Goal: Information Seeking & Learning: Find specific fact

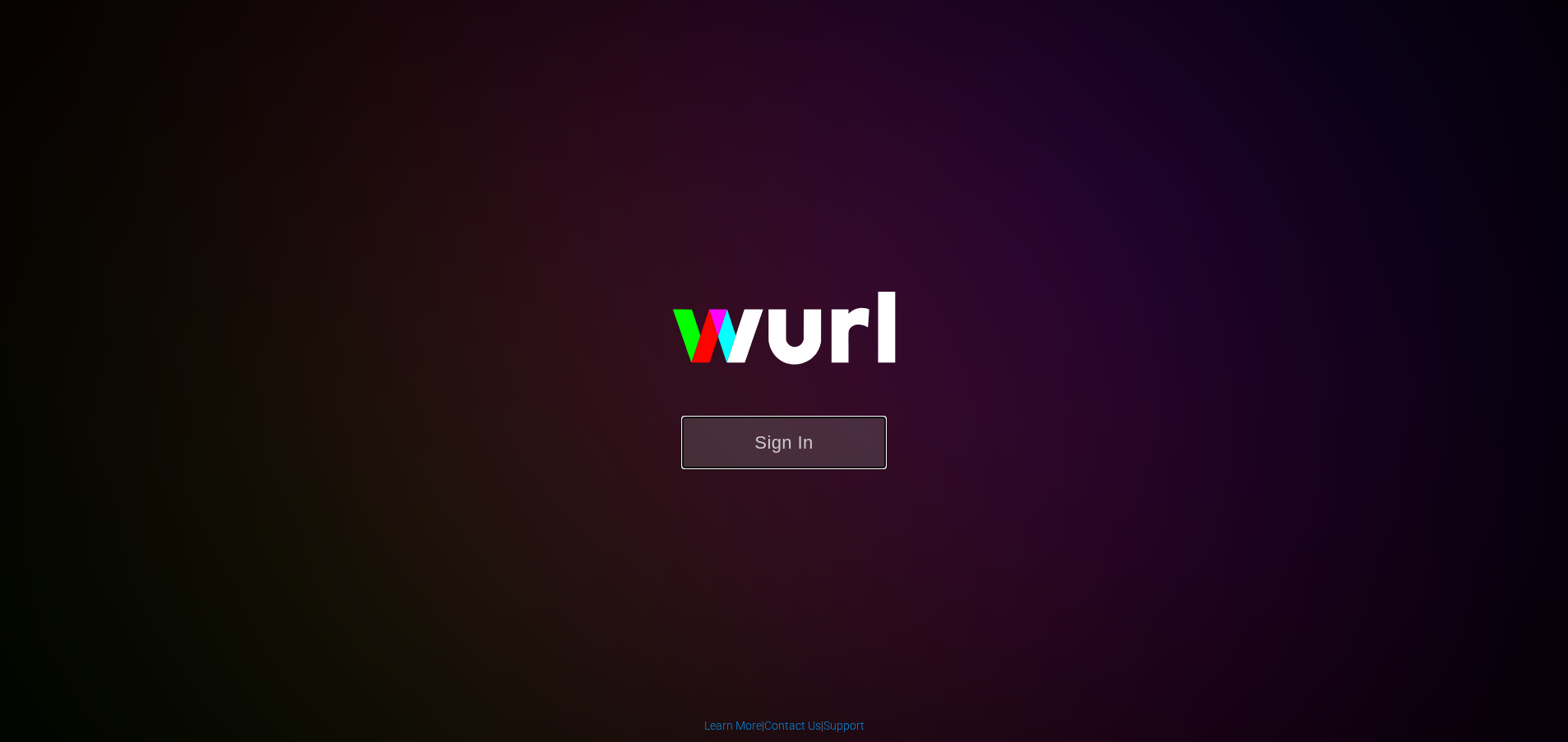
click at [766, 423] on button "Sign In" at bounding box center [784, 443] width 205 height 54
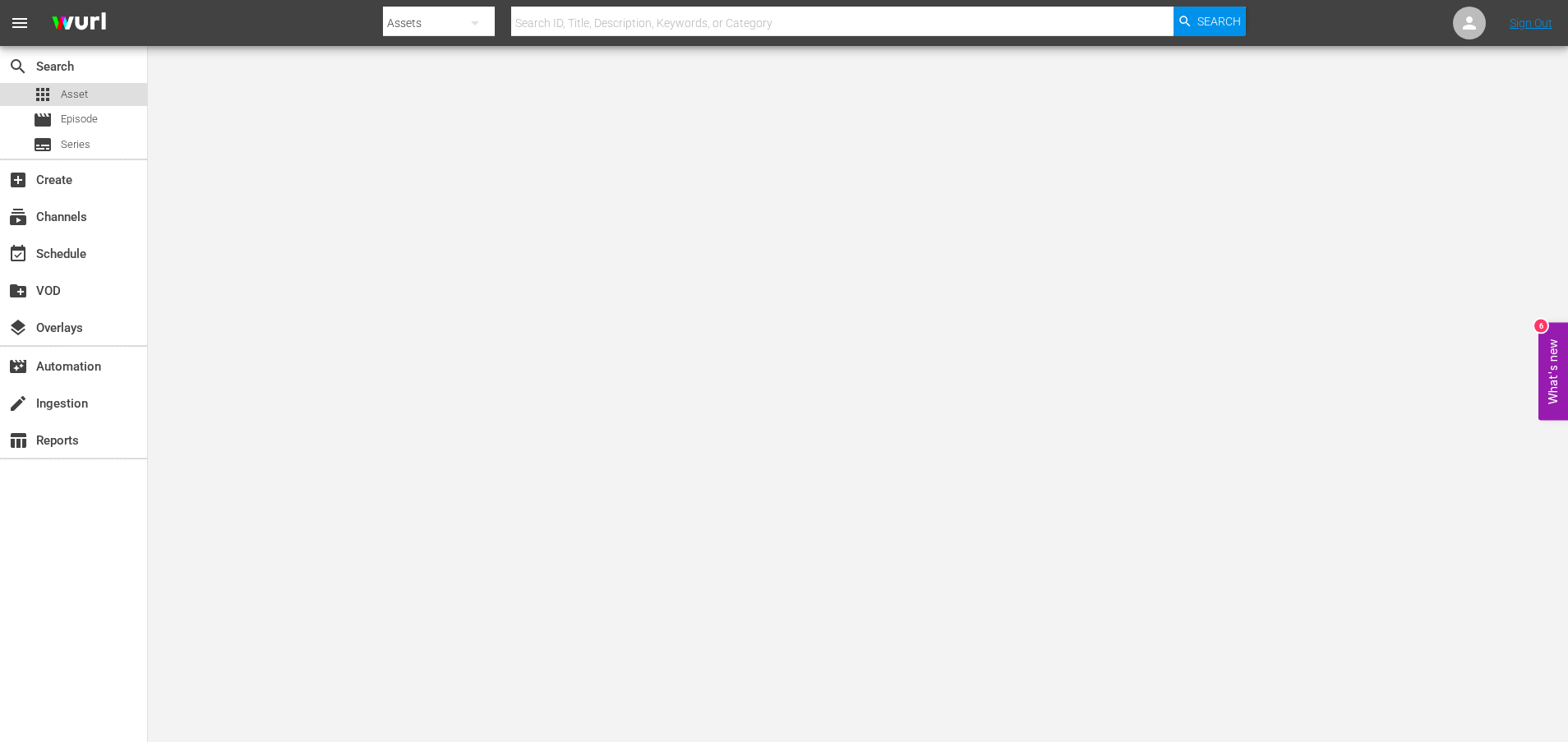
click at [84, 95] on span "Asset" at bounding box center [74, 95] width 27 height 16
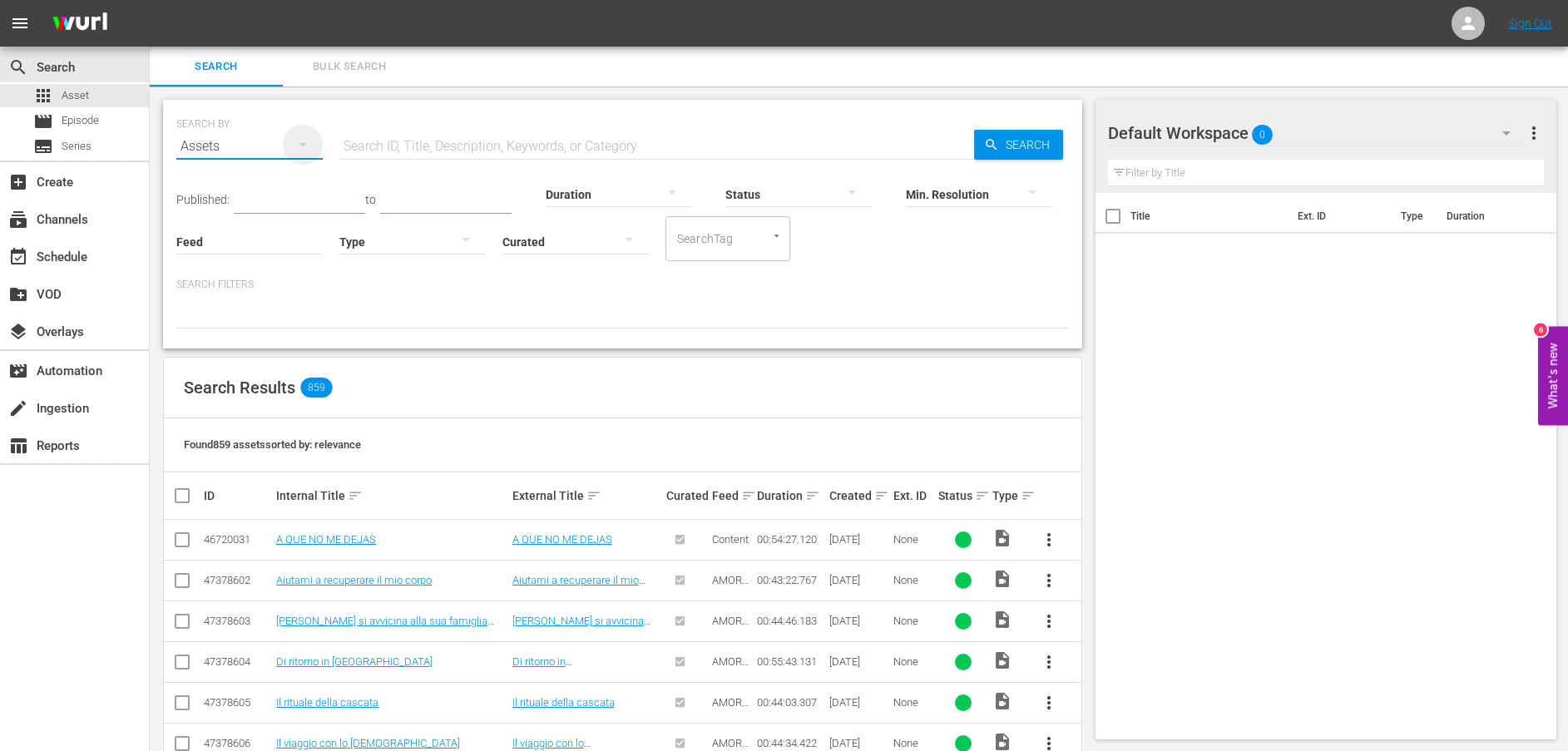
click at [304, 143] on icon "button" at bounding box center [303, 145] width 20 height 20
click at [400, 143] on div "Channels Series Episodes Assets" at bounding box center [784, 376] width 1568 height 751
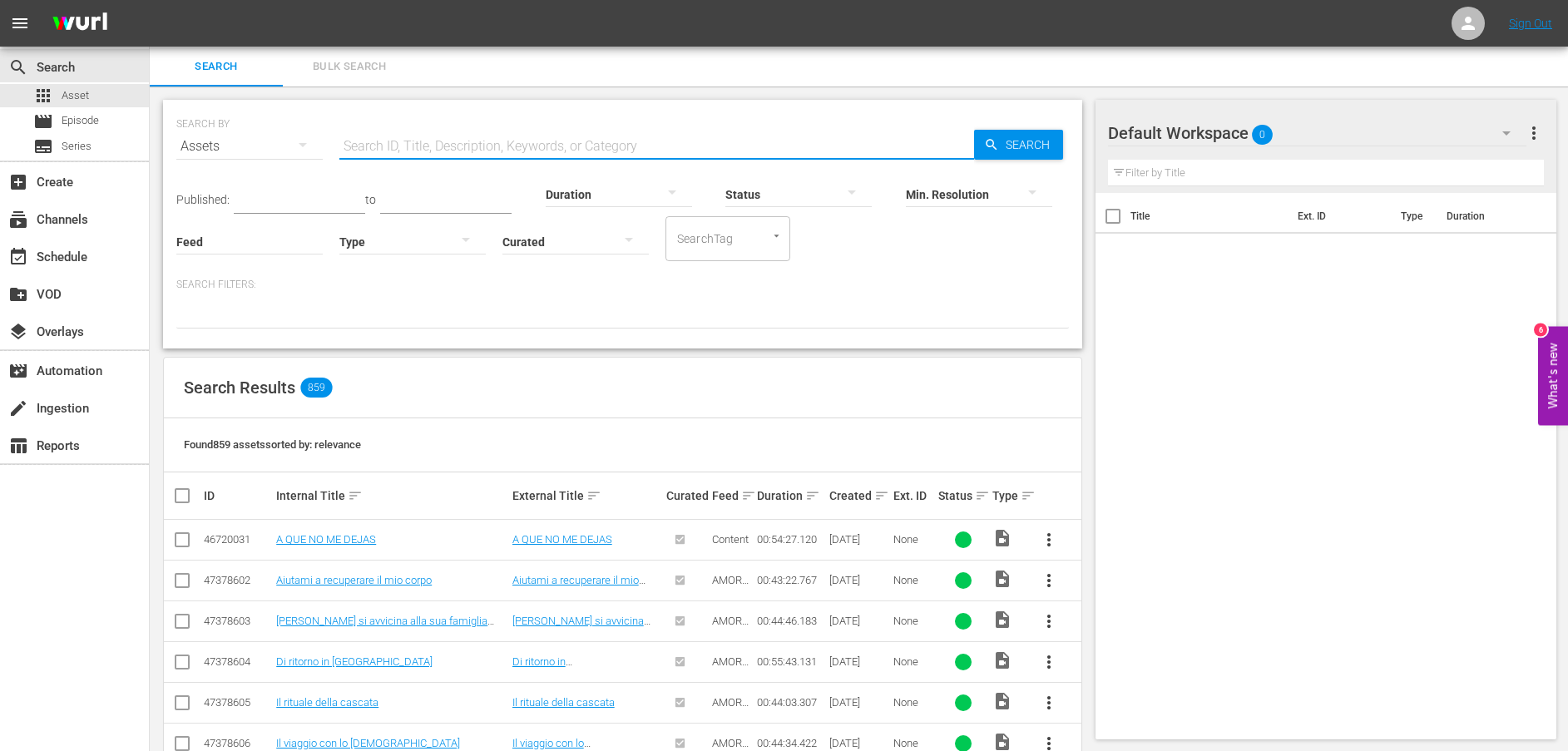
click at [409, 153] on input "text" at bounding box center [656, 147] width 635 height 40
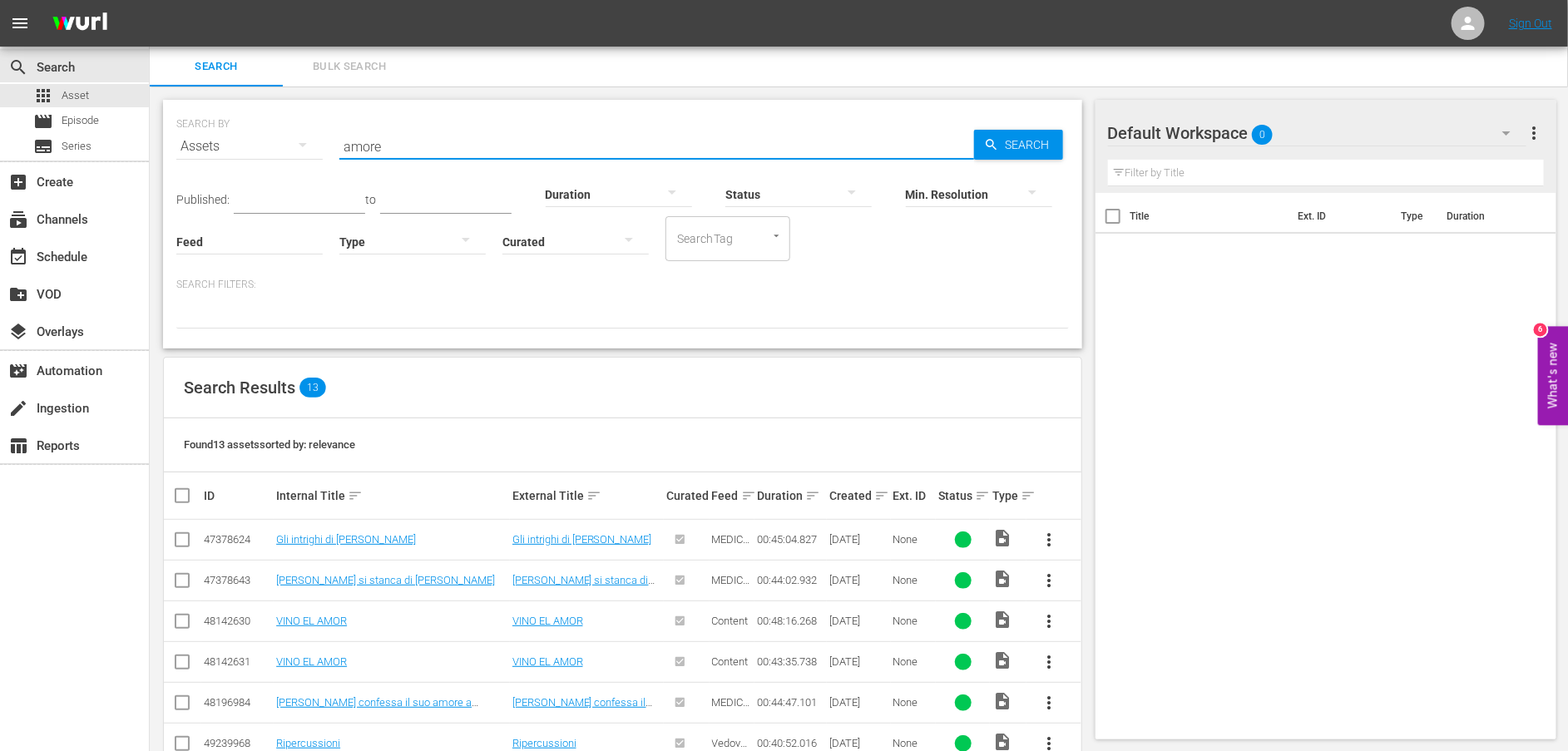
drag, startPoint x: 429, startPoint y: 148, endPoint x: 289, endPoint y: 147, distance: 140.0
click at [289, 147] on div "SEARCH BY Search By Assets Search ID, Title, Description, Keywords, or Category…" at bounding box center [622, 137] width 892 height 60
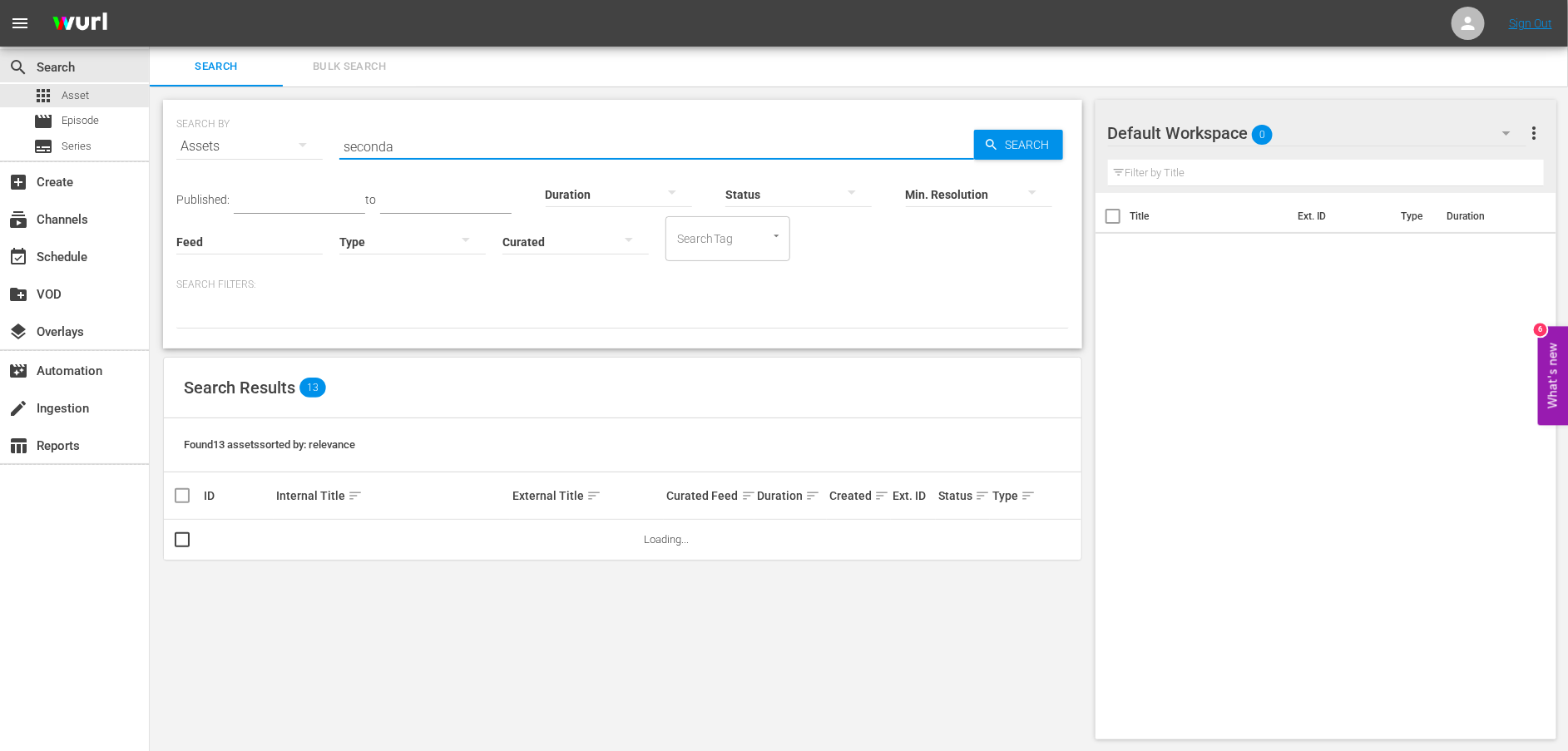
type input "Seconda possibilità"
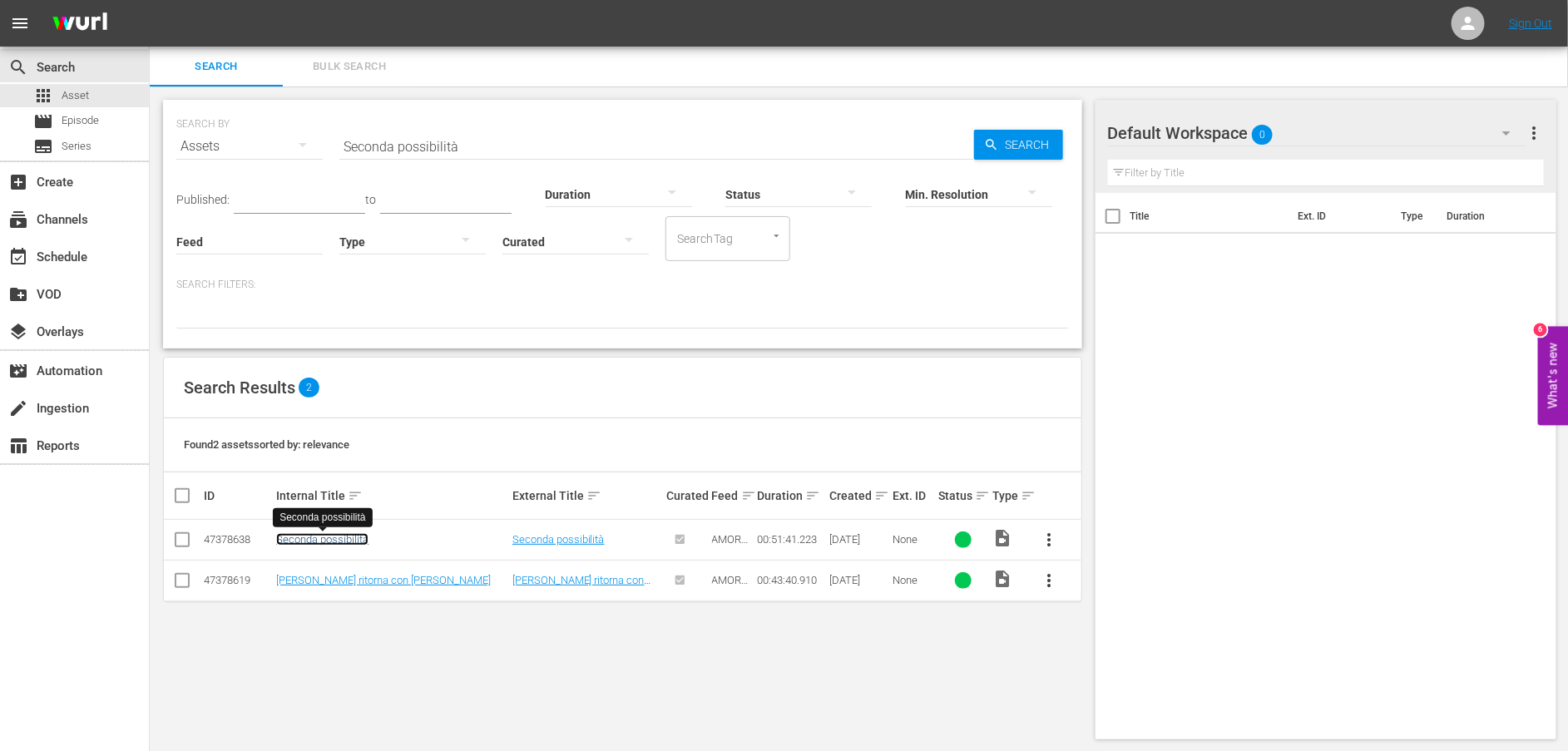
click at [335, 544] on link "Seconda possibilità" at bounding box center [322, 539] width 93 height 13
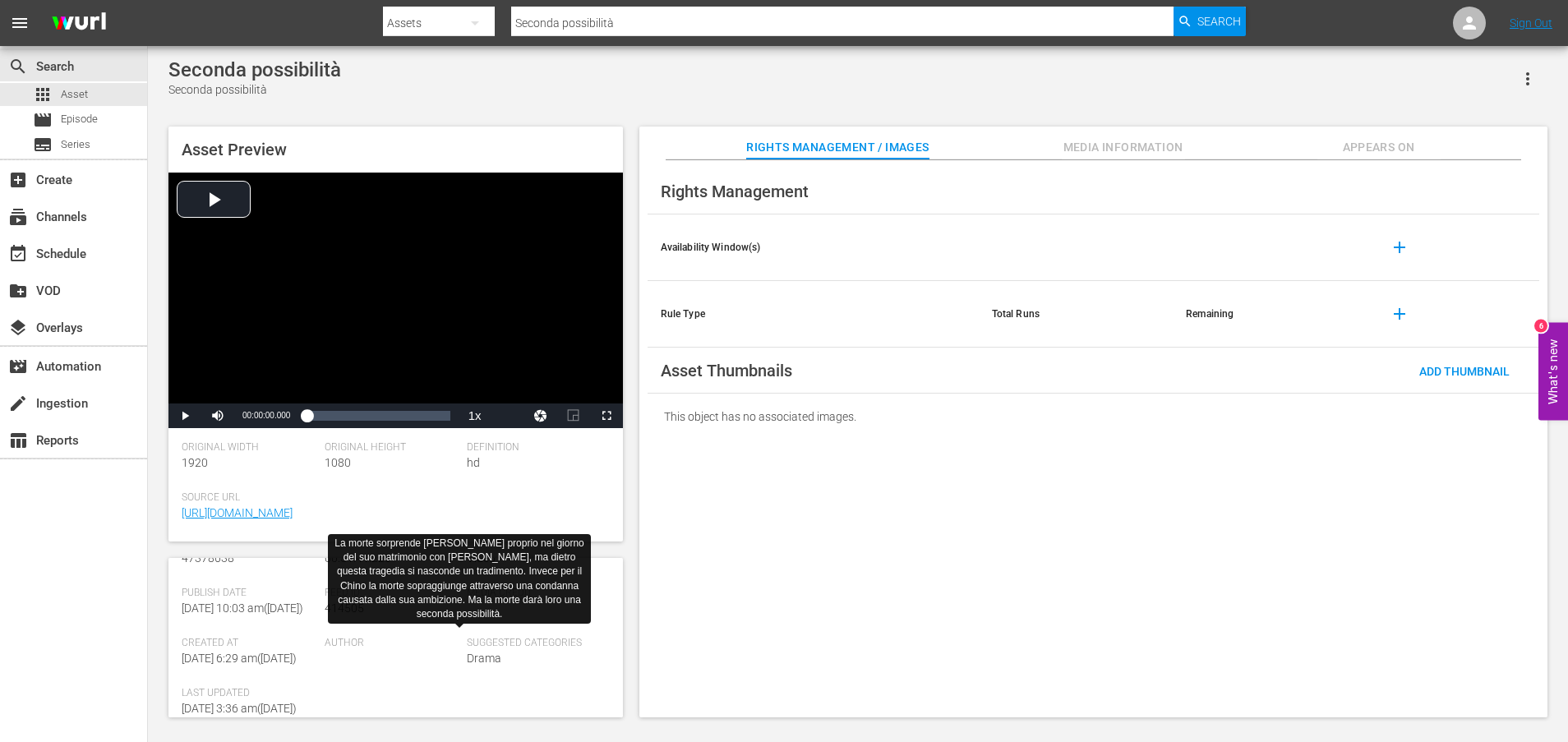
scroll to position [427, 0]
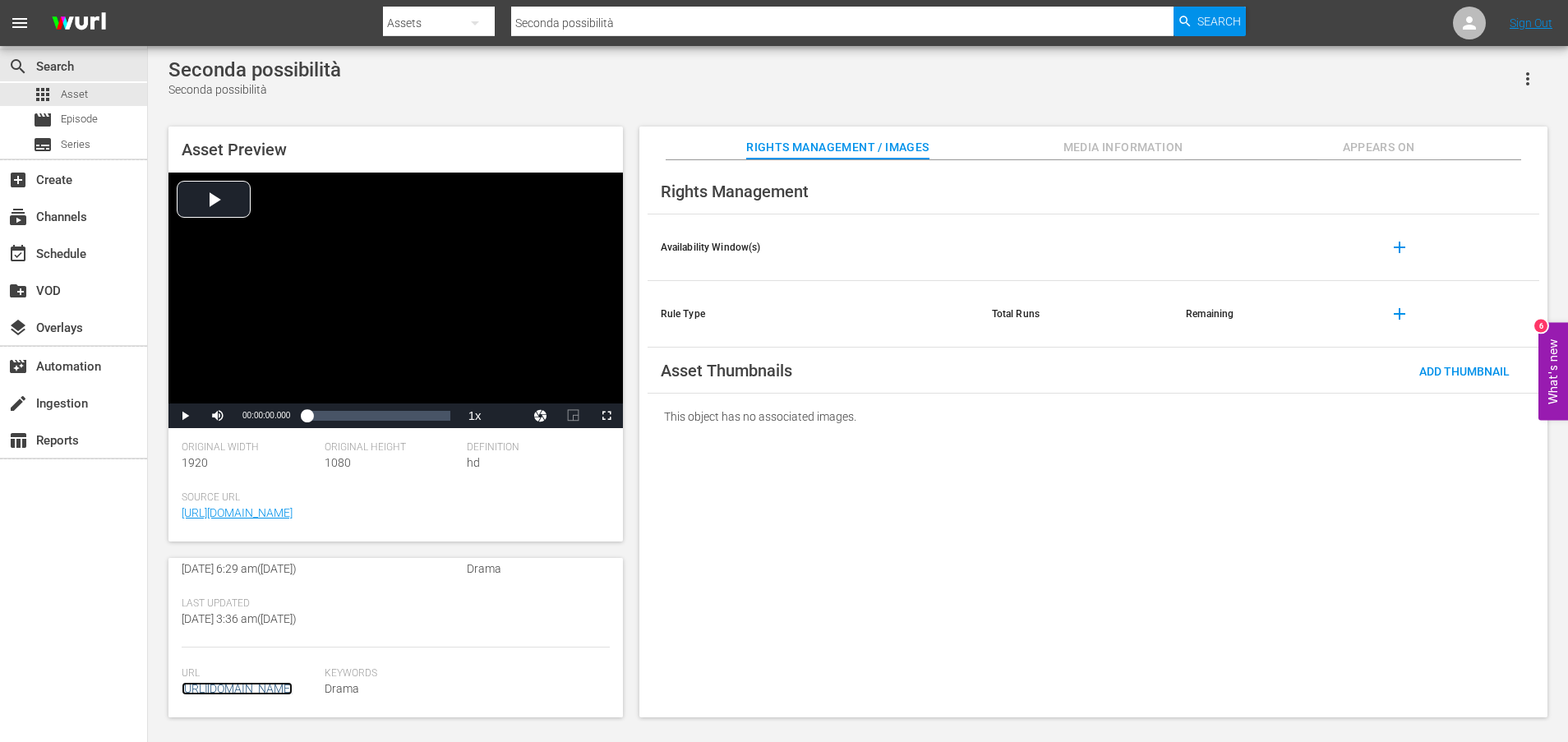
click at [237, 683] on link "[URL][DOMAIN_NAME]" at bounding box center [237, 689] width 111 height 13
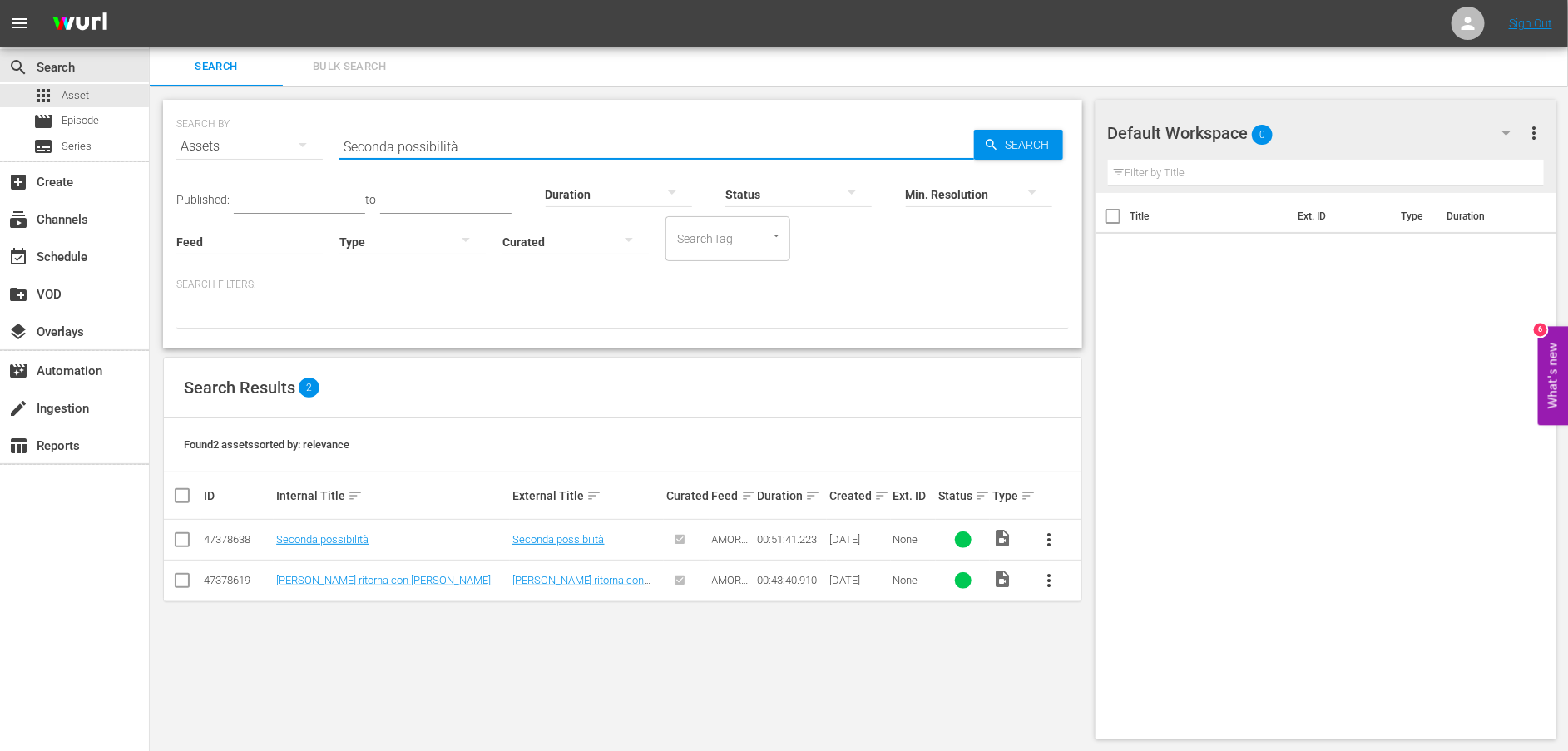
drag, startPoint x: 531, startPoint y: 149, endPoint x: 303, endPoint y: 143, distance: 228.1
click at [303, 143] on div "SEARCH BY Search By Assets Search ID, Title, Description, Keywords, or Category…" at bounding box center [622, 137] width 892 height 60
paste input "In cerca di una spiegazione"
type input "In cerca di una spiegazione"
click at [350, 542] on link "In cerca di una spiegazione" at bounding box center [339, 539] width 128 height 13
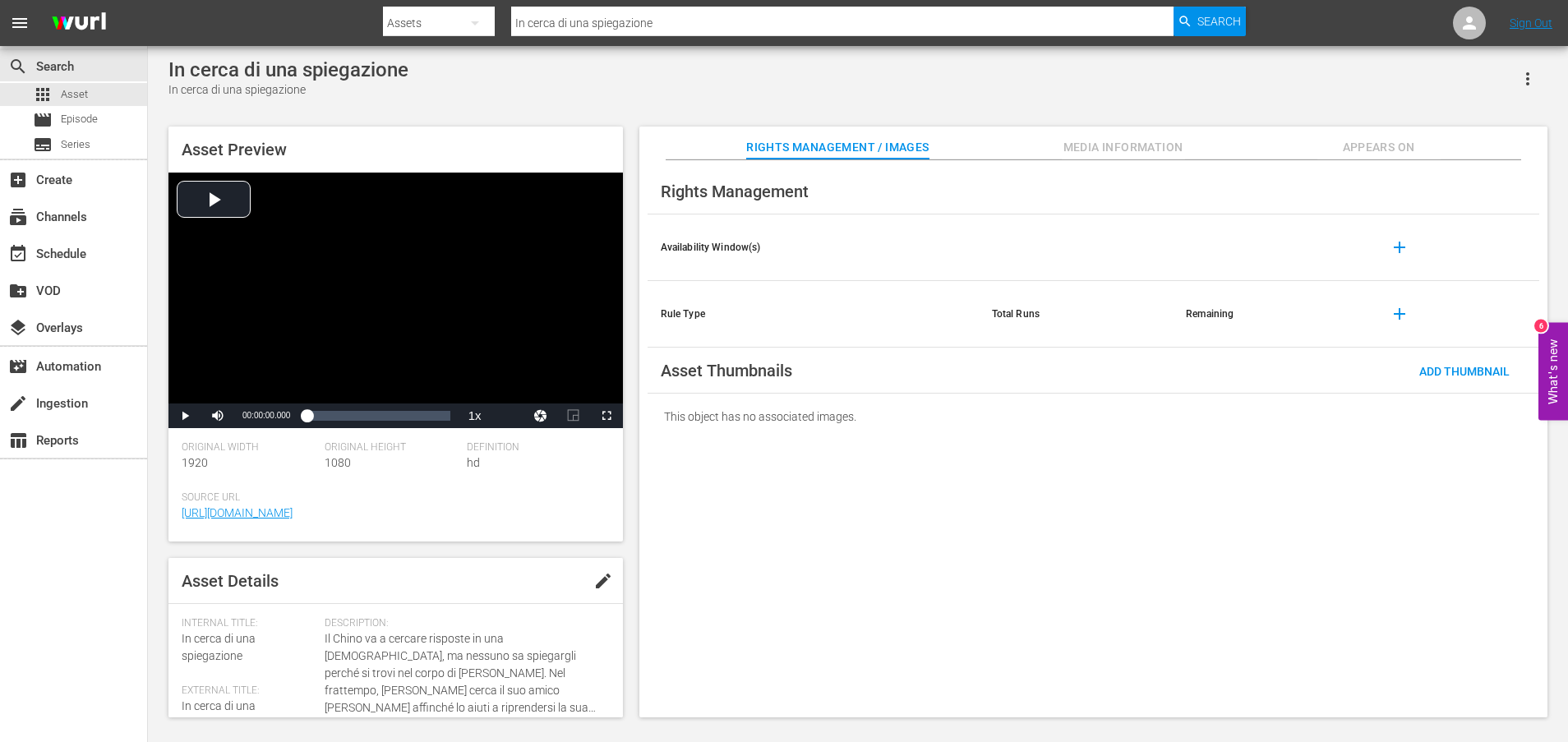
scroll to position [444, 0]
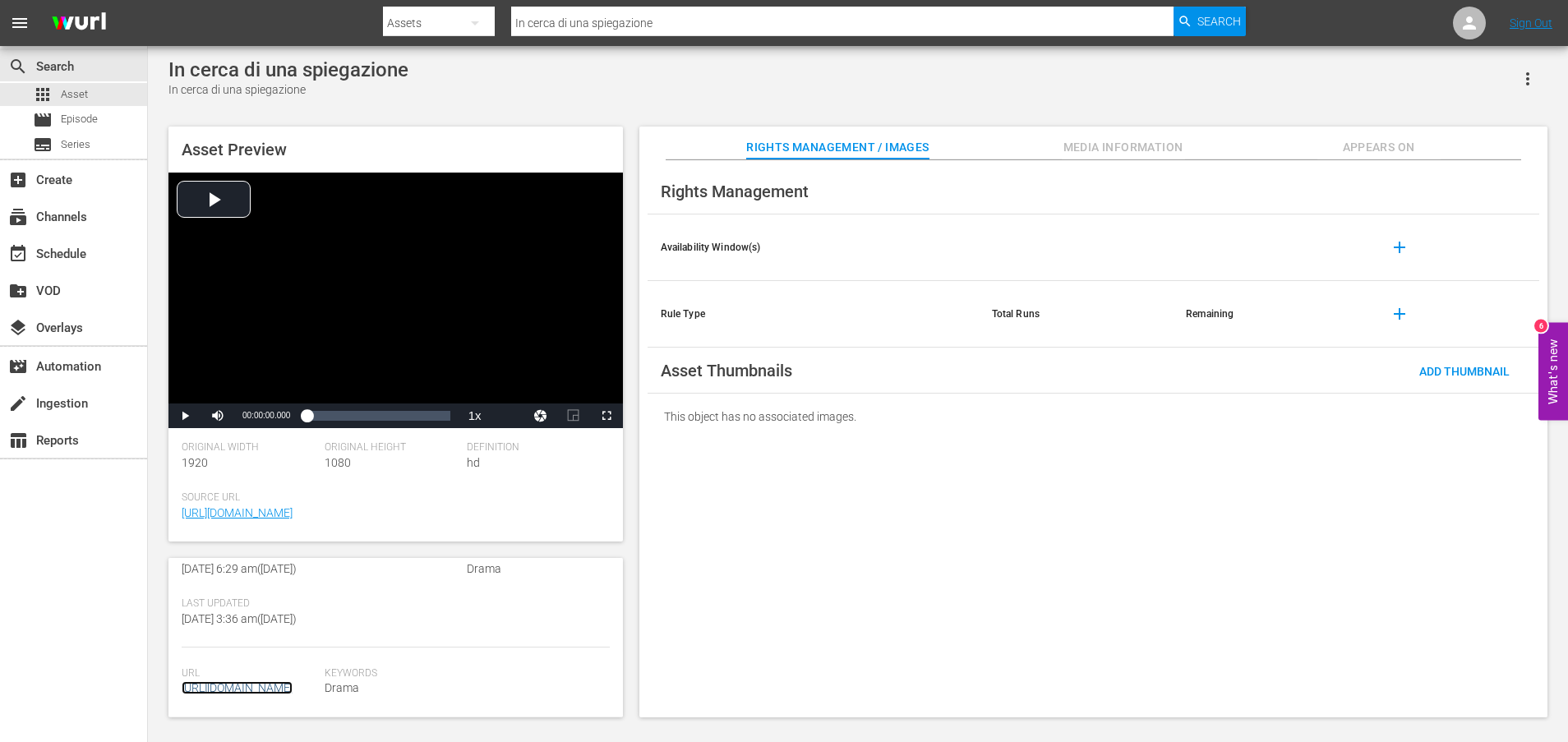
click at [230, 684] on link "[URL][DOMAIN_NAME]" at bounding box center [237, 688] width 111 height 13
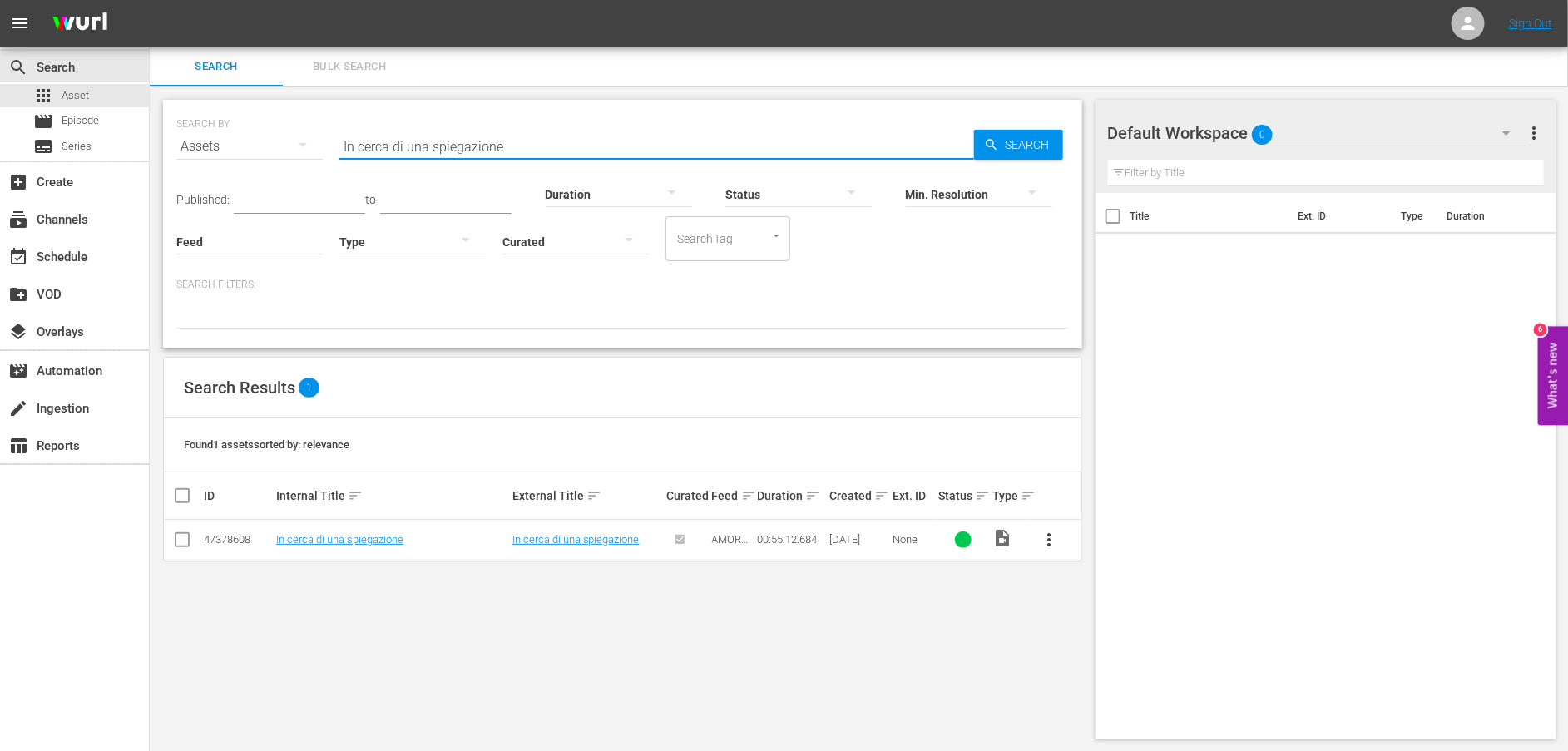
drag, startPoint x: 519, startPoint y: 143, endPoint x: 208, endPoint y: 150, distance: 311.1
click at [208, 150] on div "SEARCH BY Search By Assets Search ID, Title, Description, Keywords, or Category…" at bounding box center [622, 137] width 892 height 60
paste input "[PERSON_NAME] difende [PERSON_NAME]"
type input "[PERSON_NAME] difende [PERSON_NAME]"
click at [342, 542] on link "[PERSON_NAME] difende [PERSON_NAME]" at bounding box center [375, 539] width 199 height 13
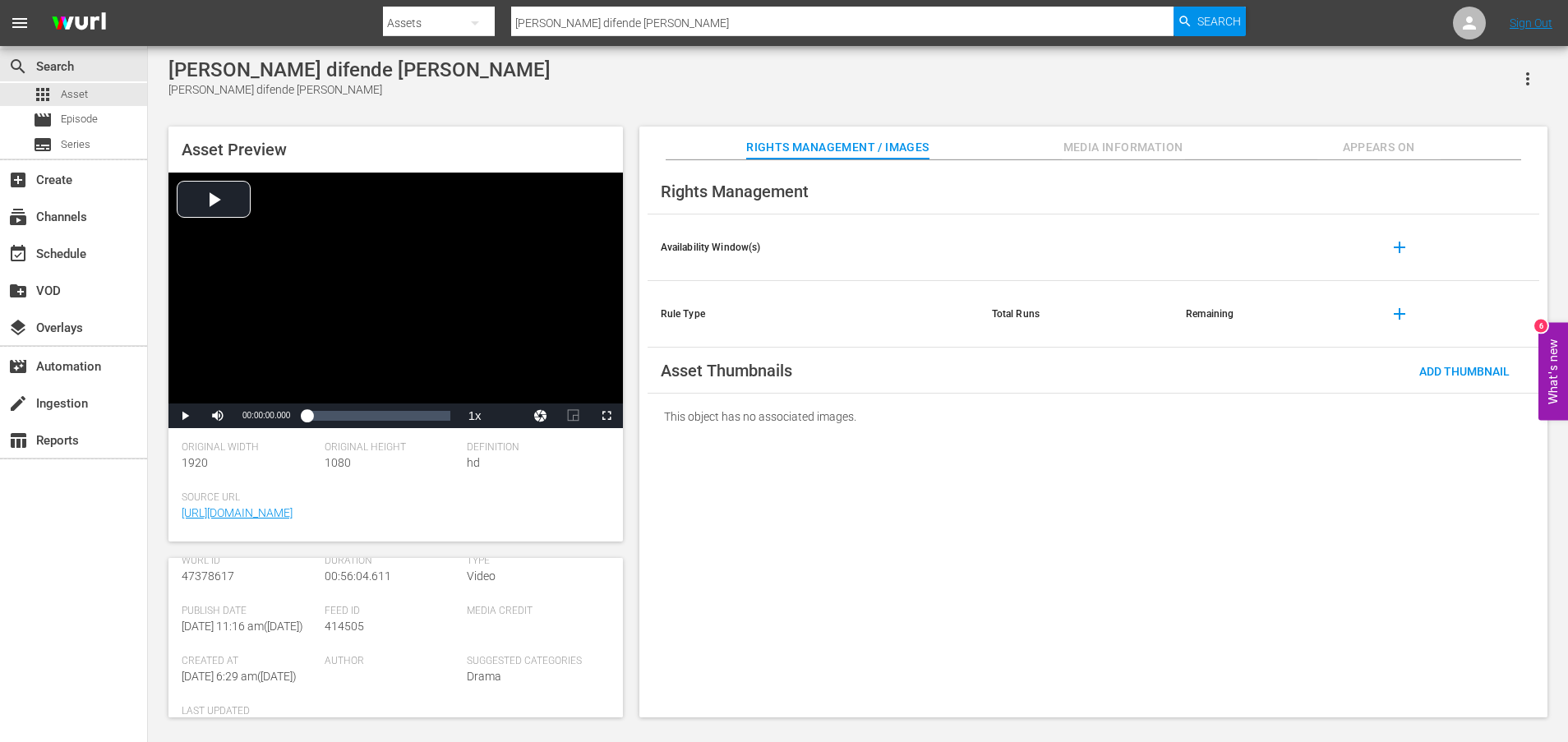
scroll to position [427, 0]
click at [242, 682] on span "[URL][DOMAIN_NAME]" at bounding box center [249, 688] width 135 height 17
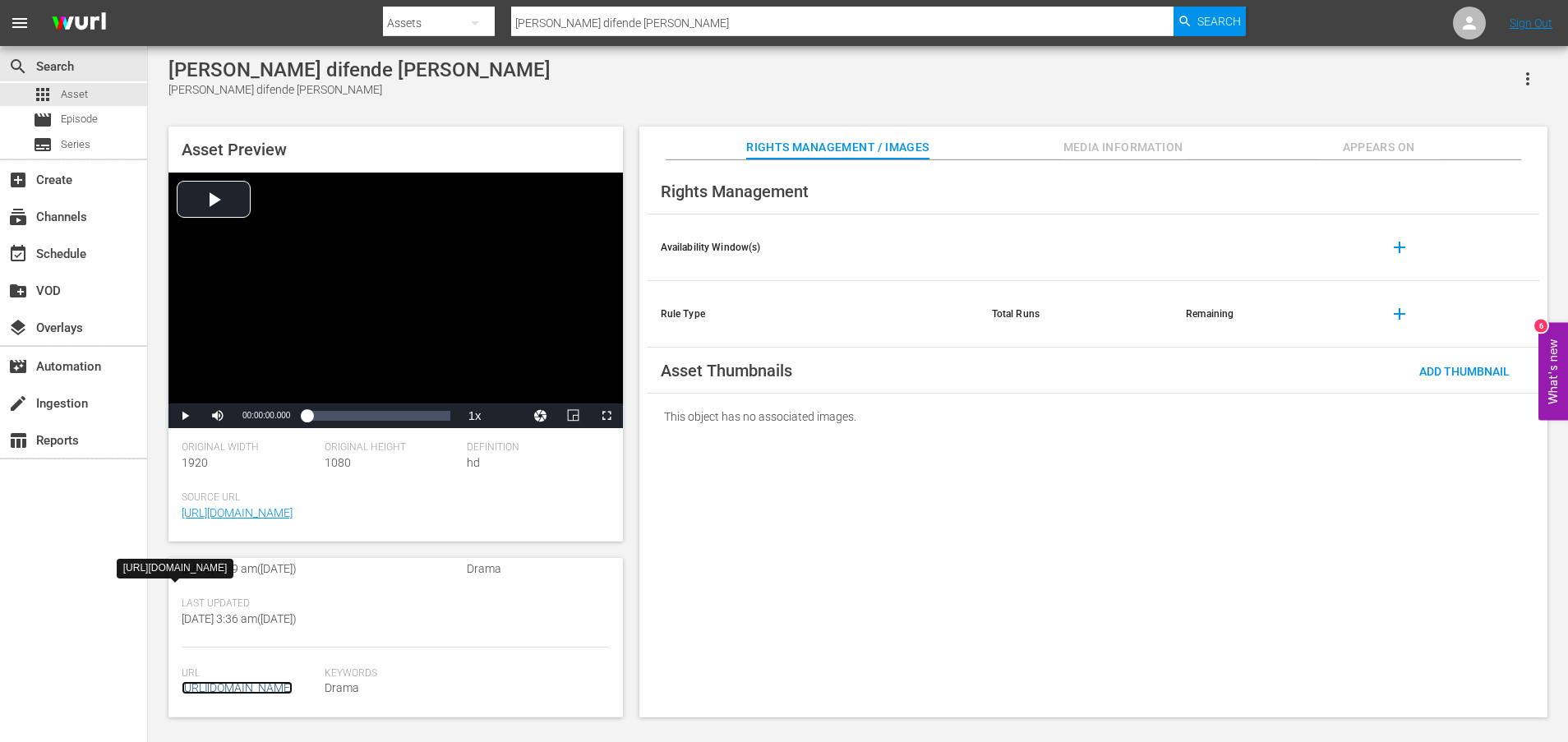
click at [251, 682] on link "[URL][DOMAIN_NAME]" at bounding box center [237, 688] width 111 height 13
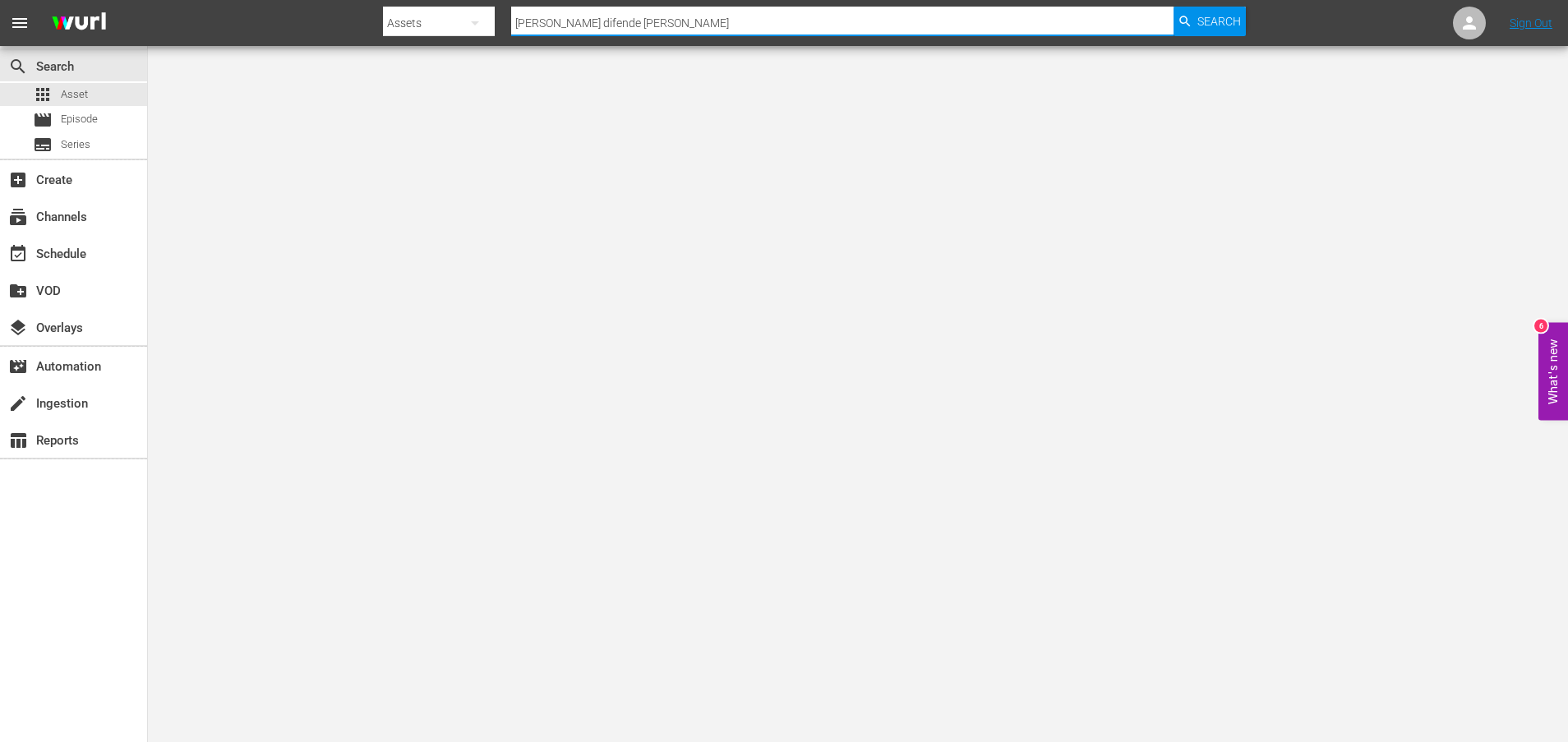
click at [585, 21] on input "[PERSON_NAME] difende [PERSON_NAME]" at bounding box center [843, 23] width 663 height 40
click at [77, 90] on span "Asset" at bounding box center [74, 95] width 27 height 16
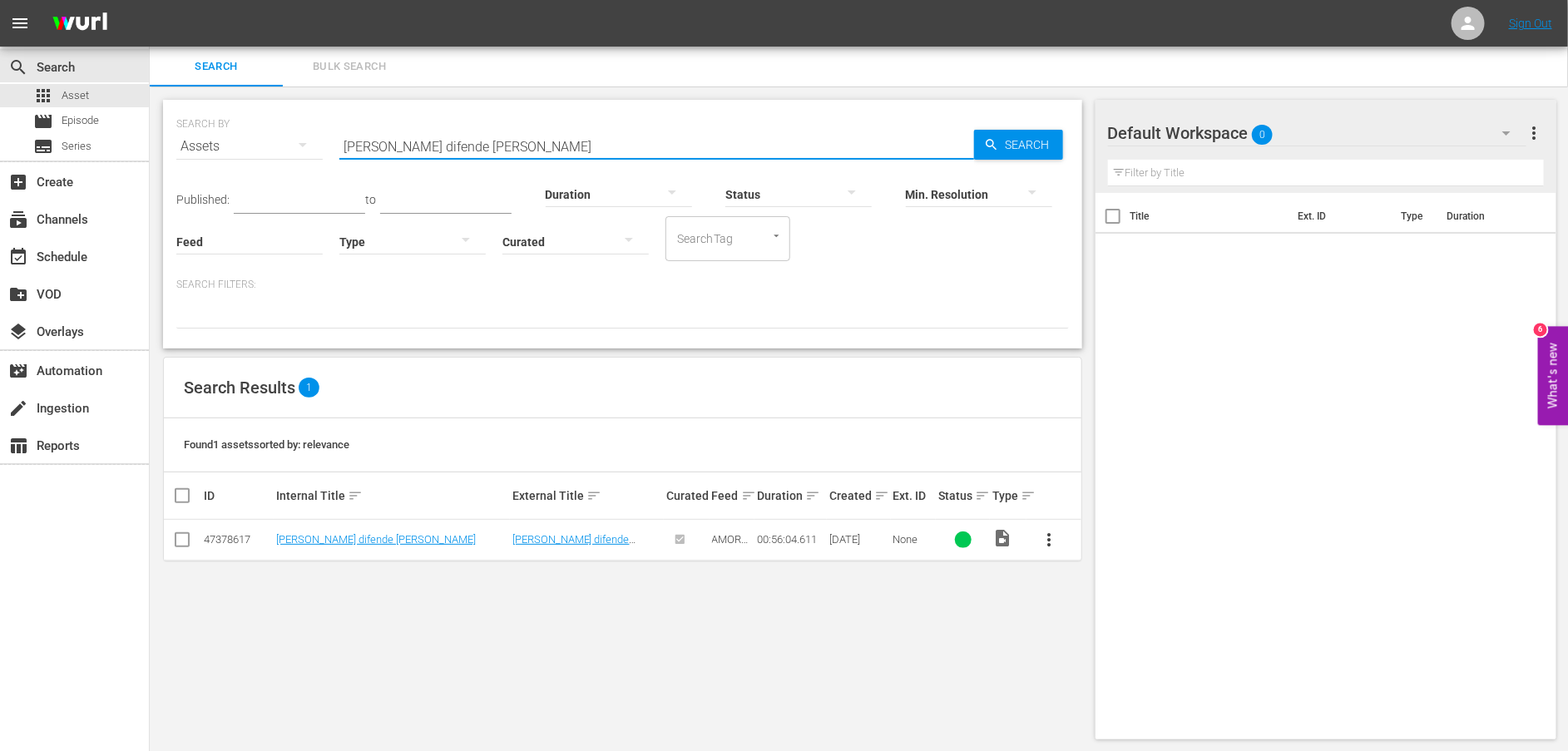
drag, startPoint x: 511, startPoint y: 147, endPoint x: 284, endPoint y: 149, distance: 227.0
click at [284, 149] on div "SEARCH BY Search By Assets Search ID, Title, Description, Keywords, or Category…" at bounding box center [622, 137] width 892 height 60
paste input "vuole scoprire la verità"
type input "[PERSON_NAME] vuole scoprire la verità"
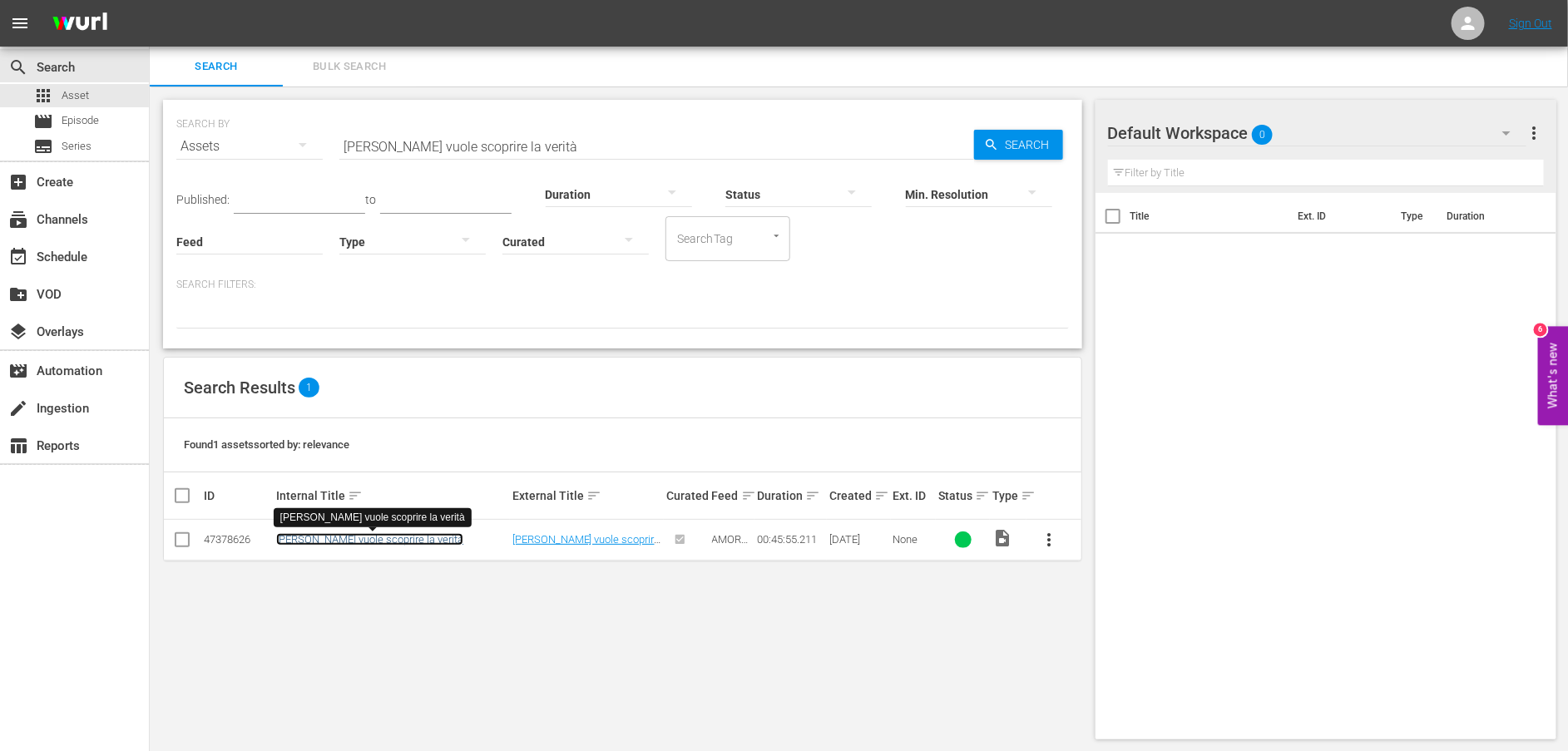
click at [340, 542] on link "[PERSON_NAME] vuole scoprire la verità" at bounding box center [369, 539] width 187 height 13
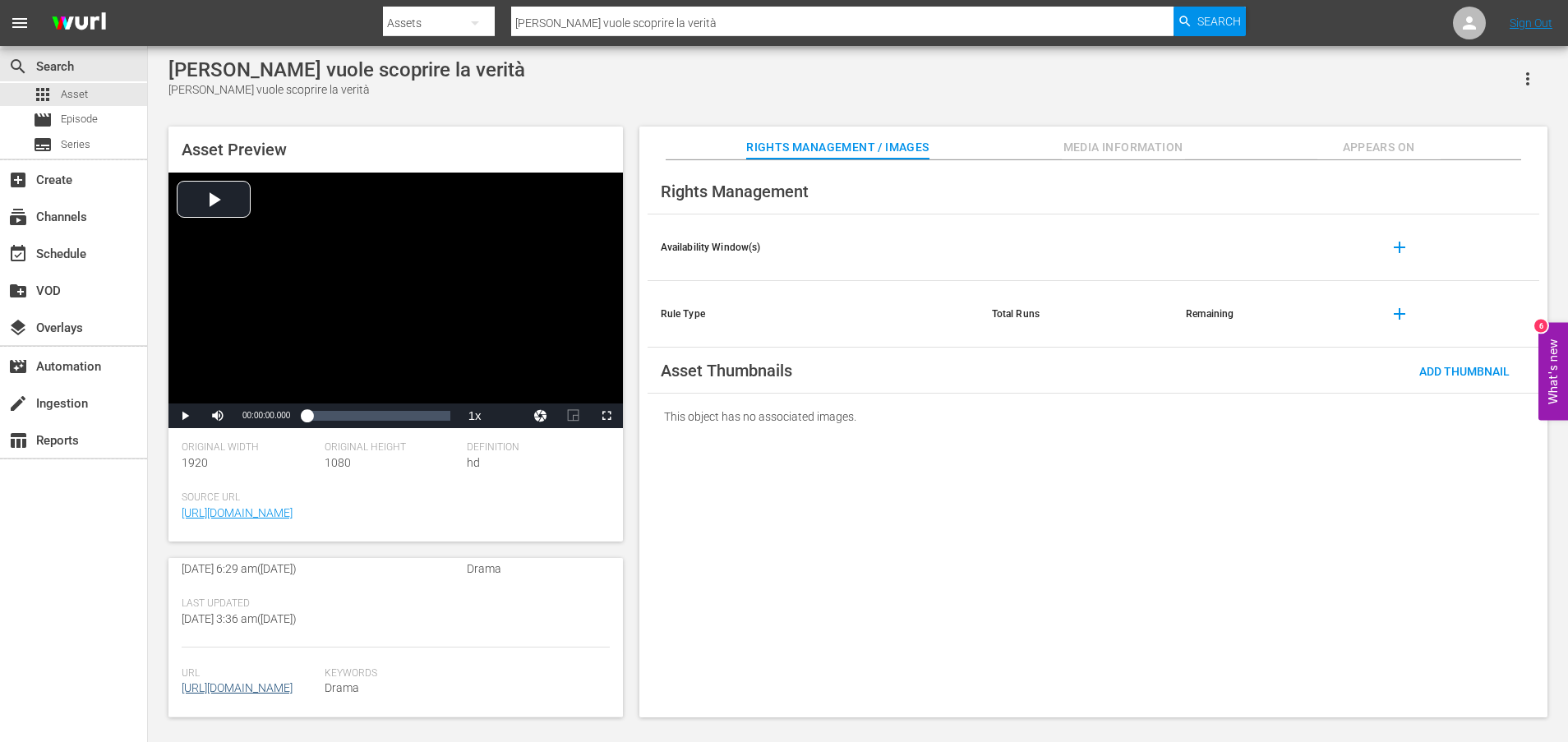
scroll to position [444, 0]
click at [269, 682] on link "[URL][DOMAIN_NAME]" at bounding box center [237, 688] width 111 height 13
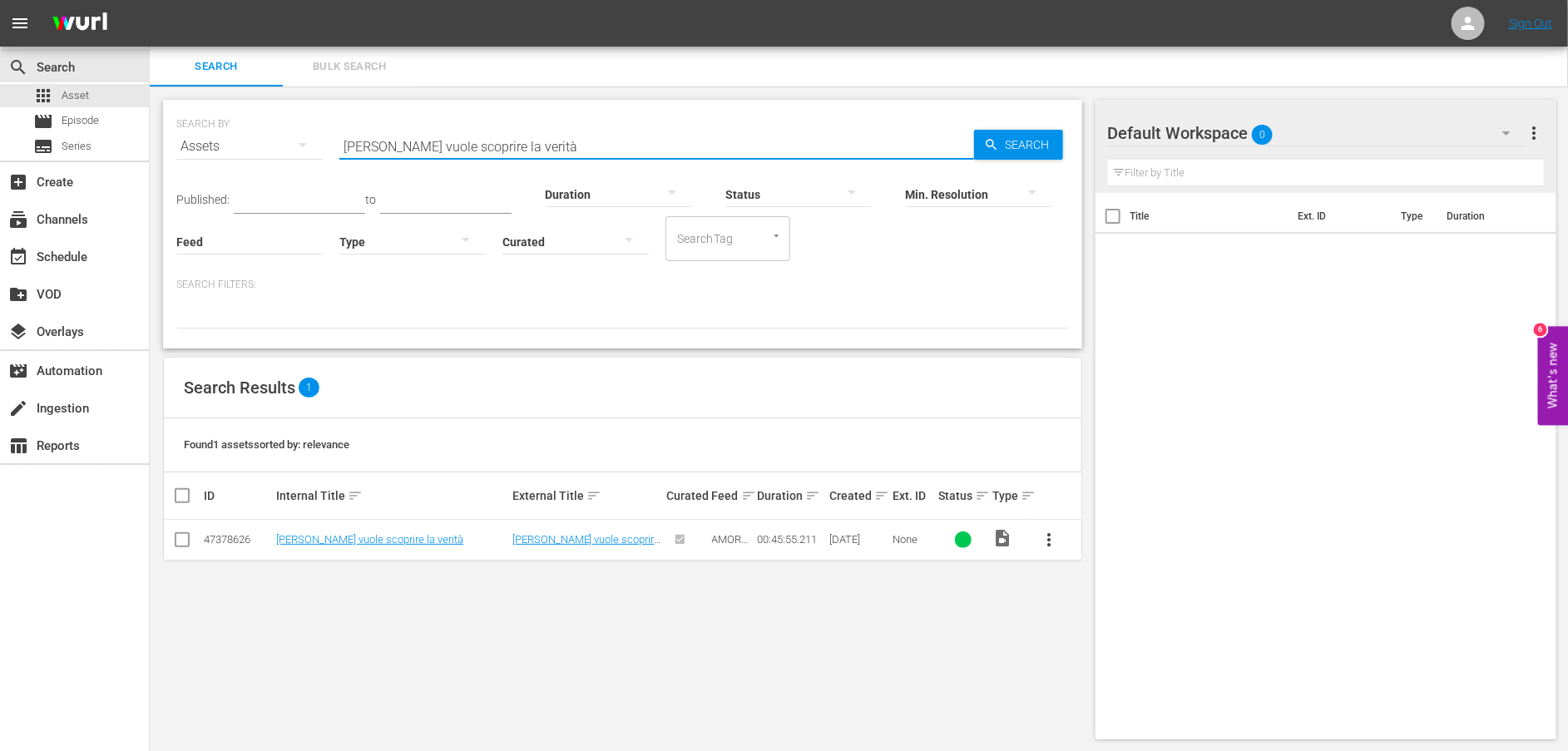
drag, startPoint x: 535, startPoint y: 148, endPoint x: 258, endPoint y: 145, distance: 277.0
click at [258, 145] on div "SEARCH BY Search By Assets Search ID, Title, Description, Keywords, or Category…" at bounding box center [622, 137] width 892 height 60
paste input "Possiamo essere amici?"
type input "Possiamo essere amici?"
click at [378, 544] on link "Possiamo essere amici?" at bounding box center [334, 539] width 118 height 13
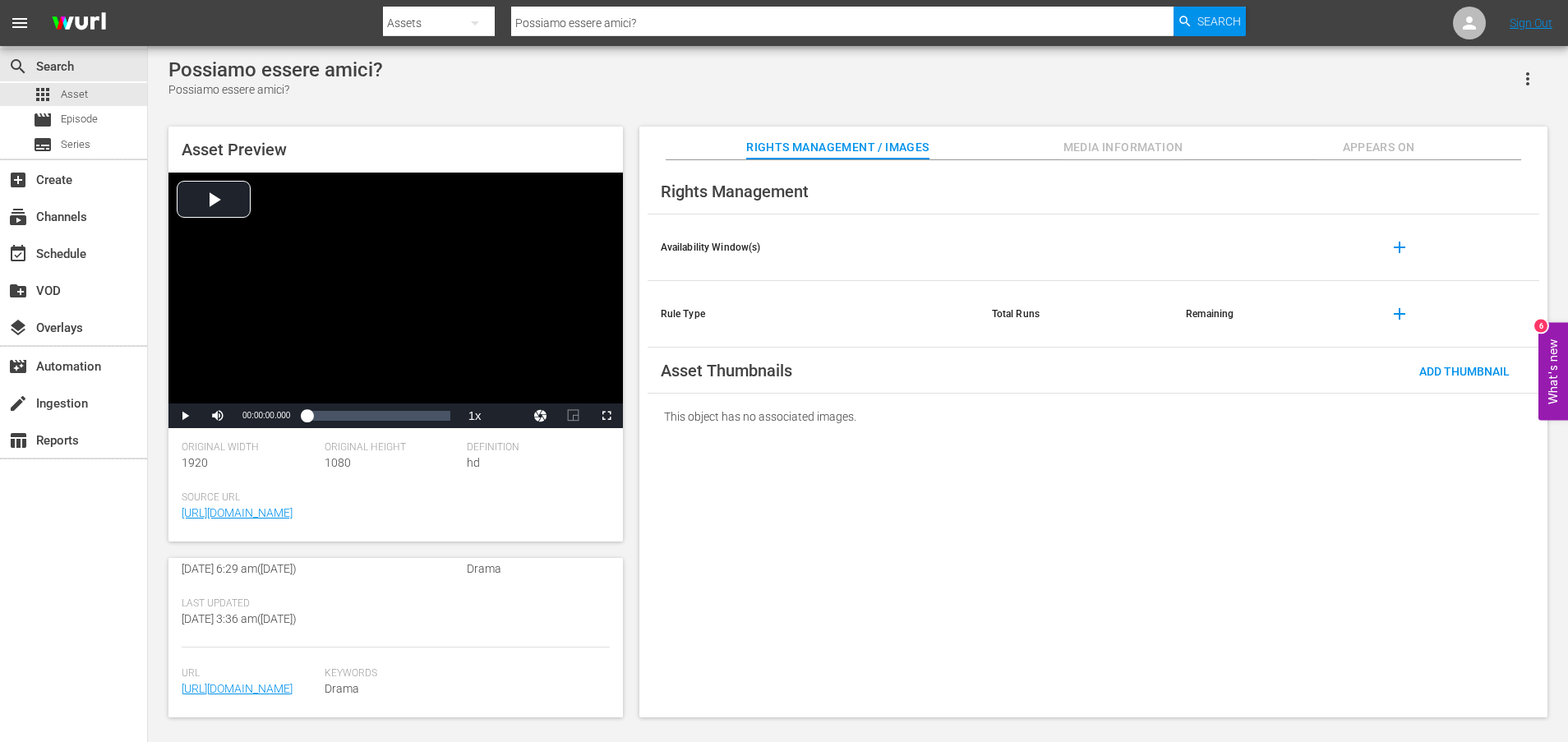
scroll to position [411, 0]
click at [279, 683] on link "[URL][DOMAIN_NAME]" at bounding box center [237, 689] width 111 height 13
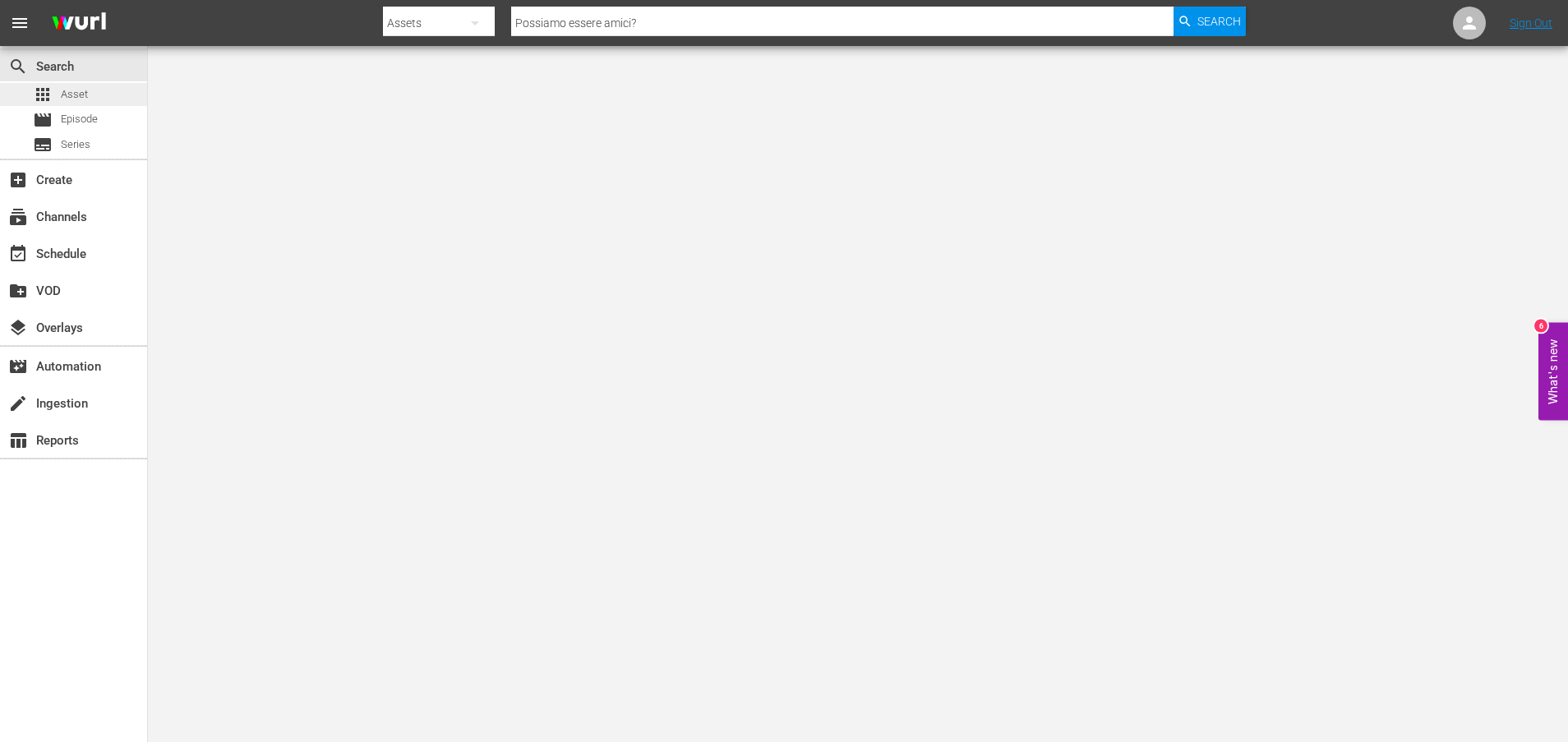
click at [82, 95] on span "Asset" at bounding box center [74, 95] width 27 height 16
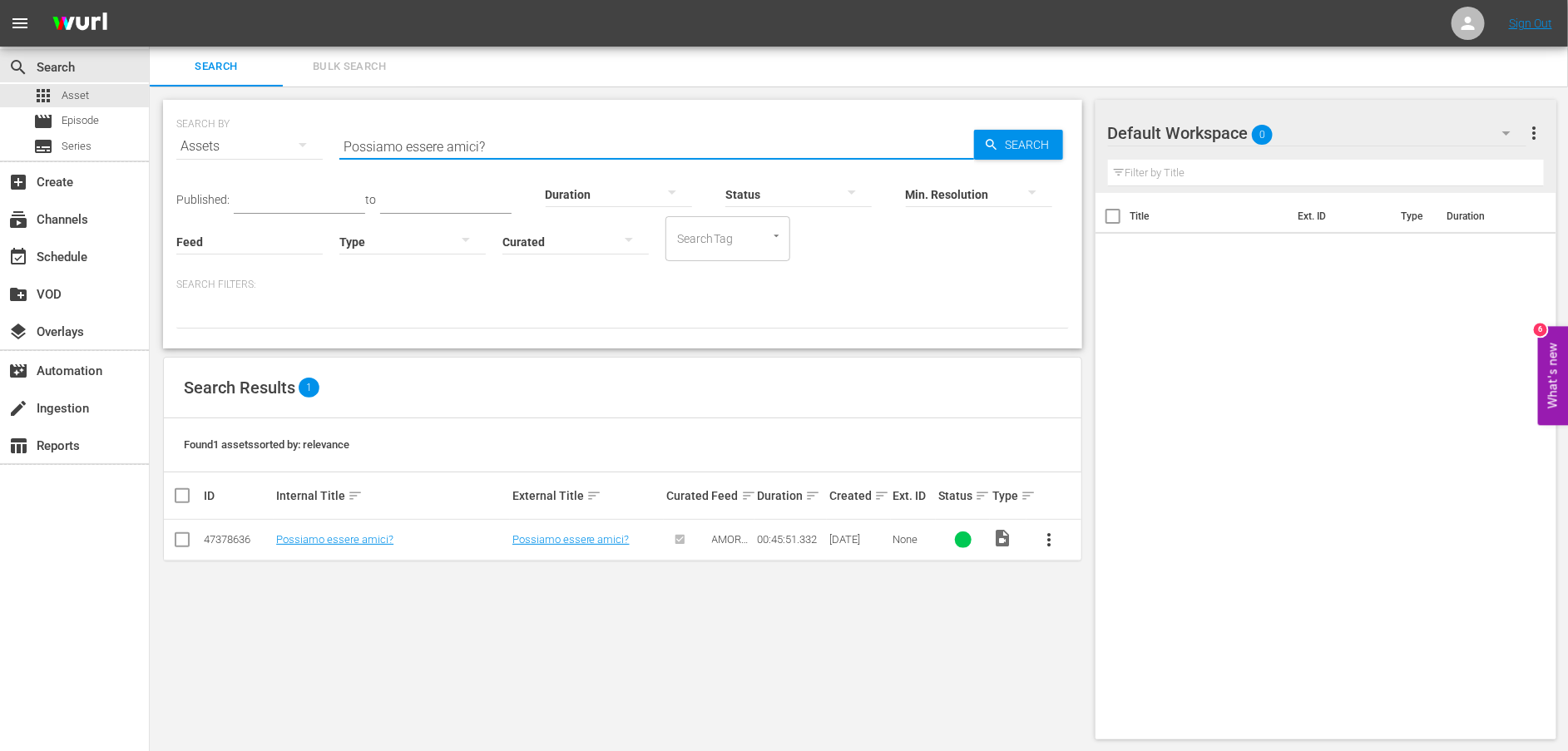
drag, startPoint x: 556, startPoint y: 145, endPoint x: 288, endPoint y: 170, distance: 269.2
click at [289, 166] on div "SEARCH BY Search By Assets Search ID, Title, Description, Keywords, or Category…" at bounding box center [622, 137] width 892 height 60
paste input "Voglio recuperare la mia famiglia"
type input "Voglio recuperare la mia famiglia"
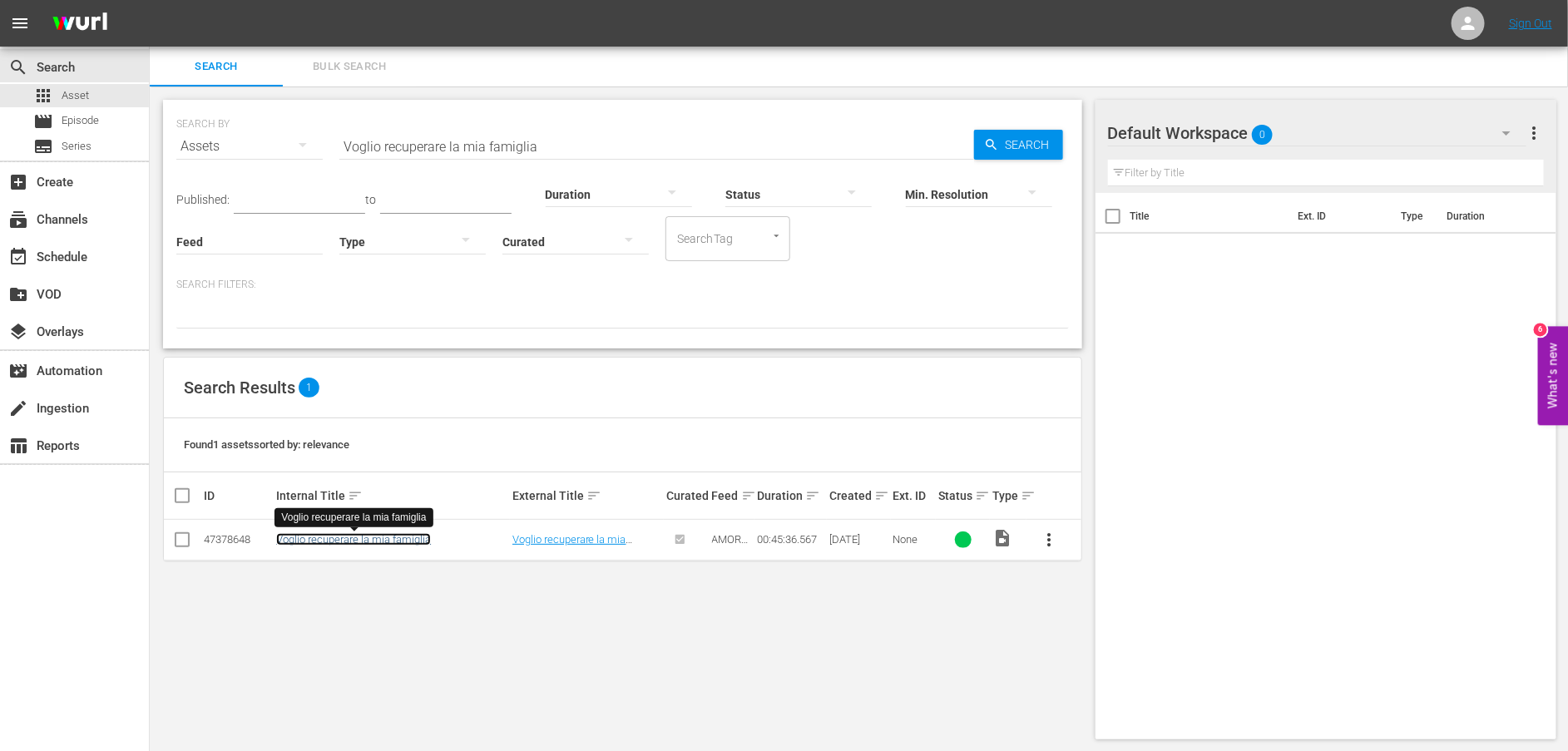
click at [350, 546] on link "Voglio recuperare la mia famiglia" at bounding box center [353, 539] width 154 height 13
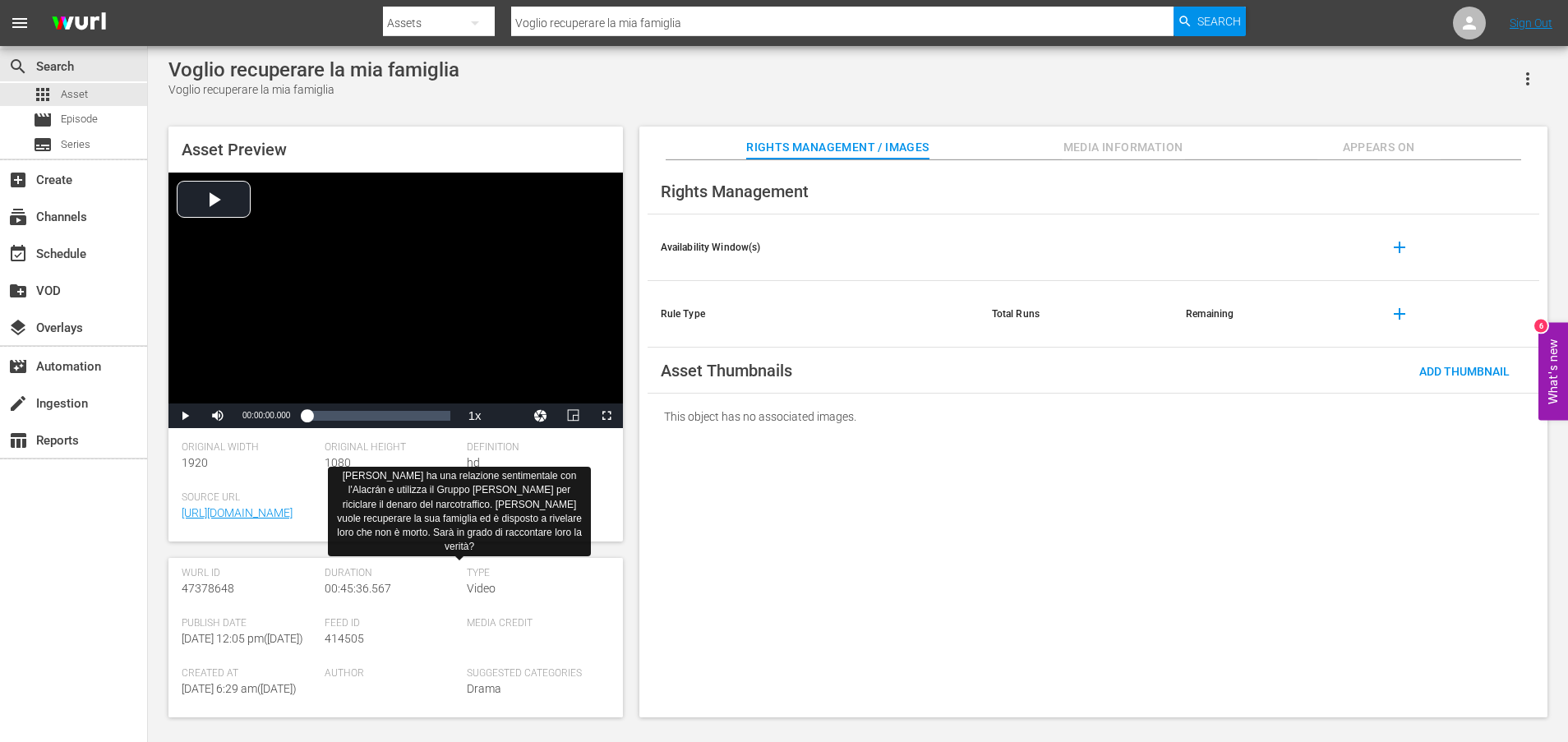
scroll to position [444, 0]
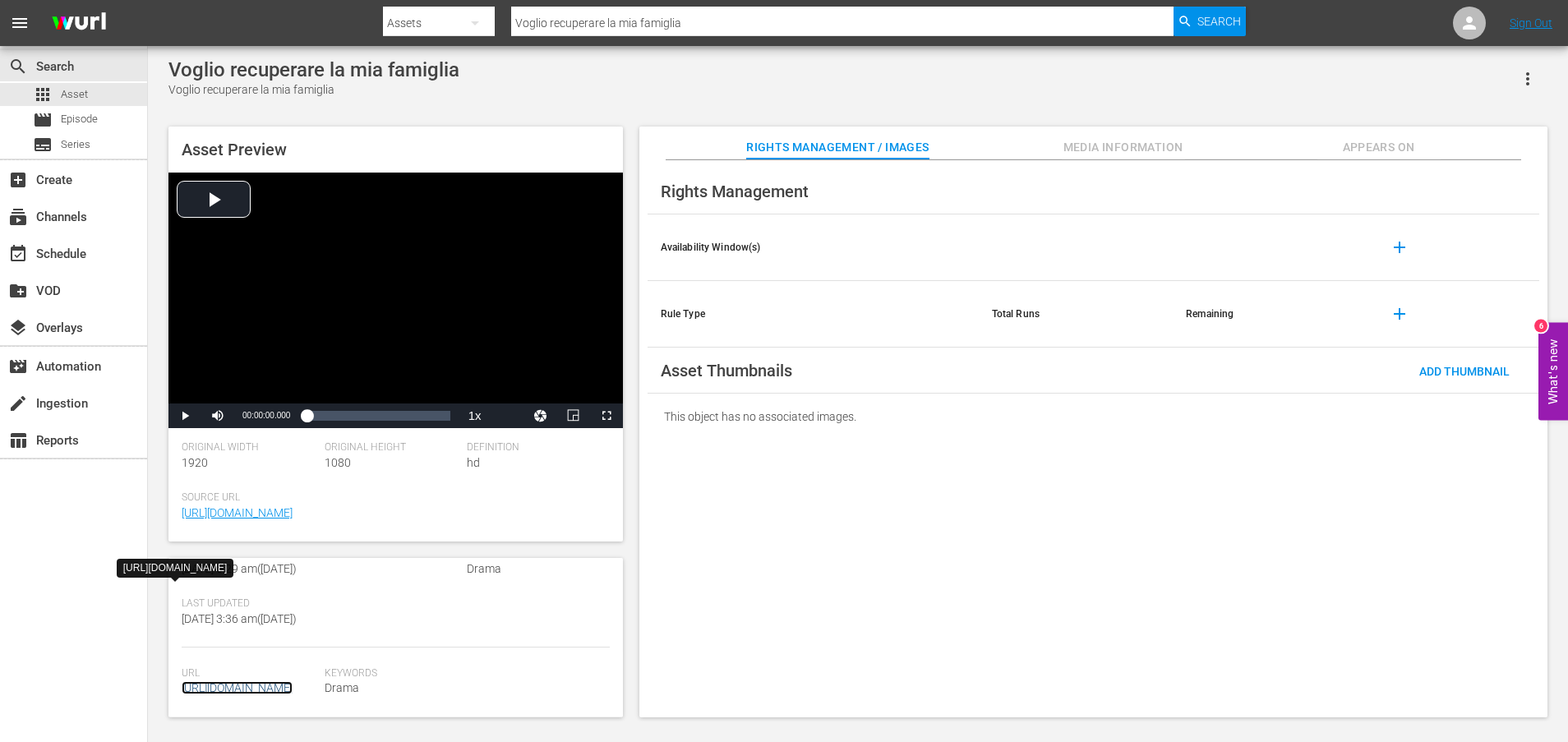
click at [257, 682] on link "[URL][DOMAIN_NAME]" at bounding box center [237, 688] width 111 height 13
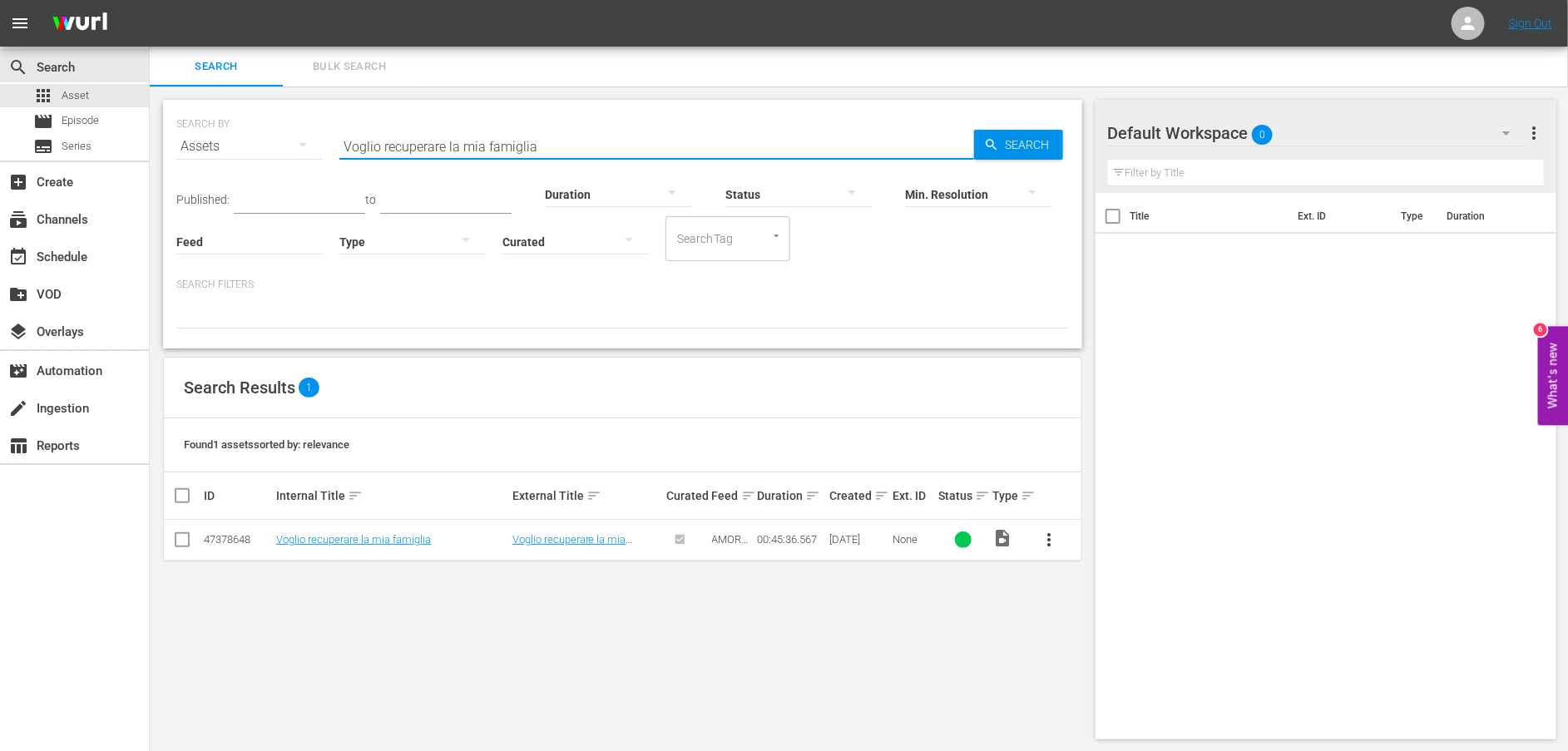
drag, startPoint x: 561, startPoint y: 141, endPoint x: 214, endPoint y: 160, distance: 347.5
click at [215, 160] on div "SEARCH BY Search By Assets Search ID, Title, Description, Keywords, or Category…" at bounding box center [622, 137] width 892 height 60
paste input "[PERSON_NAME] scopre il tradimento"
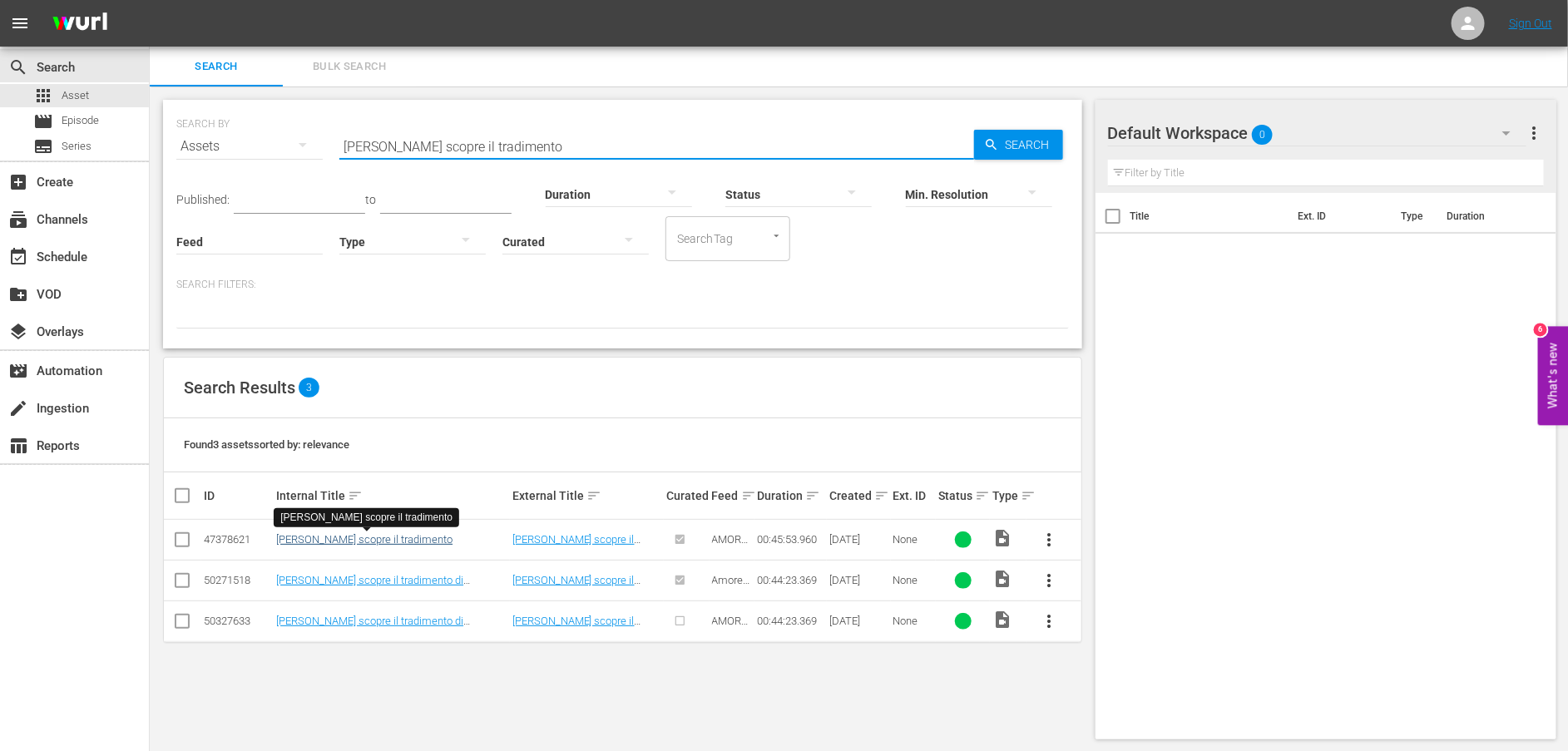
type input "[PERSON_NAME] scopre il tradimento"
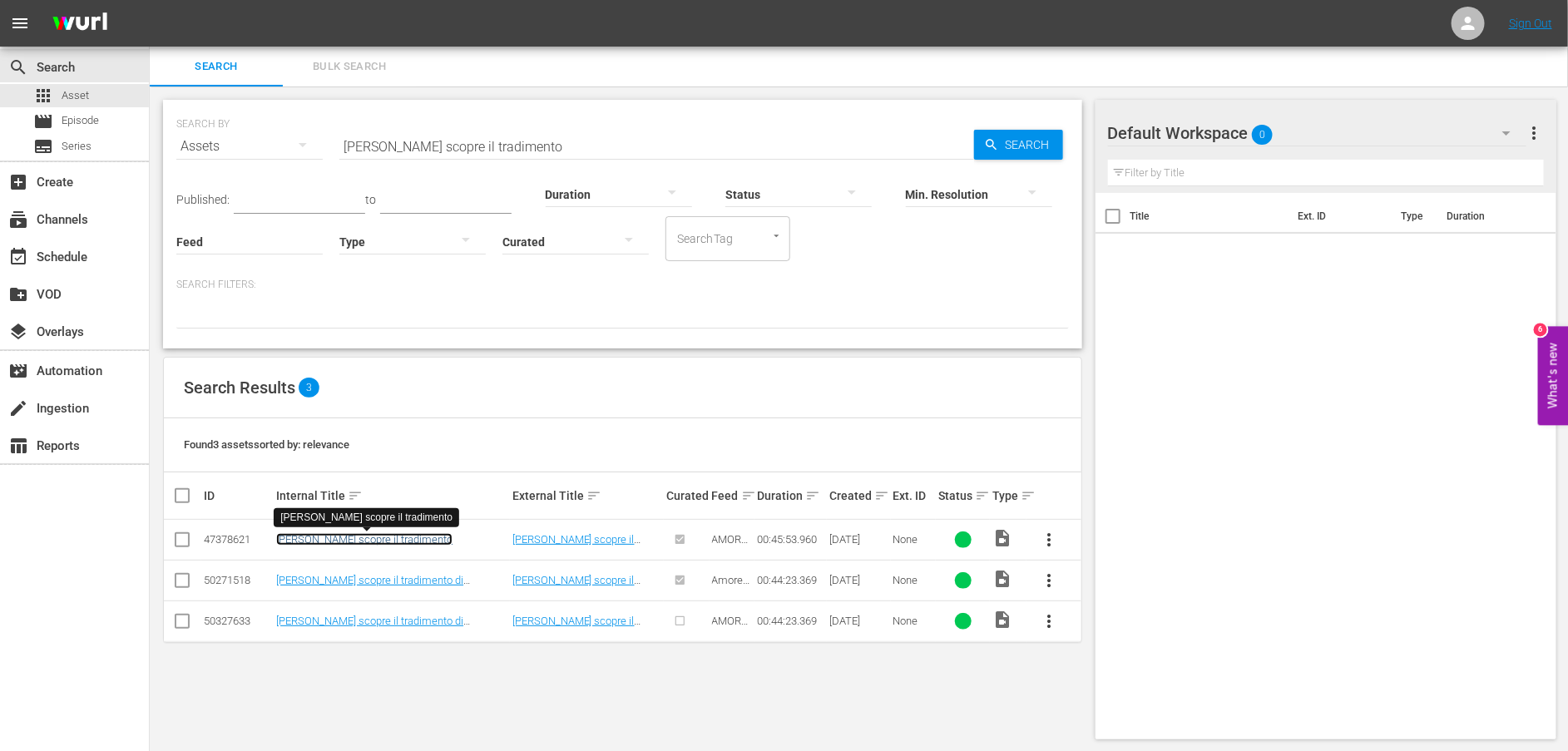
click at [379, 545] on link "[PERSON_NAME] scopre il tradimento" at bounding box center [364, 539] width 176 height 13
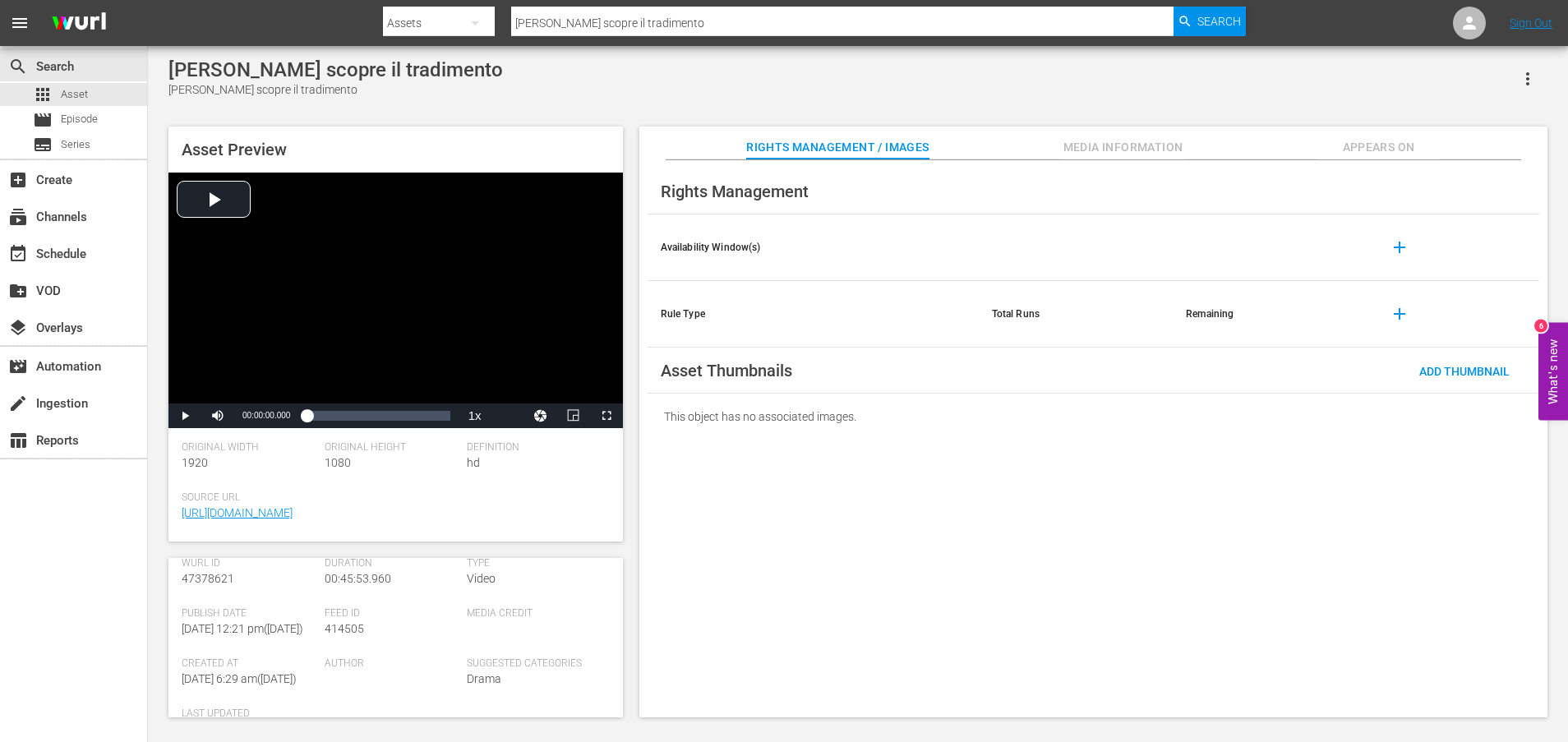
scroll to position [411, 0]
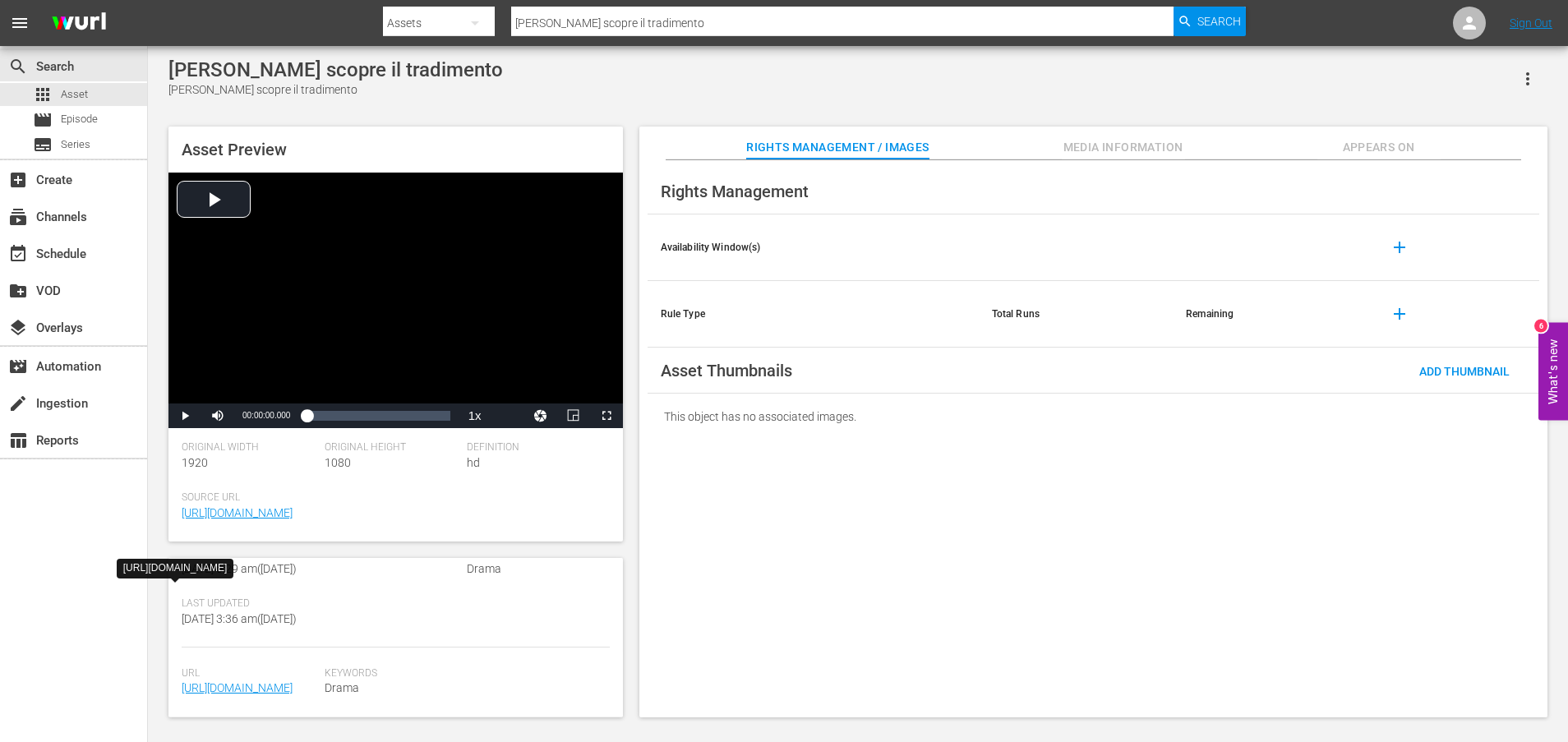
click at [256, 681] on span "[URL][DOMAIN_NAME]" at bounding box center [249, 688] width 135 height 17
click at [250, 682] on link "[URL][DOMAIN_NAME]" at bounding box center [237, 688] width 111 height 13
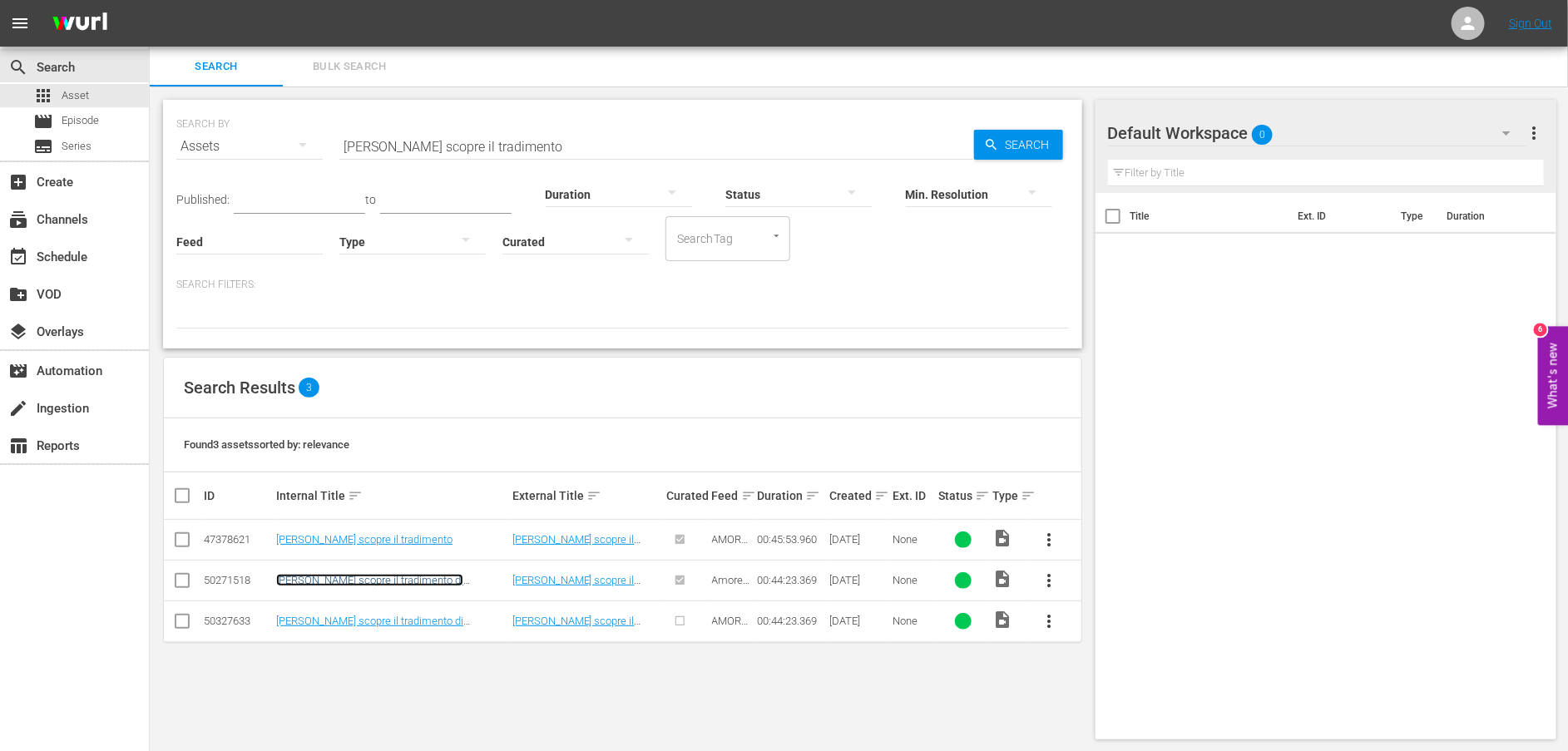
click at [357, 582] on link "[PERSON_NAME] scopre il tradimento di [PERSON_NAME]" at bounding box center [369, 587] width 187 height 25
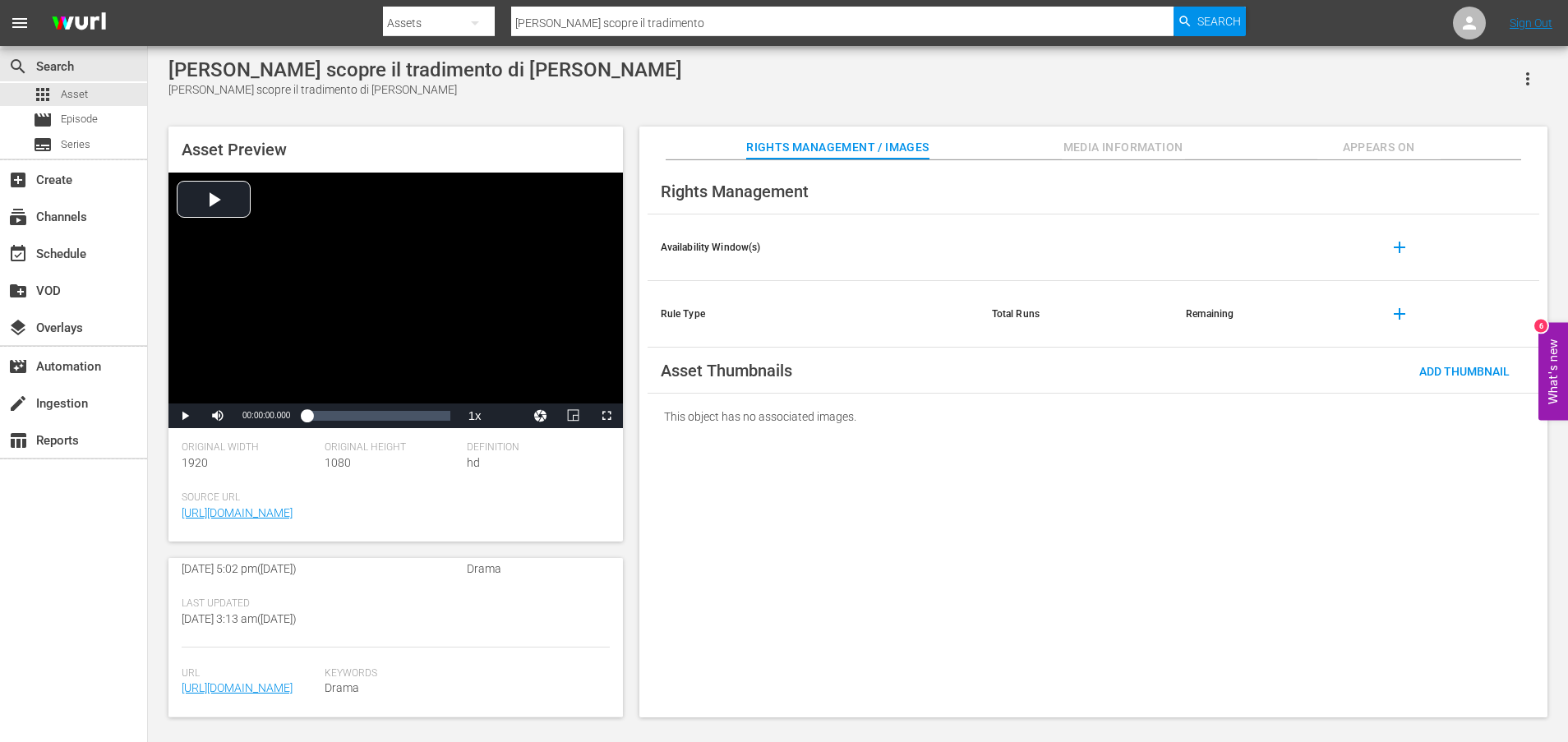
scroll to position [444, 0]
click at [265, 682] on link "[URL][DOMAIN_NAME]" at bounding box center [237, 688] width 111 height 13
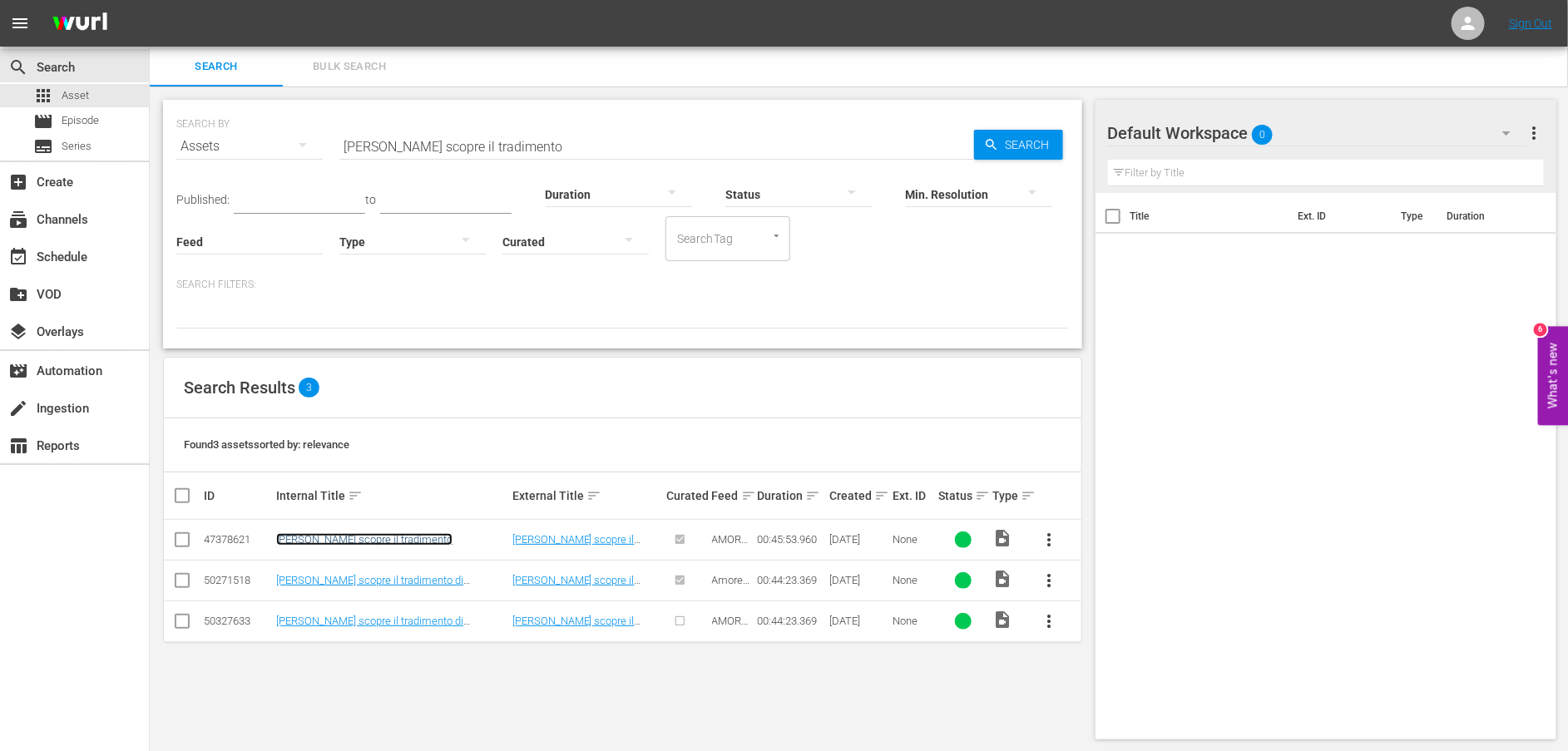
click at [345, 537] on link "[PERSON_NAME] scopre il tradimento" at bounding box center [364, 539] width 176 height 13
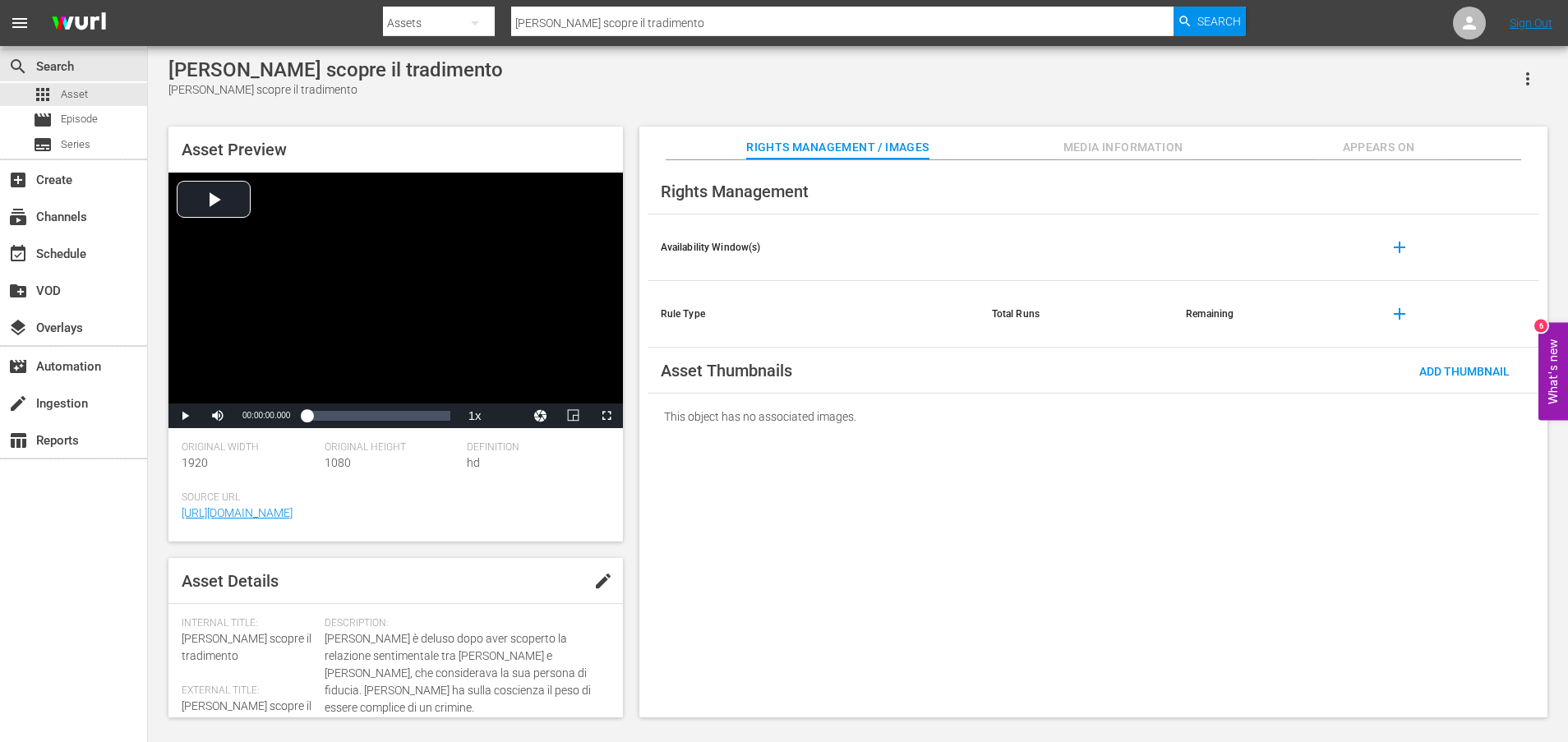
scroll to position [411, 0]
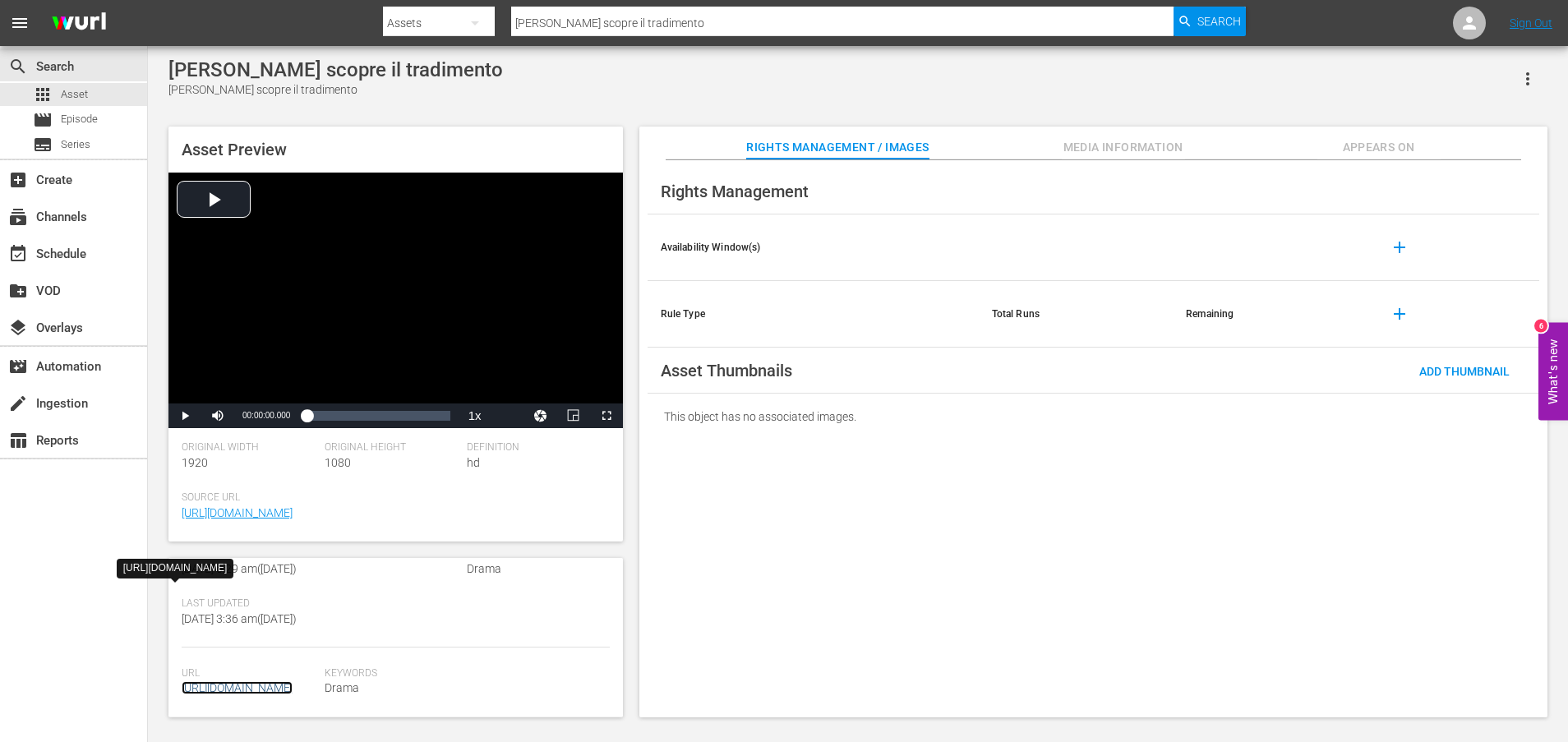
click at [274, 682] on link "[URL][DOMAIN_NAME]" at bounding box center [237, 688] width 111 height 13
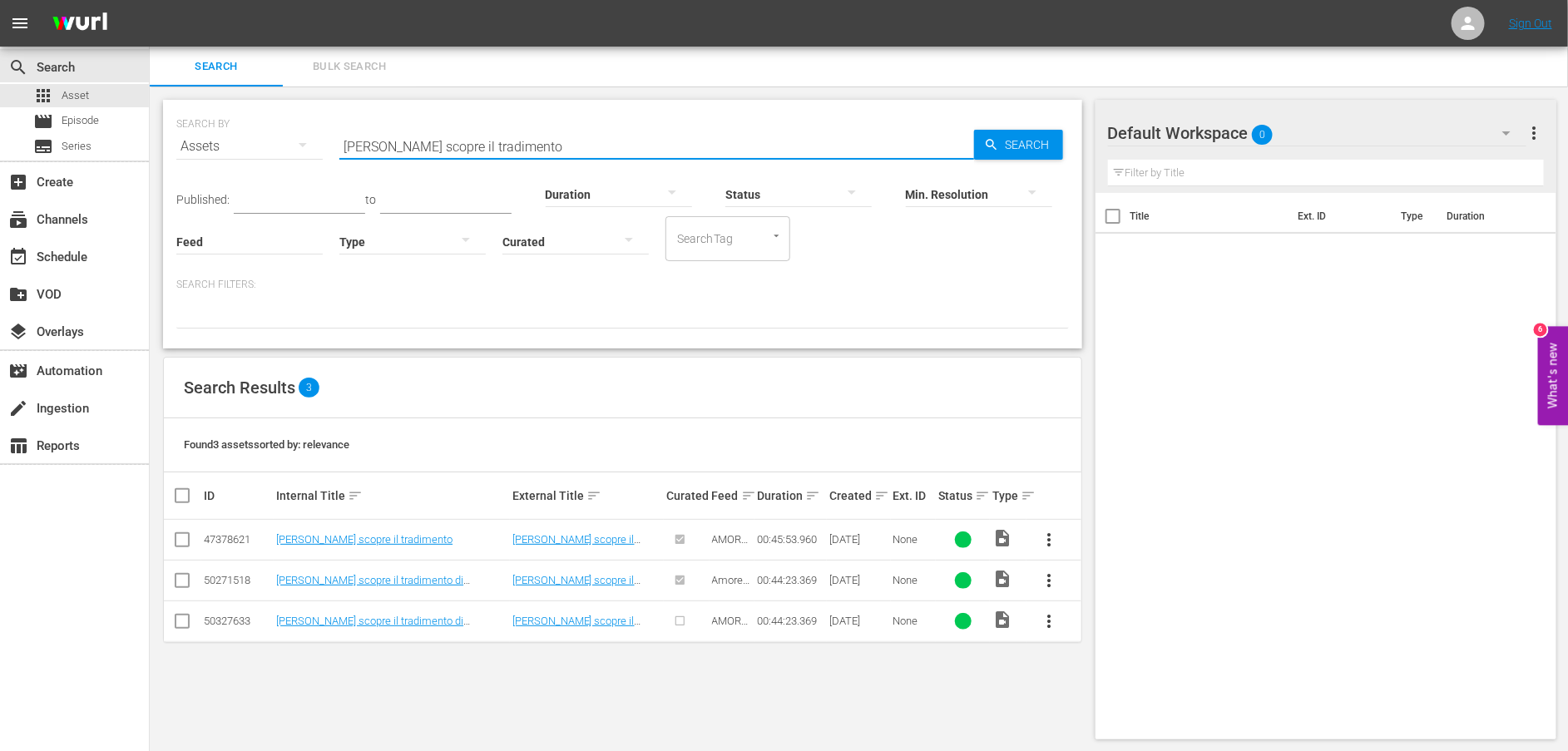
drag, startPoint x: 521, startPoint y: 141, endPoint x: 320, endPoint y: 152, distance: 201.3
click at [320, 152] on div "SEARCH BY Search By Assets Search ID, Title, Description, Keywords, or Category…" at bounding box center [622, 137] width 892 height 60
paste input "'assassino si nasconde tra i [PERSON_NAME]"
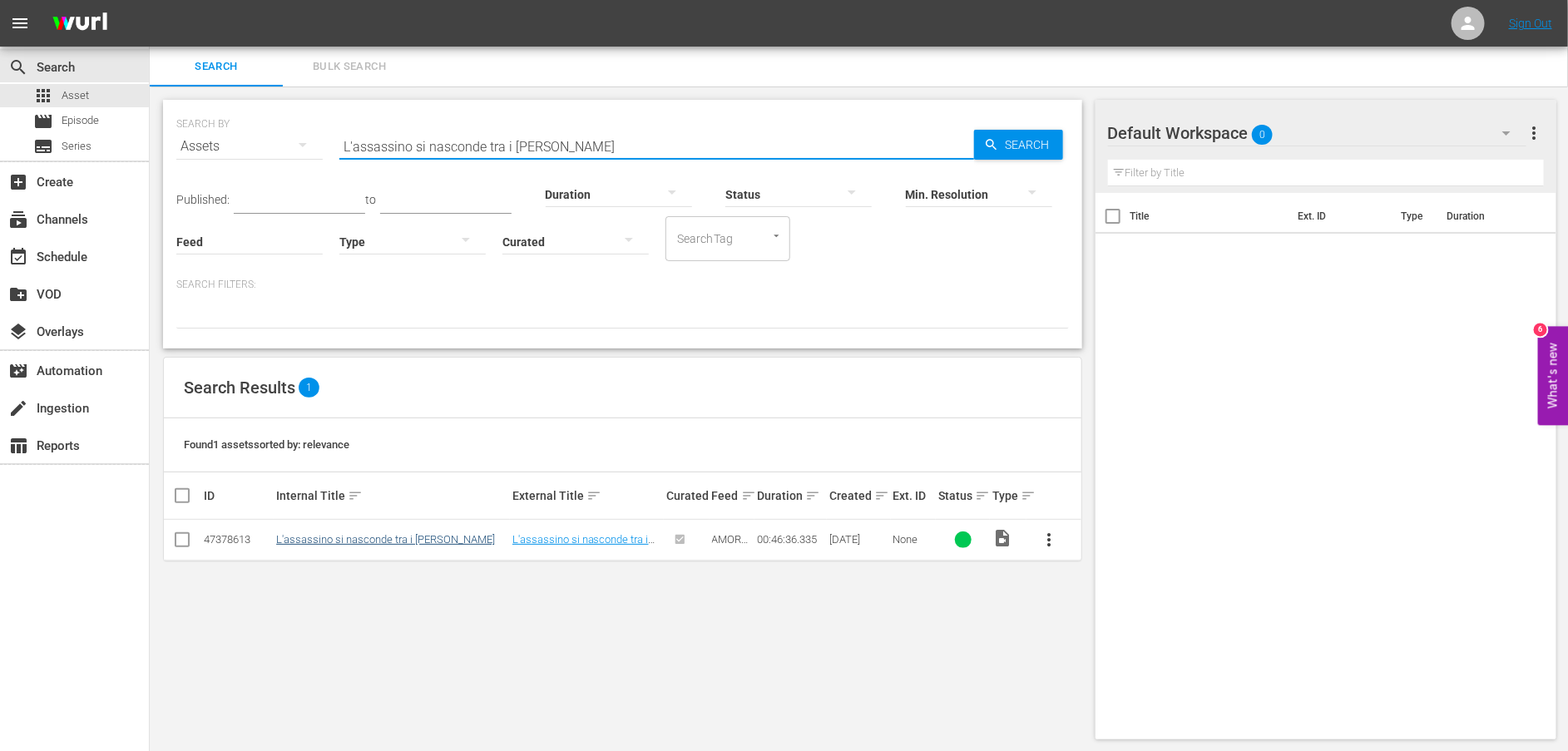
type input "L'assassino si nasconde tra i [PERSON_NAME]"
click at [365, 542] on link "L'assassino si nasconde tra i [PERSON_NAME]" at bounding box center [385, 539] width 219 height 13
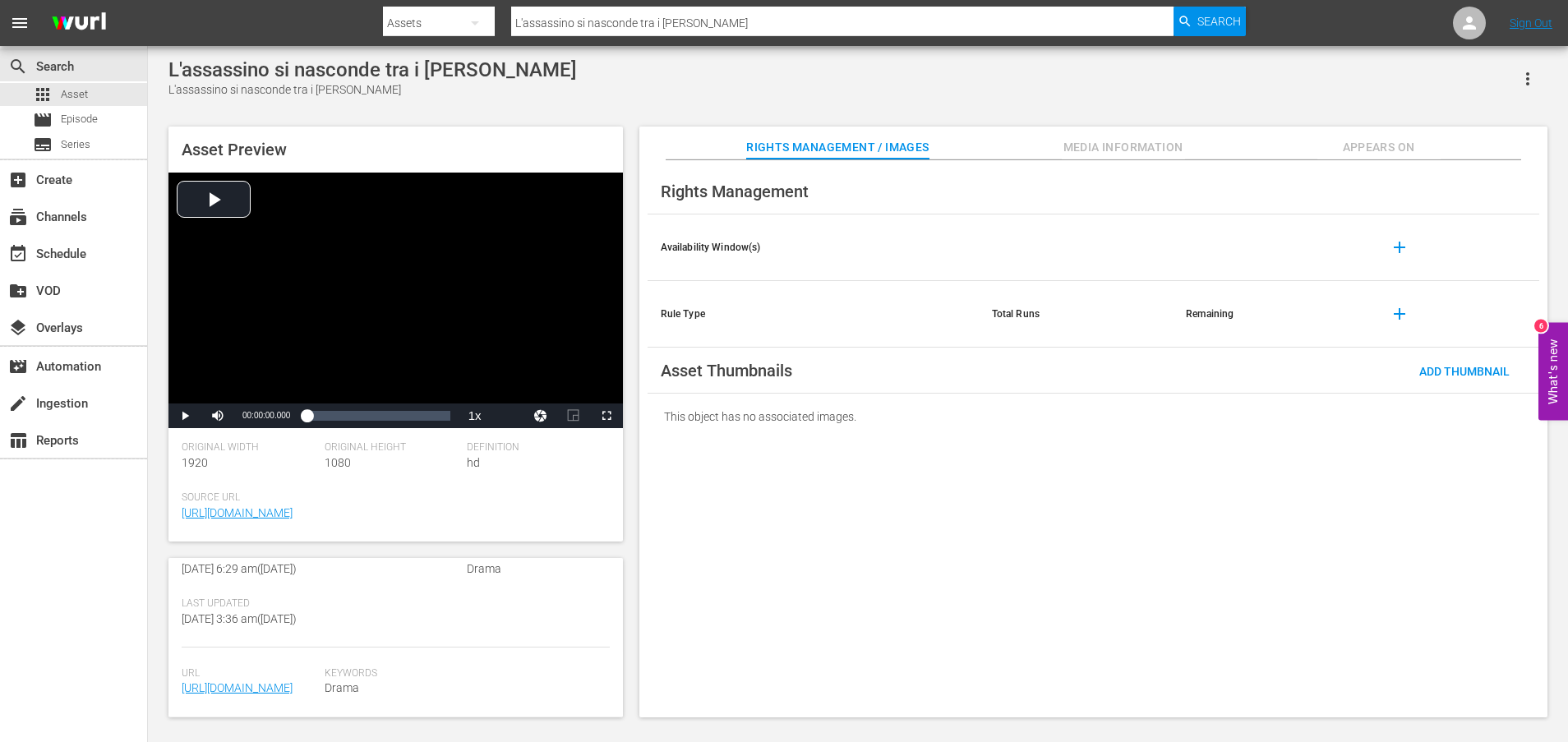
scroll to position [444, 0]
click at [255, 682] on link "[URL][DOMAIN_NAME]" at bounding box center [237, 688] width 111 height 13
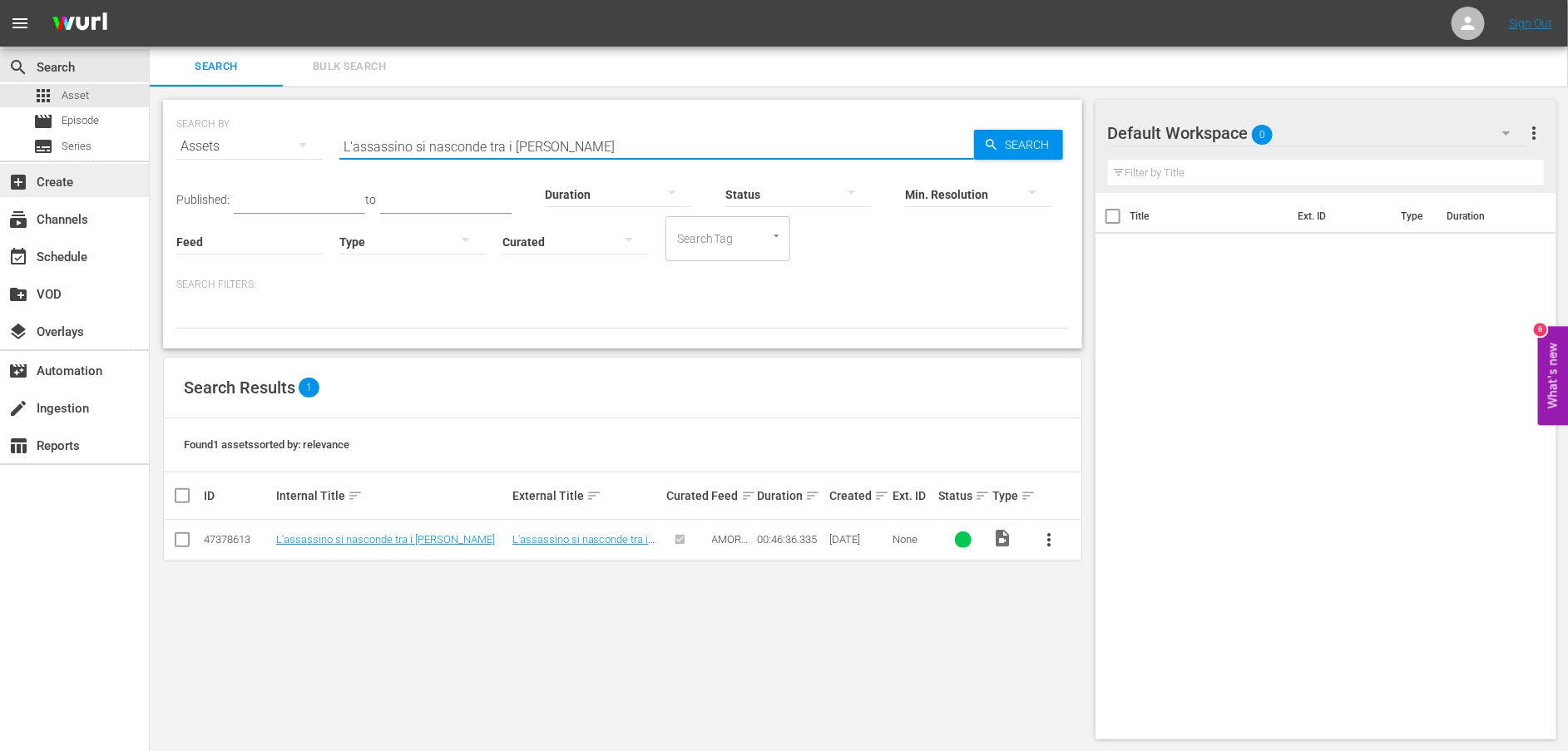
drag, startPoint x: 446, startPoint y: 140, endPoint x: 88, endPoint y: 168, distance: 359.1
click at [149, 0] on div "search Search apps Asset movie Episode subtitles Series add_box Create subscrip…" at bounding box center [858, 0] width 1418 height 0
paste input "eón commette un grosso errore"
type input "[PERSON_NAME] commette un grosso errore"
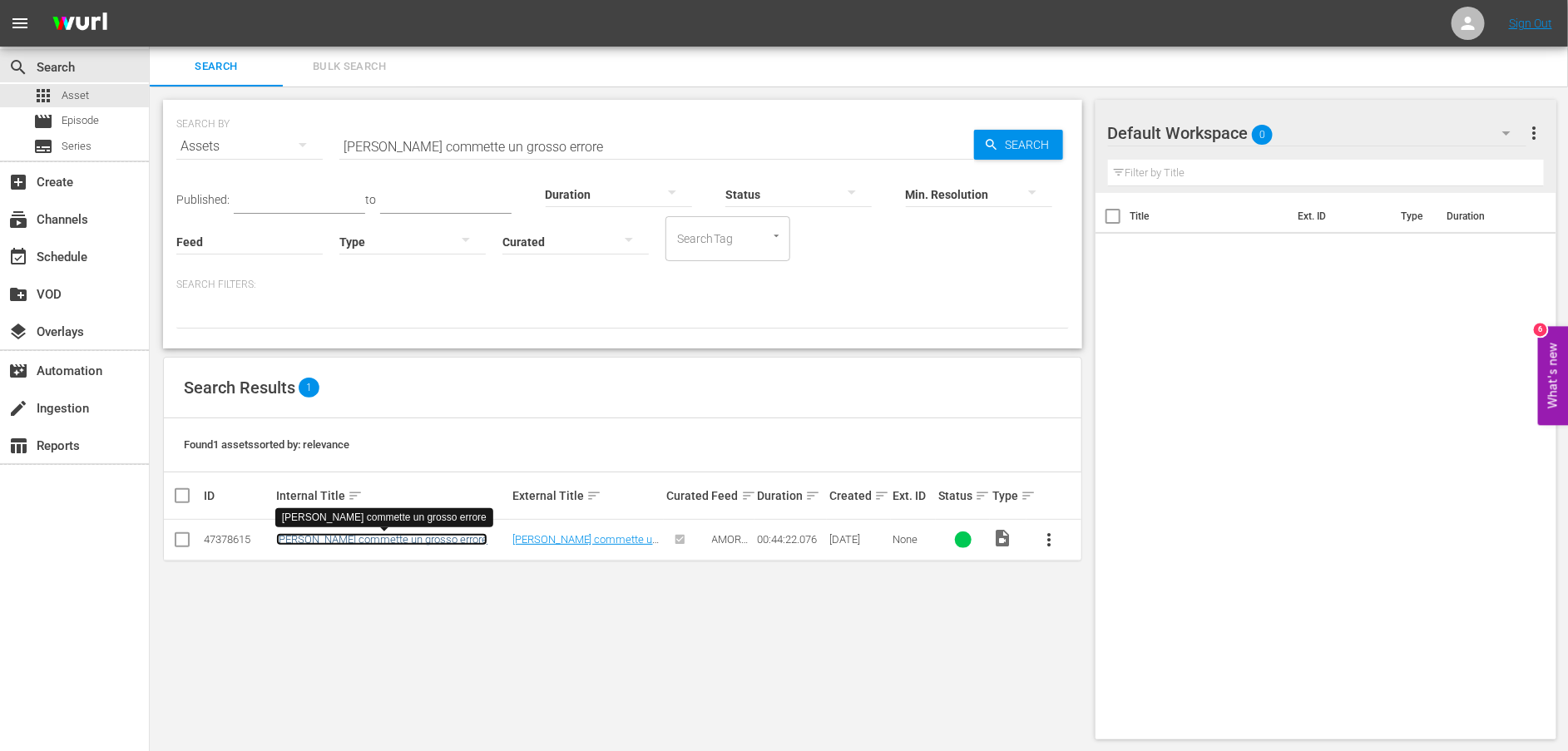
click at [372, 542] on link "[PERSON_NAME] commette un grosso errore" at bounding box center [381, 539] width 211 height 13
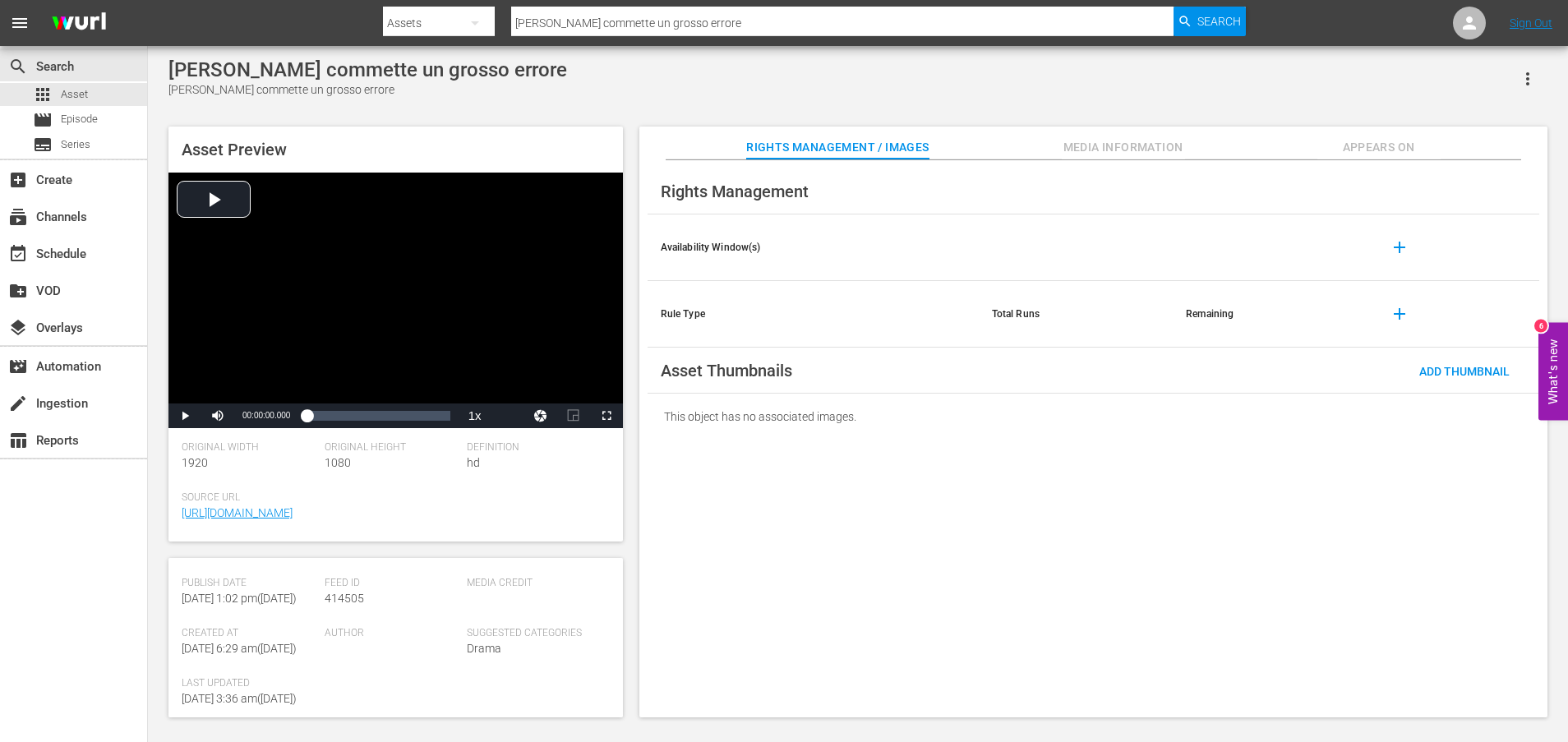
scroll to position [444, 0]
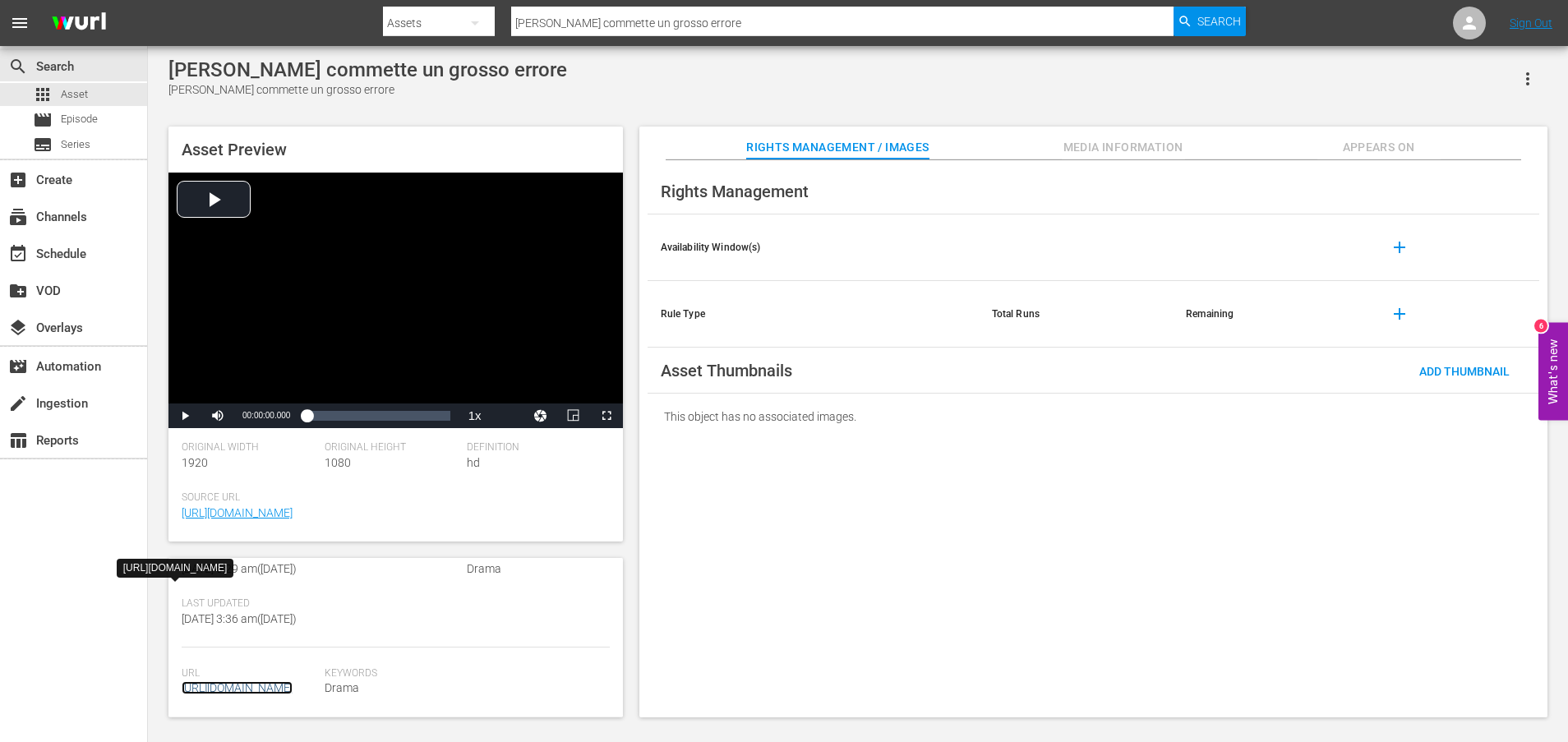
click at [279, 682] on link "[URL][DOMAIN_NAME]" at bounding box center [237, 688] width 111 height 13
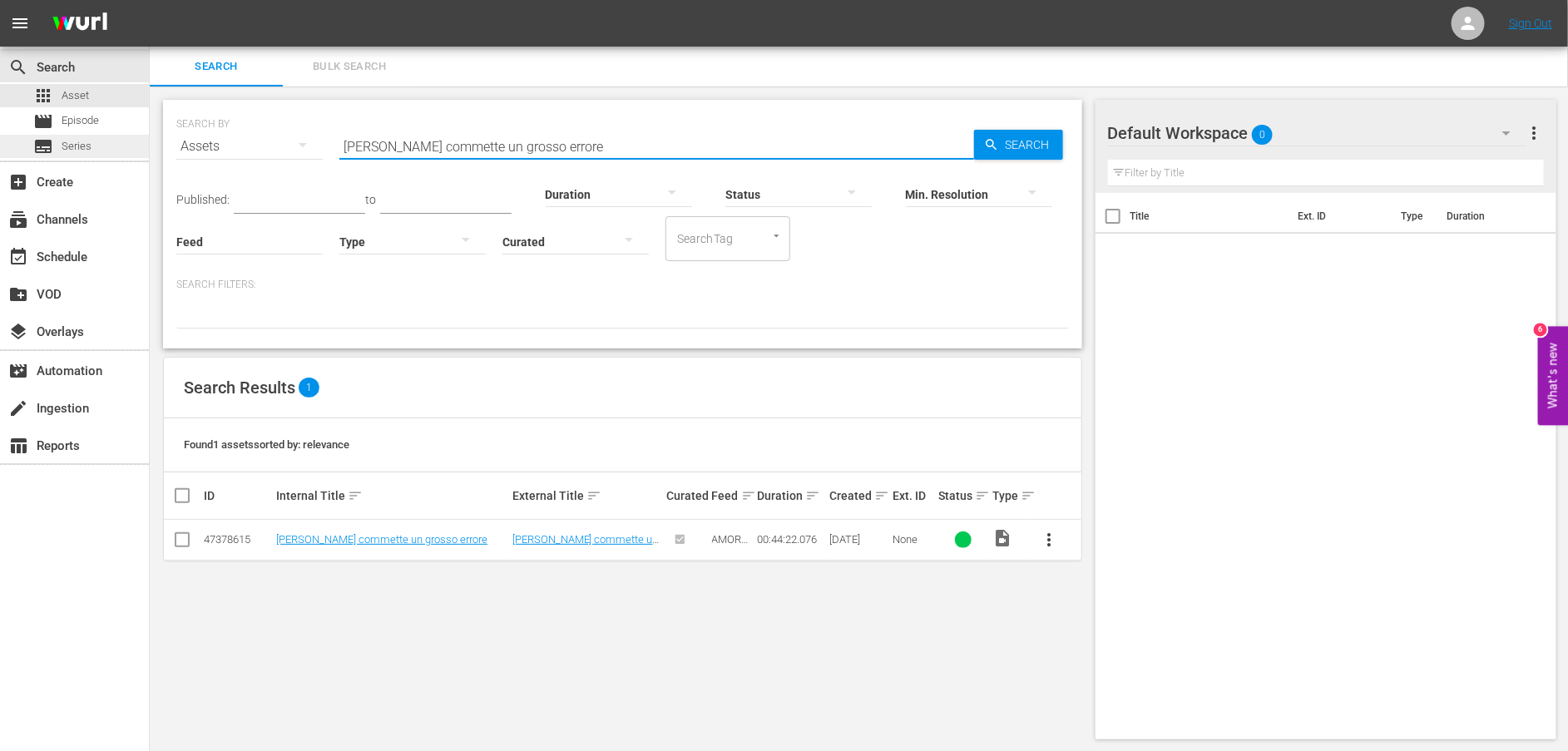
drag, startPoint x: 612, startPoint y: 147, endPoint x: 135, endPoint y: 144, distance: 477.0
click at [149, 0] on div "search Search apps Asset movie Episode subtitles Series add_box Create subscrip…" at bounding box center [858, 0] width 1418 height 0
paste input "ritorna con [PERSON_NAME]"
type input "[PERSON_NAME] ritorna con [PERSON_NAME]"
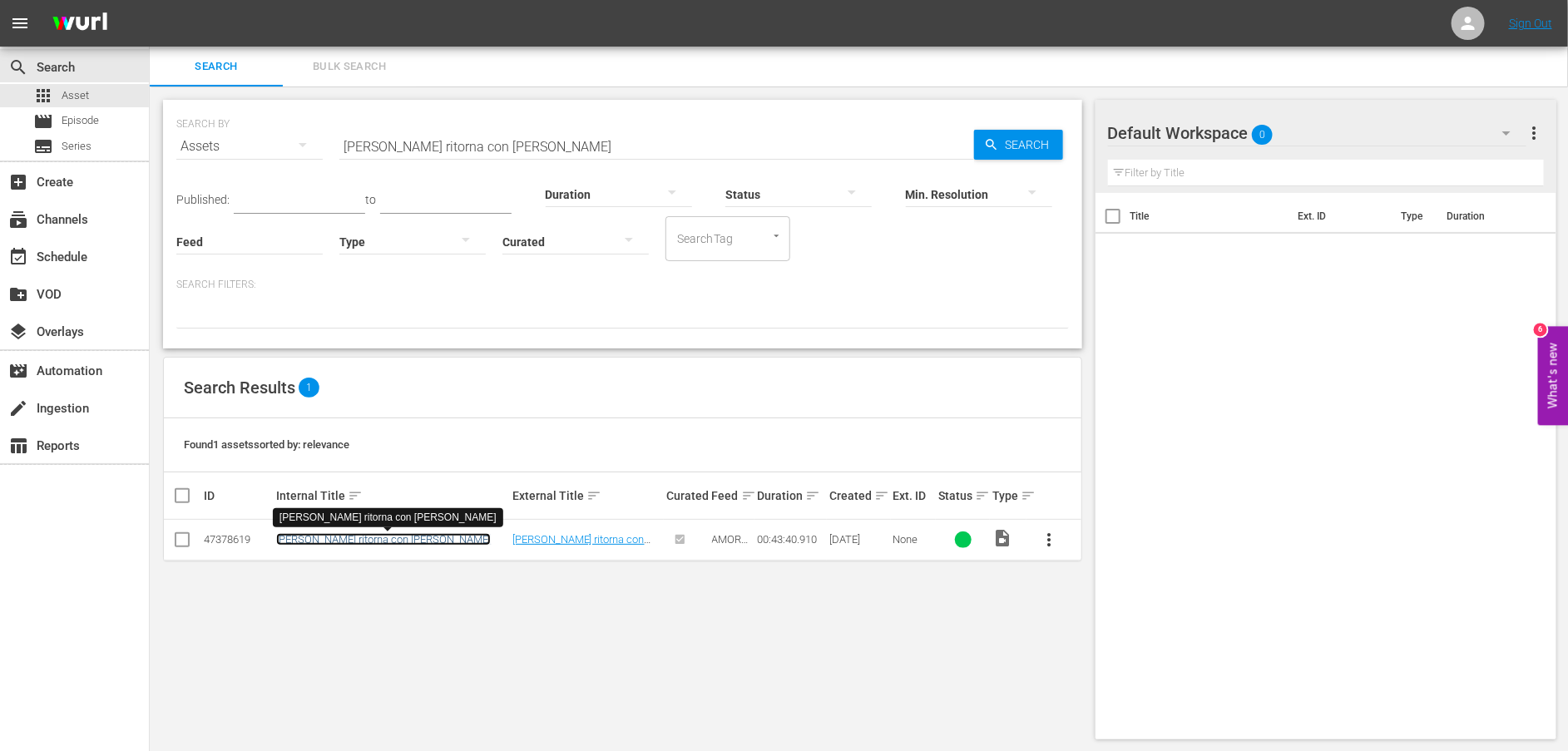
click at [352, 542] on link "[PERSON_NAME] ritorna con [PERSON_NAME]" at bounding box center [383, 539] width 214 height 13
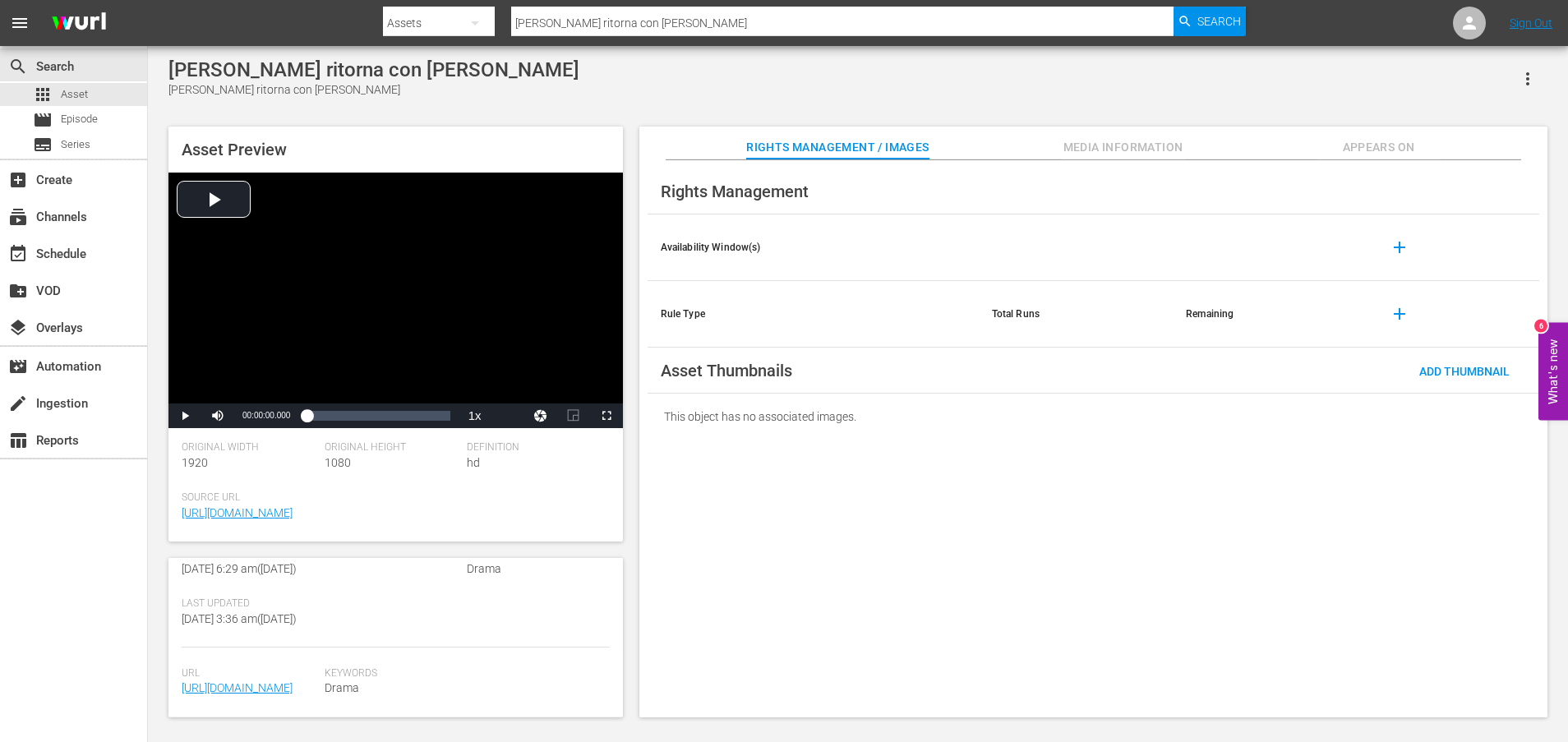
scroll to position [410, 0]
click at [202, 682] on link "[URL][DOMAIN_NAME]" at bounding box center [237, 688] width 111 height 13
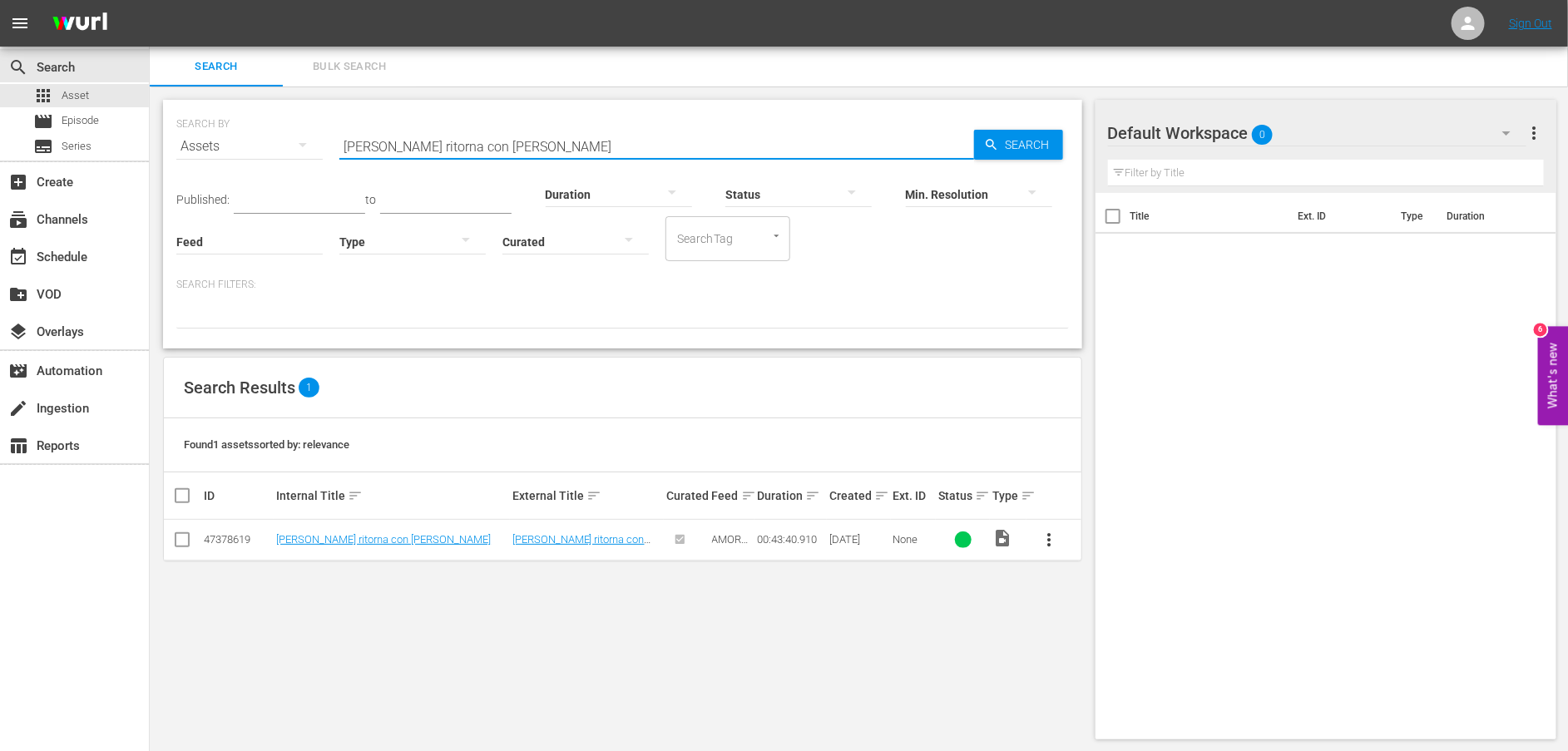
drag, startPoint x: 481, startPoint y: 148, endPoint x: 277, endPoint y: 148, distance: 204.0
click at [277, 148] on div "SEARCH BY Search By Assets Search ID, Title, Description, Keywords, or Category…" at bounding box center [622, 137] width 892 height 60
paste input "Una connessione speciale"
type input "Una connessione speciale"
click at [339, 542] on link "Una connessione speciale" at bounding box center [339, 539] width 125 height 13
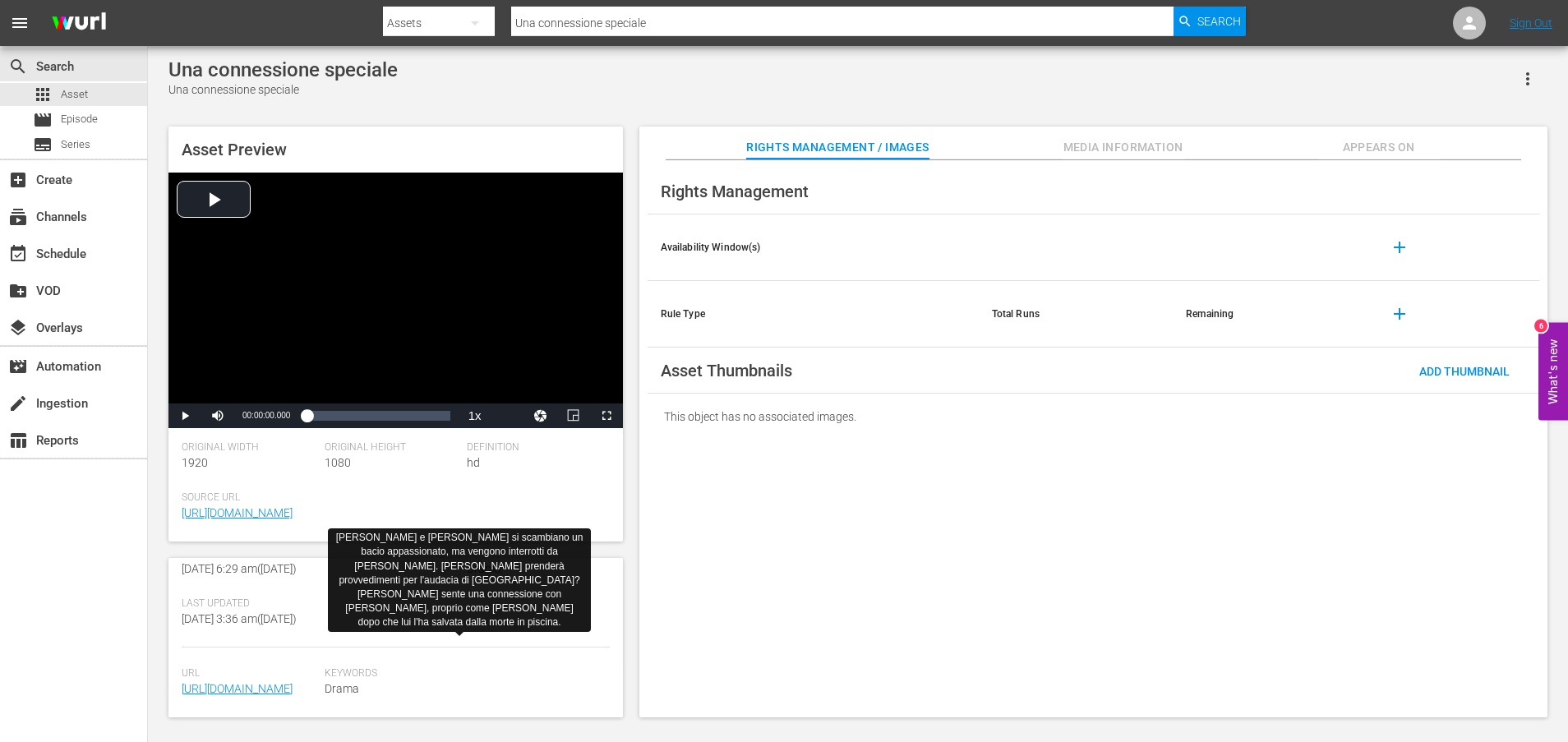
scroll to position [427, 0]
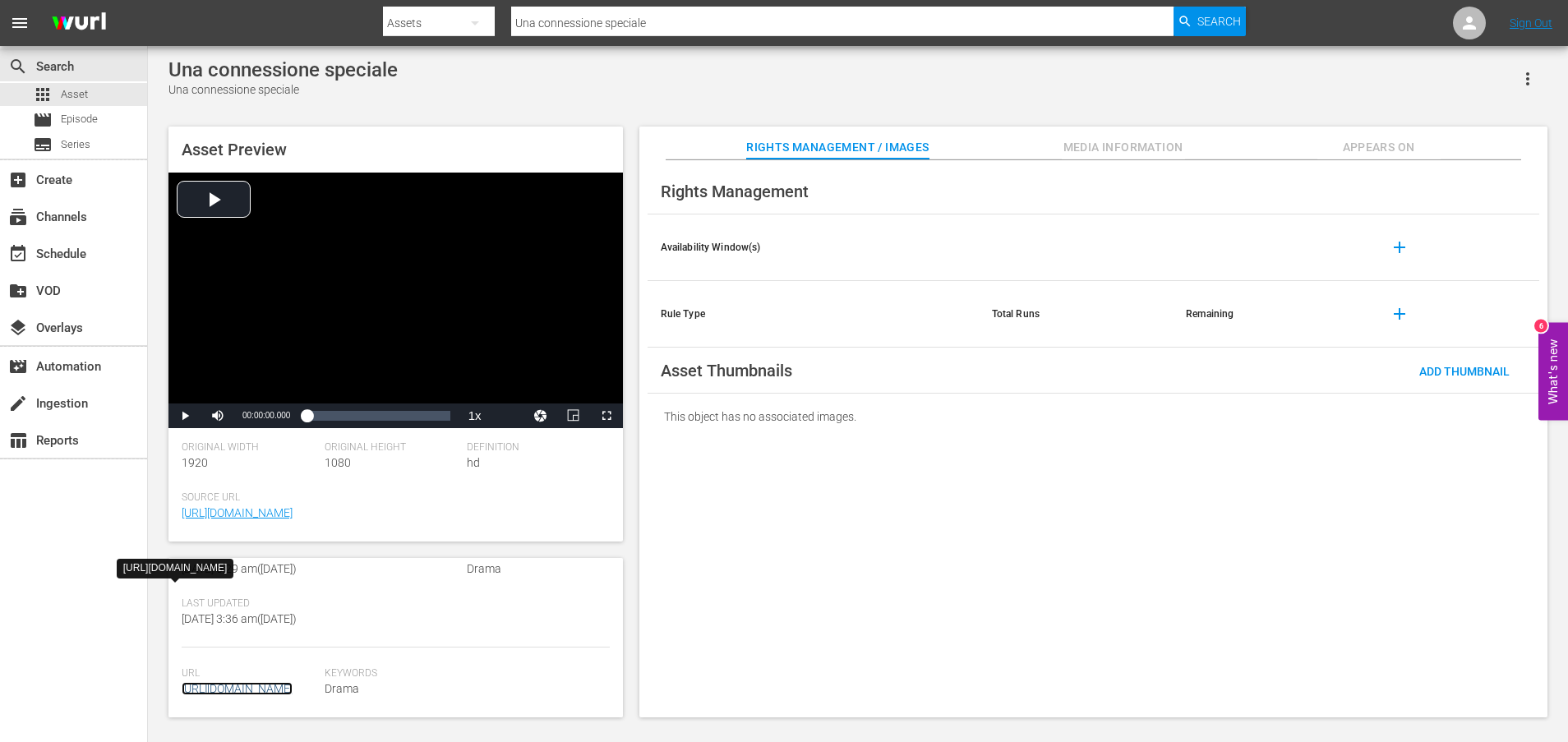
click at [234, 683] on link "[URL][DOMAIN_NAME]" at bounding box center [237, 689] width 111 height 13
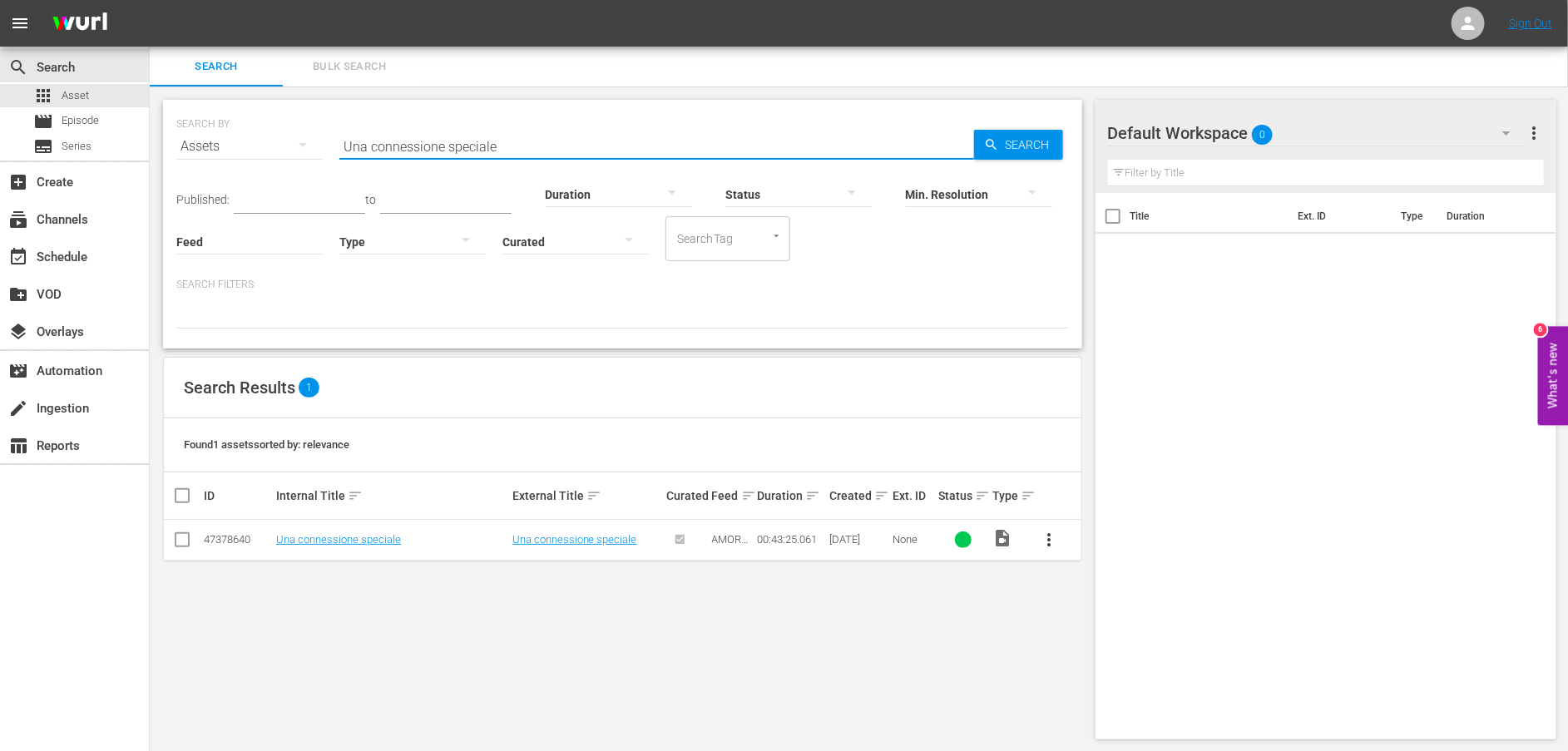
drag, startPoint x: 434, startPoint y: 143, endPoint x: 167, endPoint y: 143, distance: 267.0
click at [168, 143] on div "SEARCH BY Search By Assets Search ID, Title, Description, Keywords, or Category…" at bounding box center [622, 224] width 919 height 249
paste input "[PERSON_NAME] crede che suo padre sia vivo"
type input "[PERSON_NAME] crede che suo padre sia vivo"
click at [1001, 139] on span "Search" at bounding box center [1030, 145] width 64 height 30
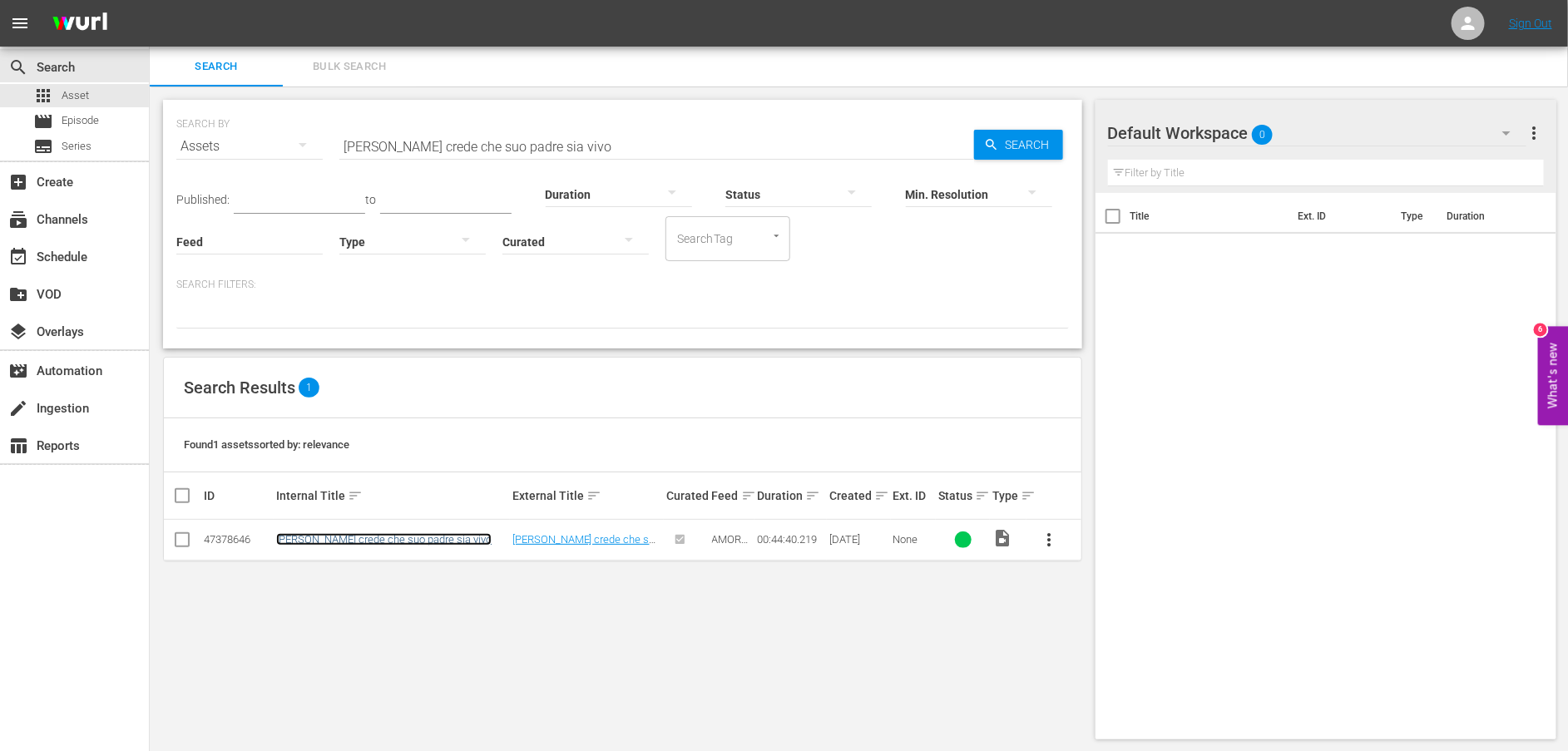
click at [388, 542] on link "[PERSON_NAME] crede che suo padre sia vivo" at bounding box center [384, 539] width 215 height 13
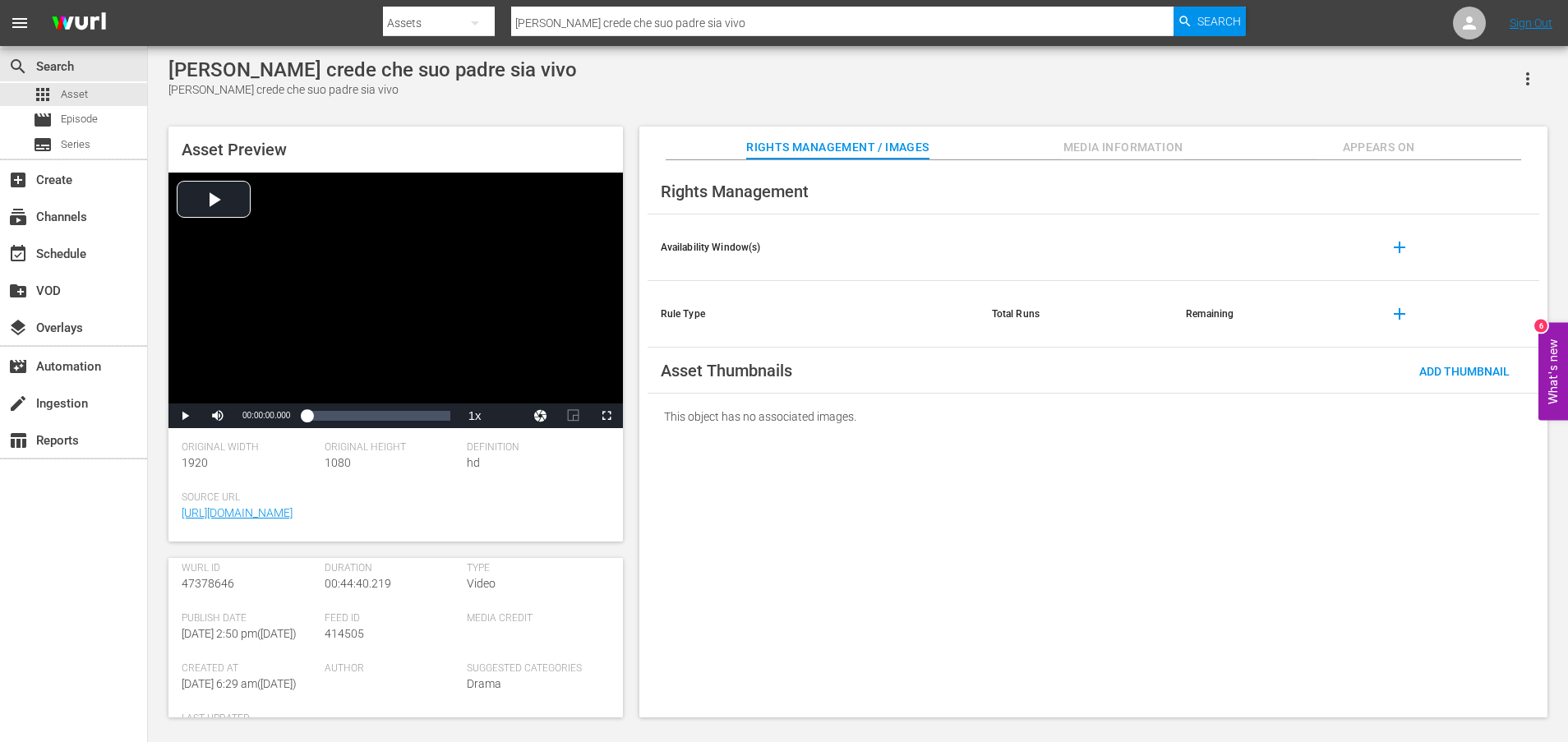
scroll to position [444, 0]
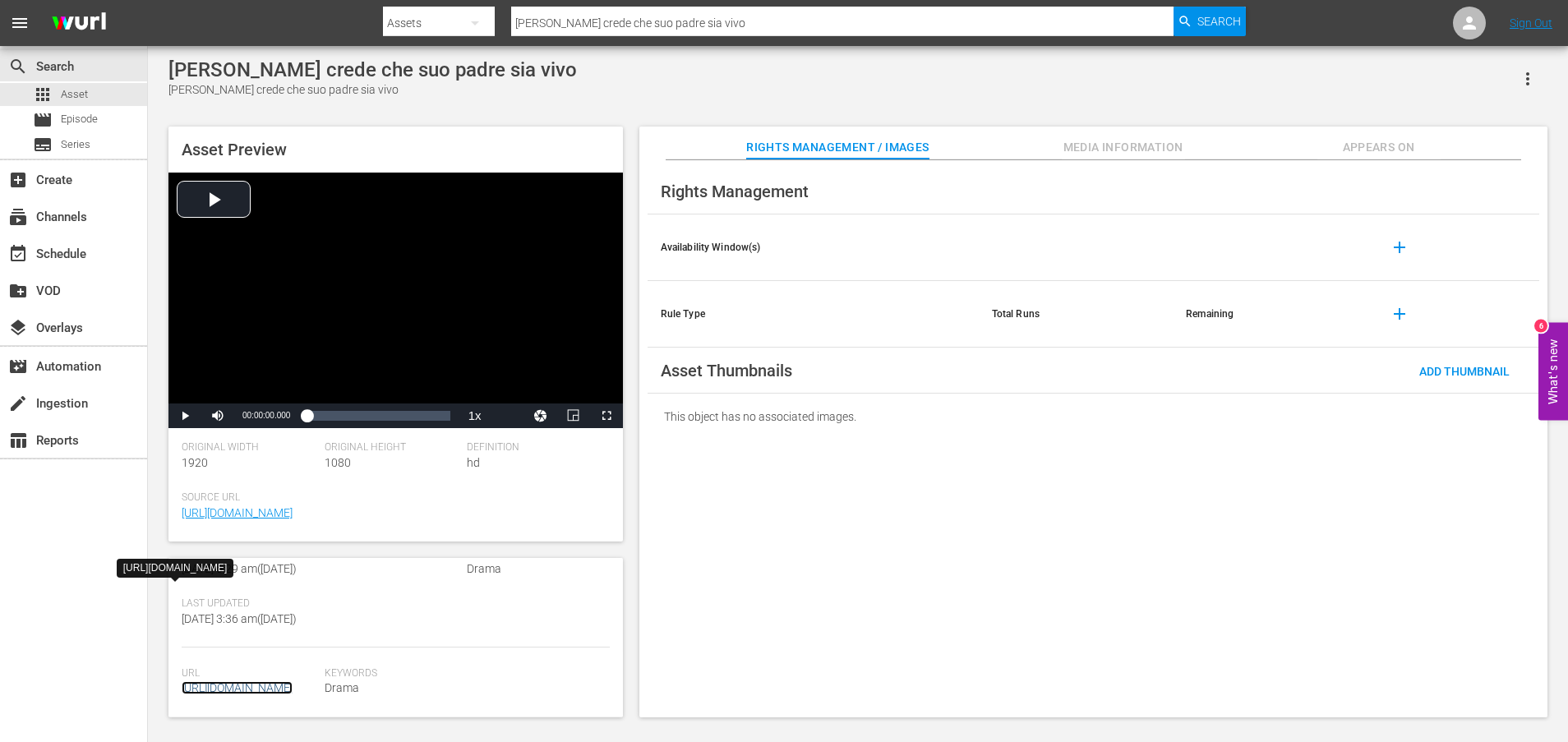
click at [250, 682] on link "[URL][DOMAIN_NAME]" at bounding box center [237, 688] width 111 height 13
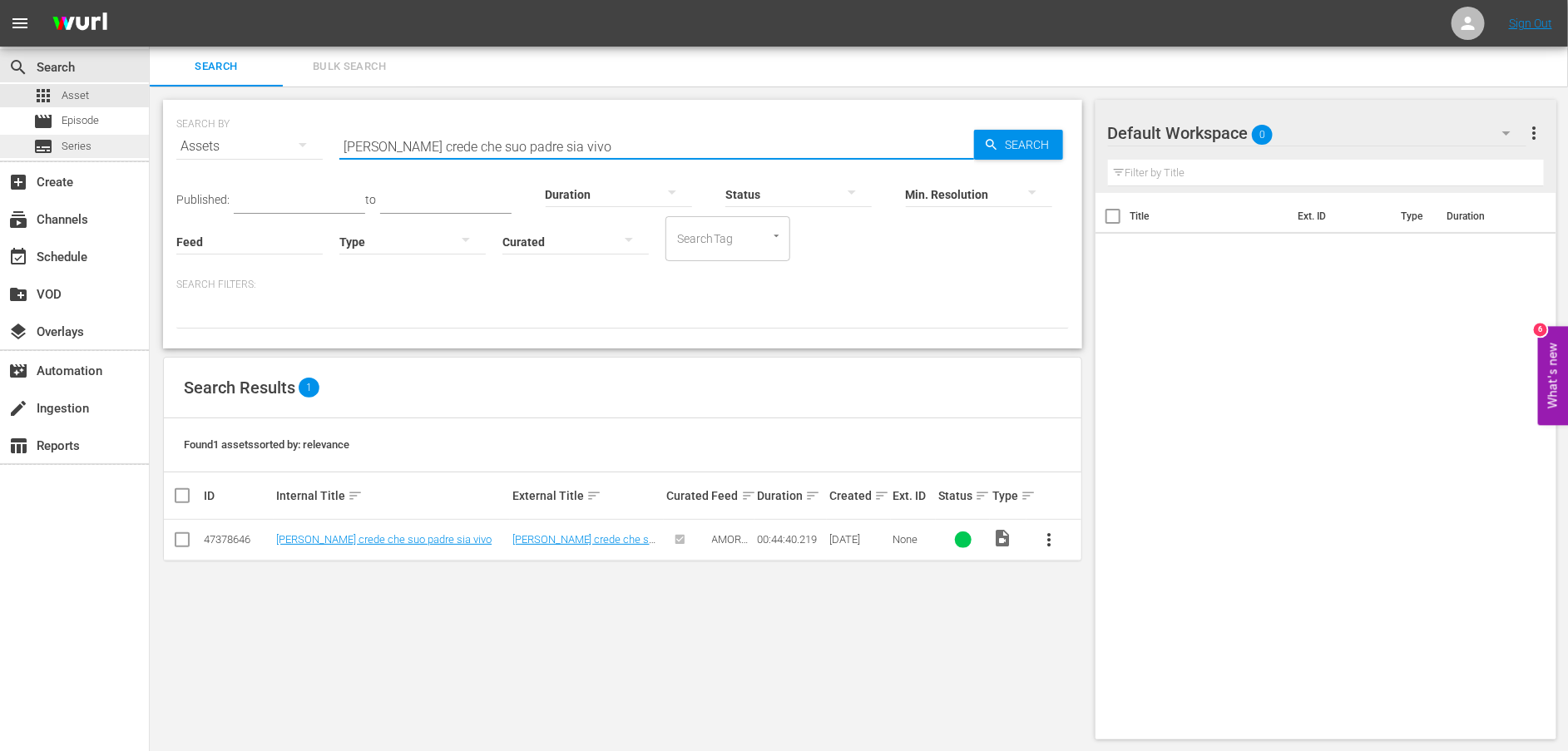
drag, startPoint x: 145, startPoint y: 140, endPoint x: 138, endPoint y: 147, distance: 9.9
click at [149, 0] on div "search Search apps Asset movie Episode subtitles Series add_box Create subscrip…" at bounding box center [858, 0] width 1418 height 0
paste input "[PERSON_NAME] viene sequestrata"
type input "[PERSON_NAME] viene sequestrata"
click at [353, 542] on link "[PERSON_NAME] viene sequestrata" at bounding box center [359, 539] width 166 height 13
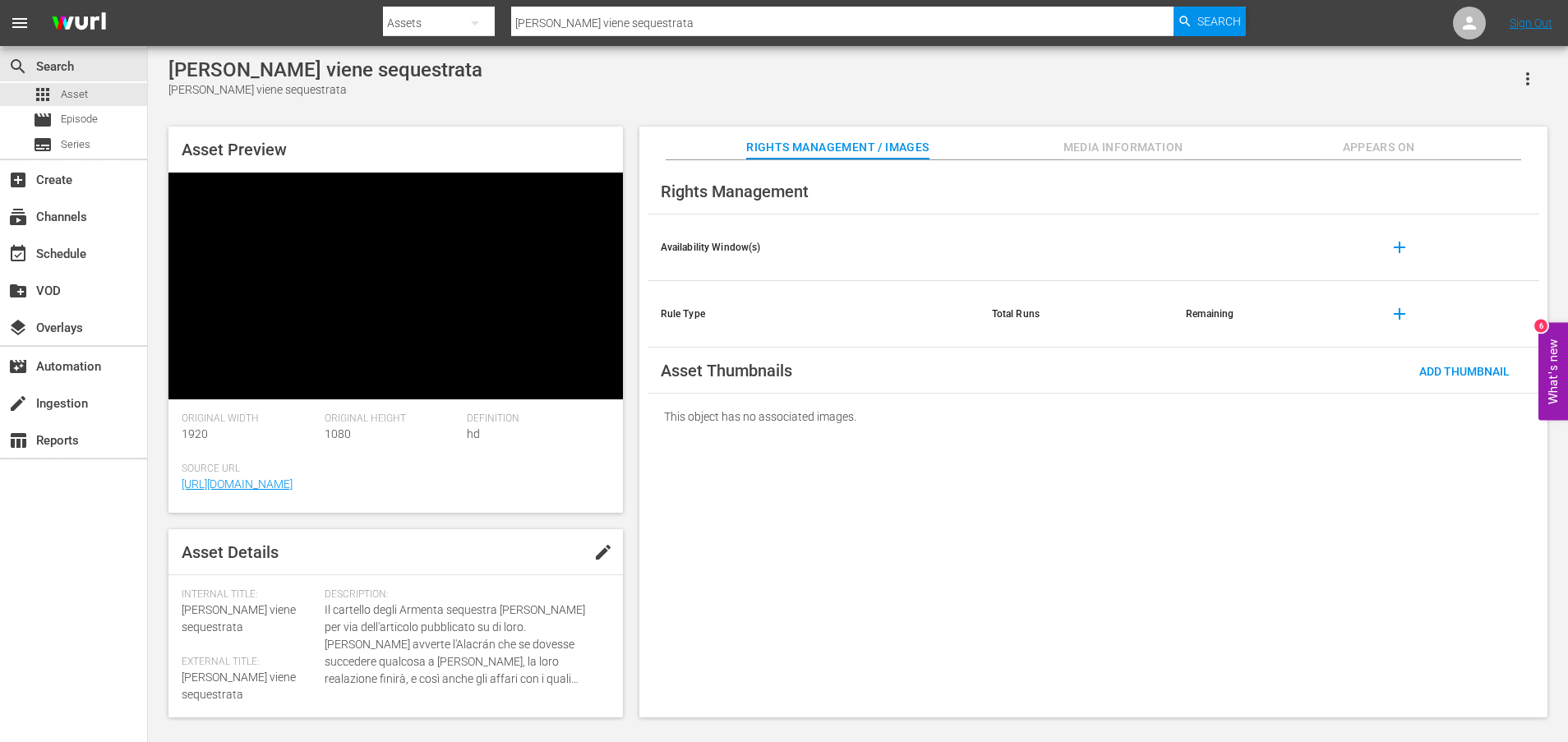
scroll to position [296, 0]
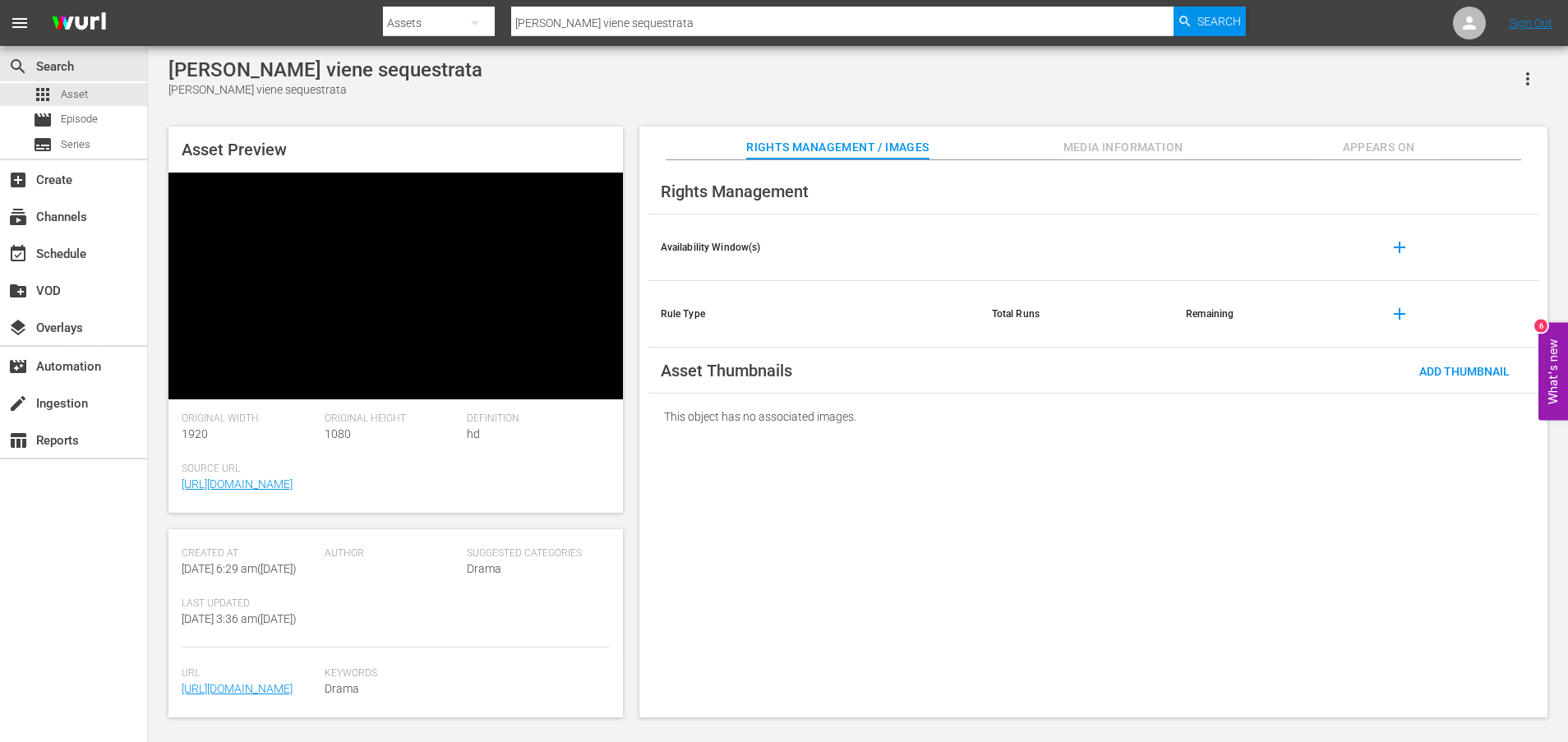
click at [279, 611] on span "Last Updated" at bounding box center [249, 604] width 135 height 13
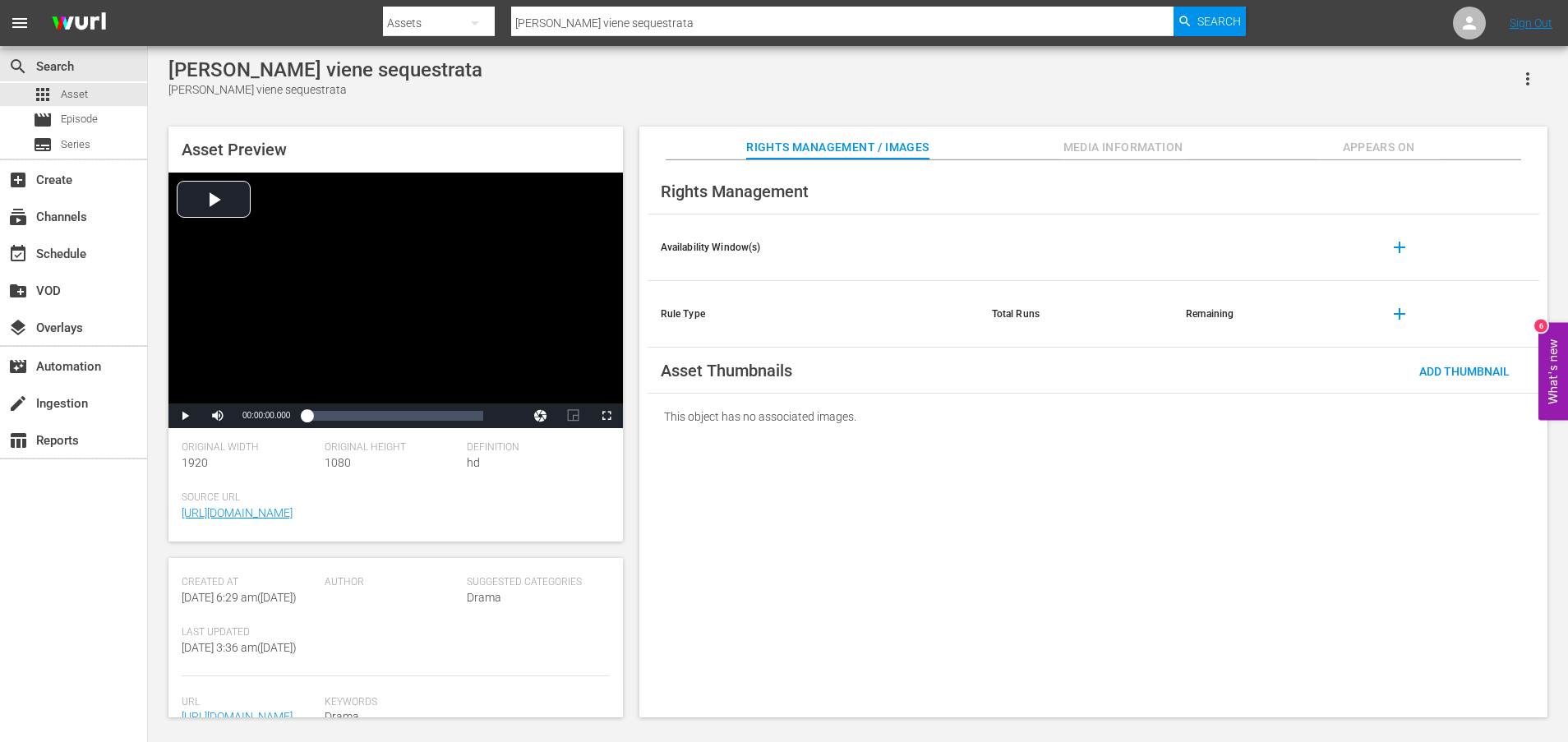
scroll to position [427, 0]
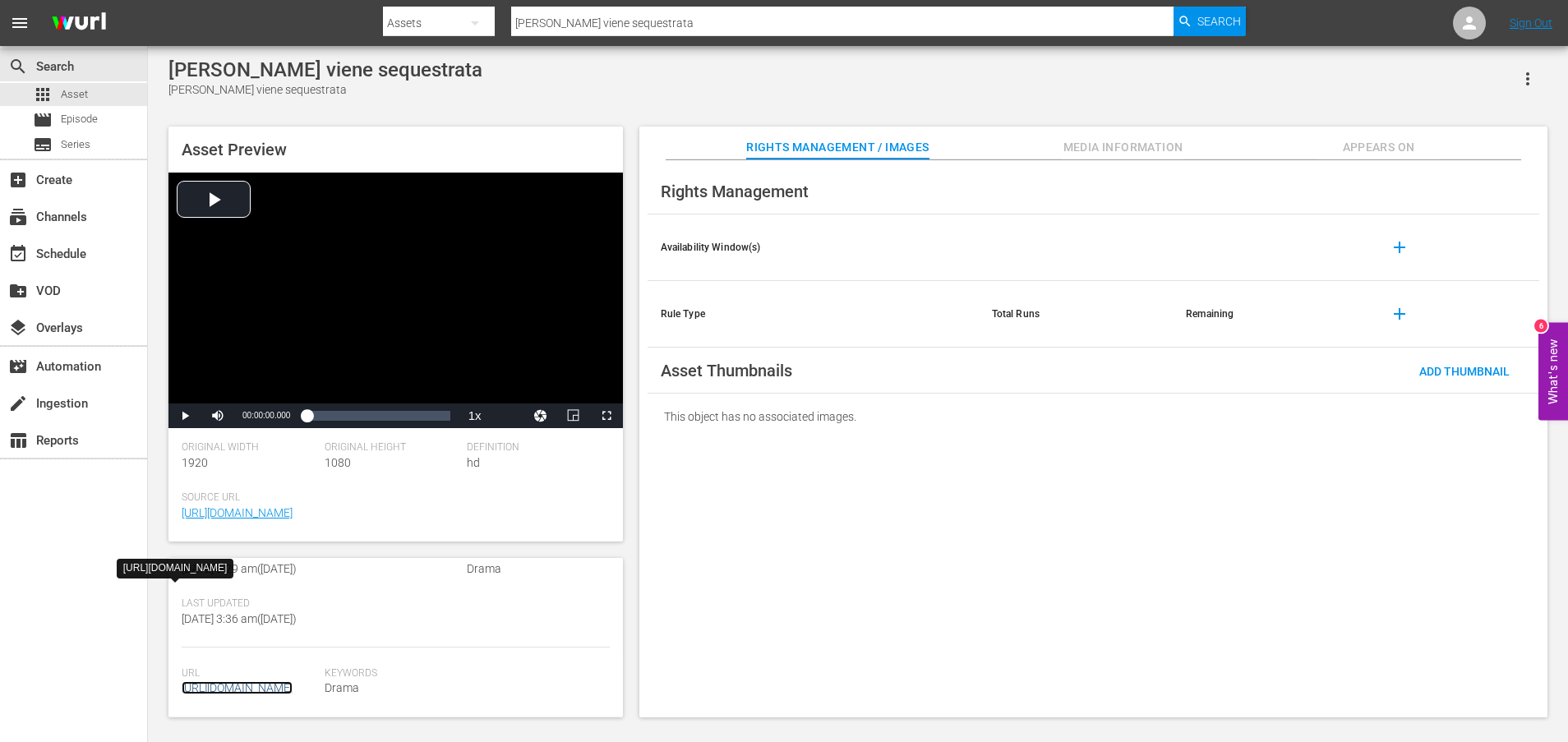
click at [257, 682] on link "[URL][DOMAIN_NAME]" at bounding box center [237, 688] width 111 height 13
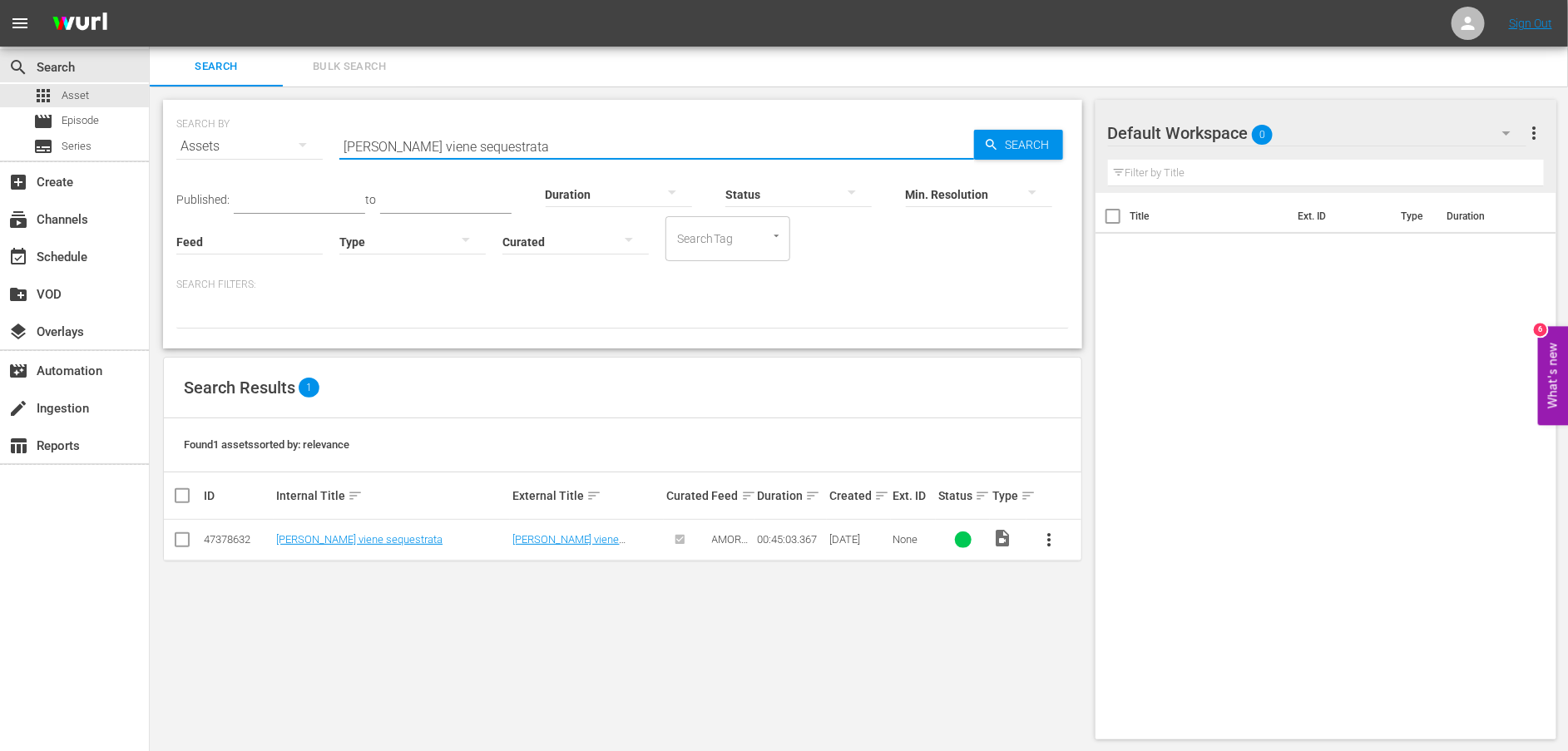
drag, startPoint x: 566, startPoint y: 141, endPoint x: 254, endPoint y: 129, distance: 312.2
click at [254, 129] on div "SEARCH BY Search By Assets Search ID, Title, Description, Keywords, or Category…" at bounding box center [622, 137] width 892 height 60
paste input "eón si trova davanti a un dilemm"
type input "[PERSON_NAME] si trova davanti a un dilemma"
click at [347, 542] on link "[PERSON_NAME] si trova davanti a un dilemma" at bounding box center [386, 539] width 220 height 13
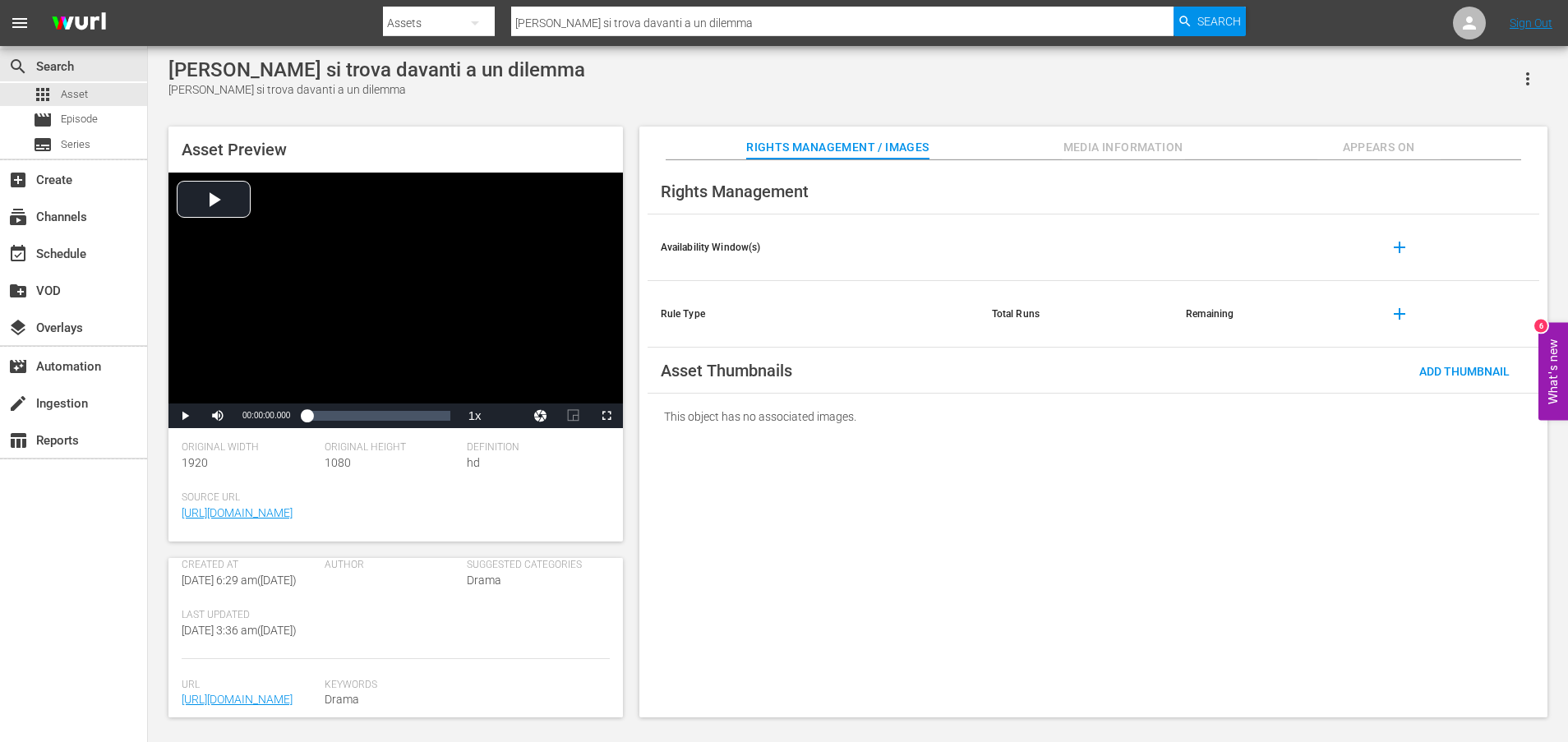
scroll to position [444, 0]
click at [237, 682] on link "[URL][DOMAIN_NAME]" at bounding box center [237, 688] width 111 height 13
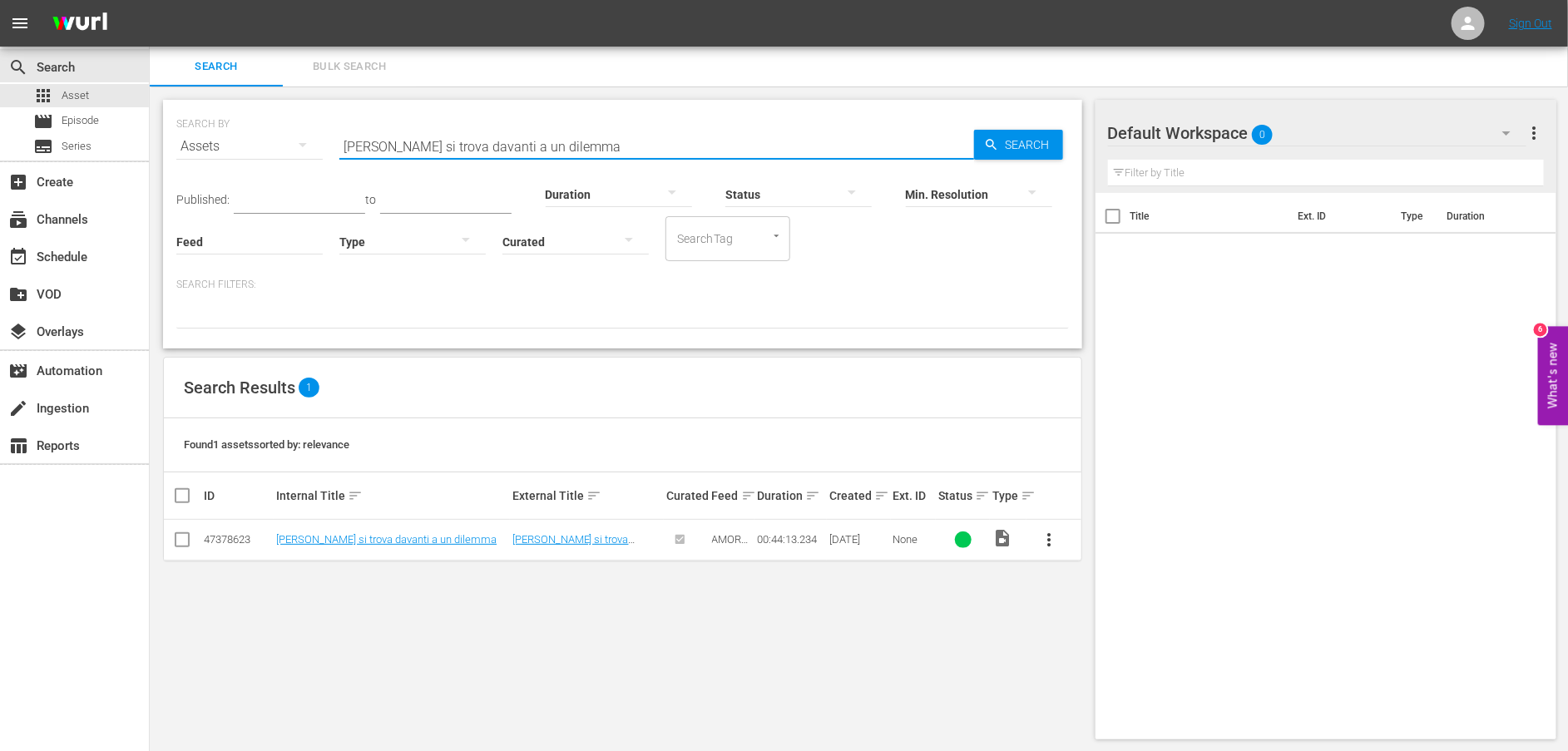
drag, startPoint x: 592, startPoint y: 144, endPoint x: 273, endPoint y: 135, distance: 319.1
click at [273, 135] on div "SEARCH BY Search By Assets Search ID, Title, Description, Keywords, or Category…" at bounding box center [622, 137] width 892 height 60
paste input "Operazione fallit"
type input "Operazione fallita"
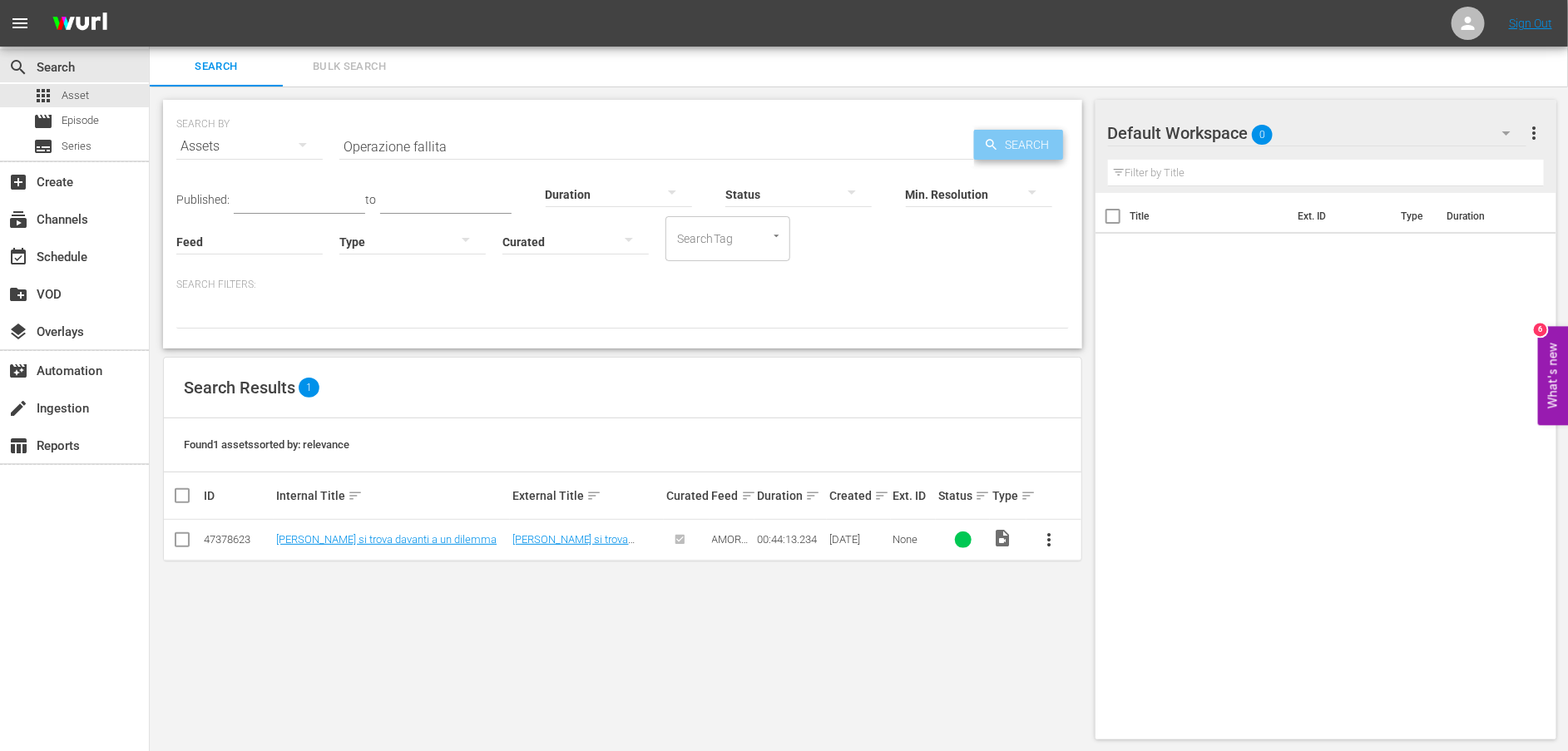
click at [1018, 148] on span "Search" at bounding box center [1030, 145] width 64 height 30
click at [333, 542] on link "Operazione fallita" at bounding box center [317, 539] width 82 height 13
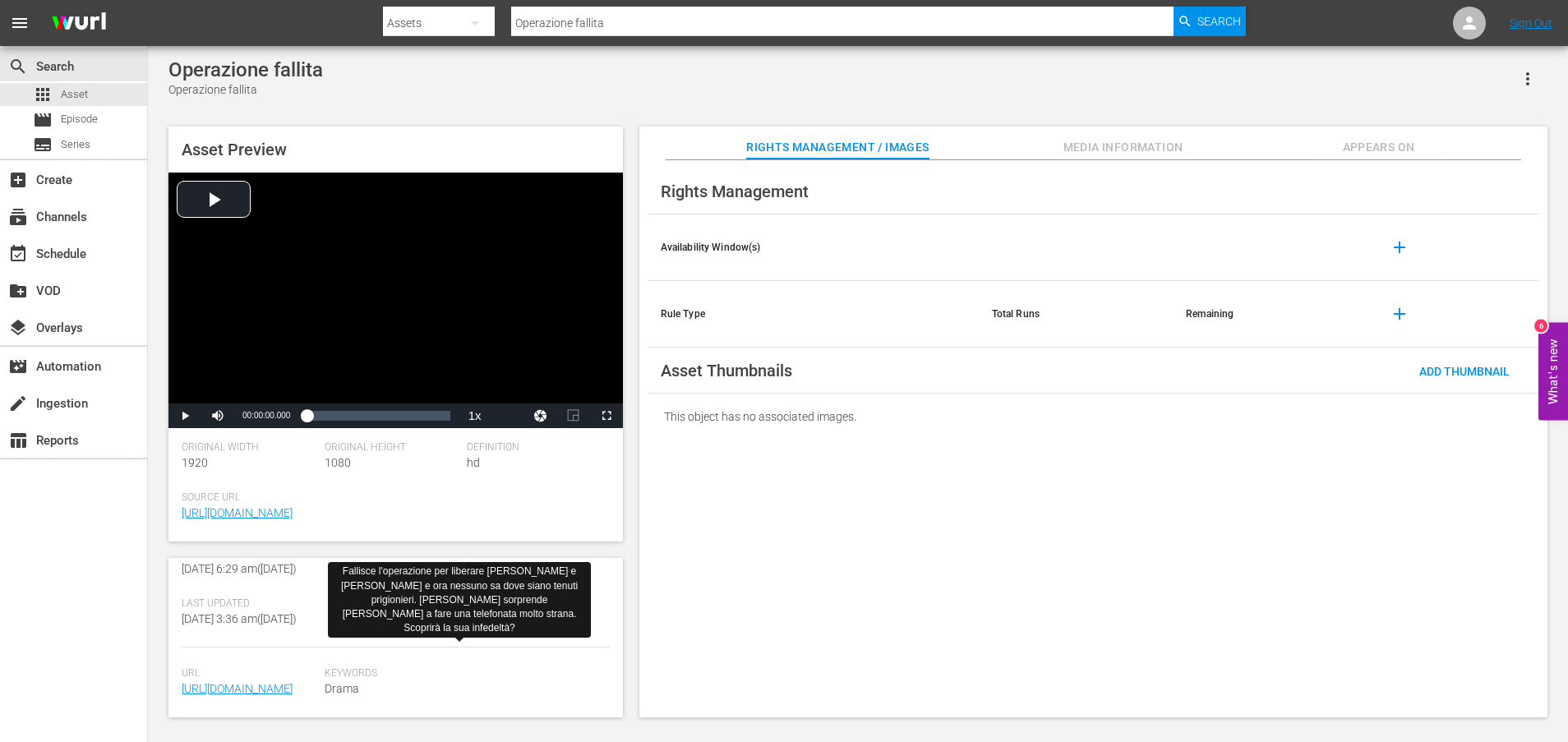
scroll to position [411, 0]
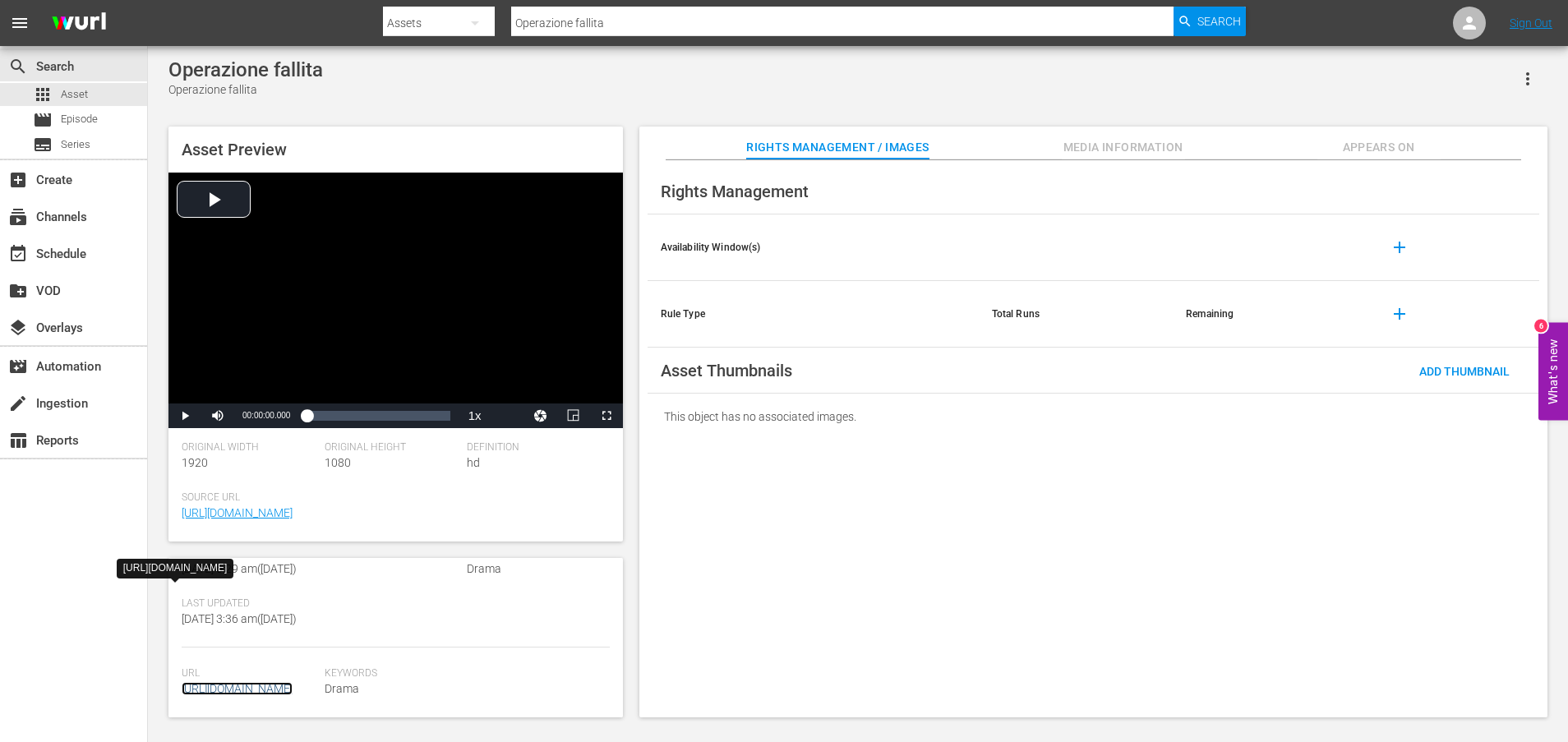
click at [215, 683] on link "[URL][DOMAIN_NAME]" at bounding box center [237, 689] width 111 height 13
click at [77, 96] on span "Asset" at bounding box center [74, 95] width 27 height 16
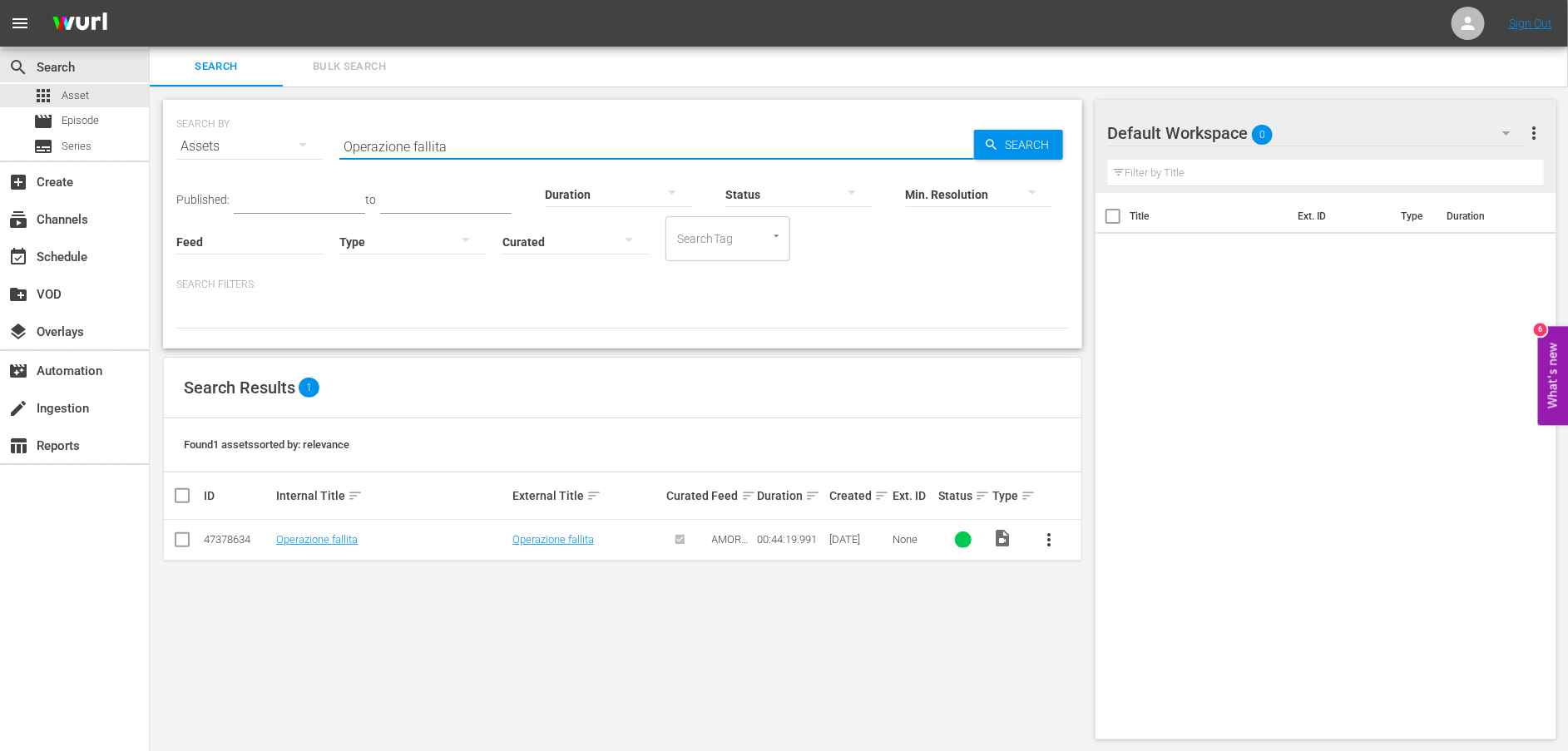
drag, startPoint x: 552, startPoint y: 141, endPoint x: 284, endPoint y: 141, distance: 268.0
click at [284, 141] on div "SEARCH BY Search By Assets Search ID, Title, Description, Keywords, or Category…" at bounding box center [622, 137] width 892 height 60
paste input "[PERSON_NAME] si tradisce"
type input "[PERSON_NAME] si tradisce"
click at [314, 540] on link "[PERSON_NAME] si tradisce" at bounding box center [342, 539] width 132 height 13
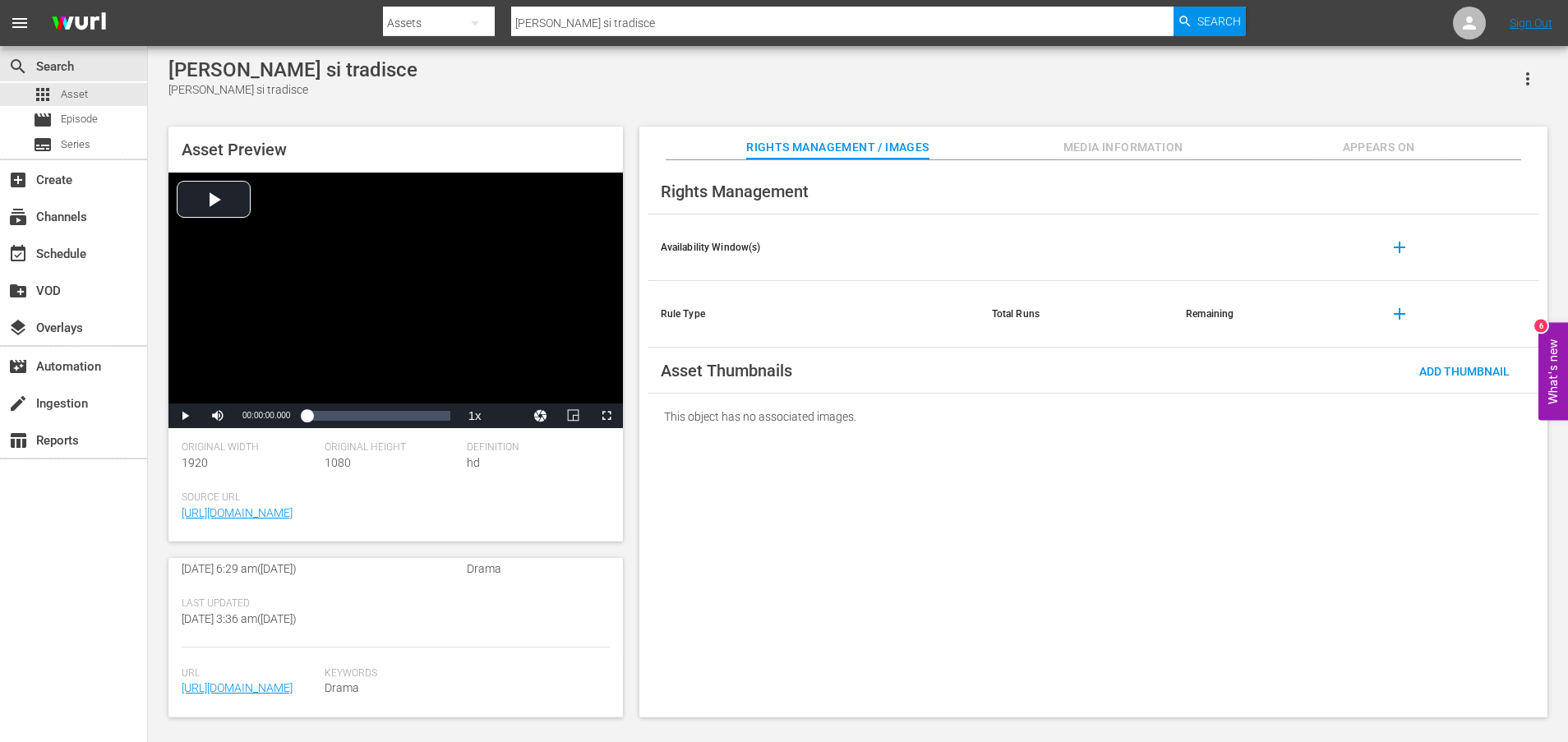
scroll to position [411, 0]
click at [265, 683] on link "[URL][DOMAIN_NAME]" at bounding box center [237, 688] width 111 height 13
click at [90, 96] on div "apps Asset" at bounding box center [73, 95] width 147 height 23
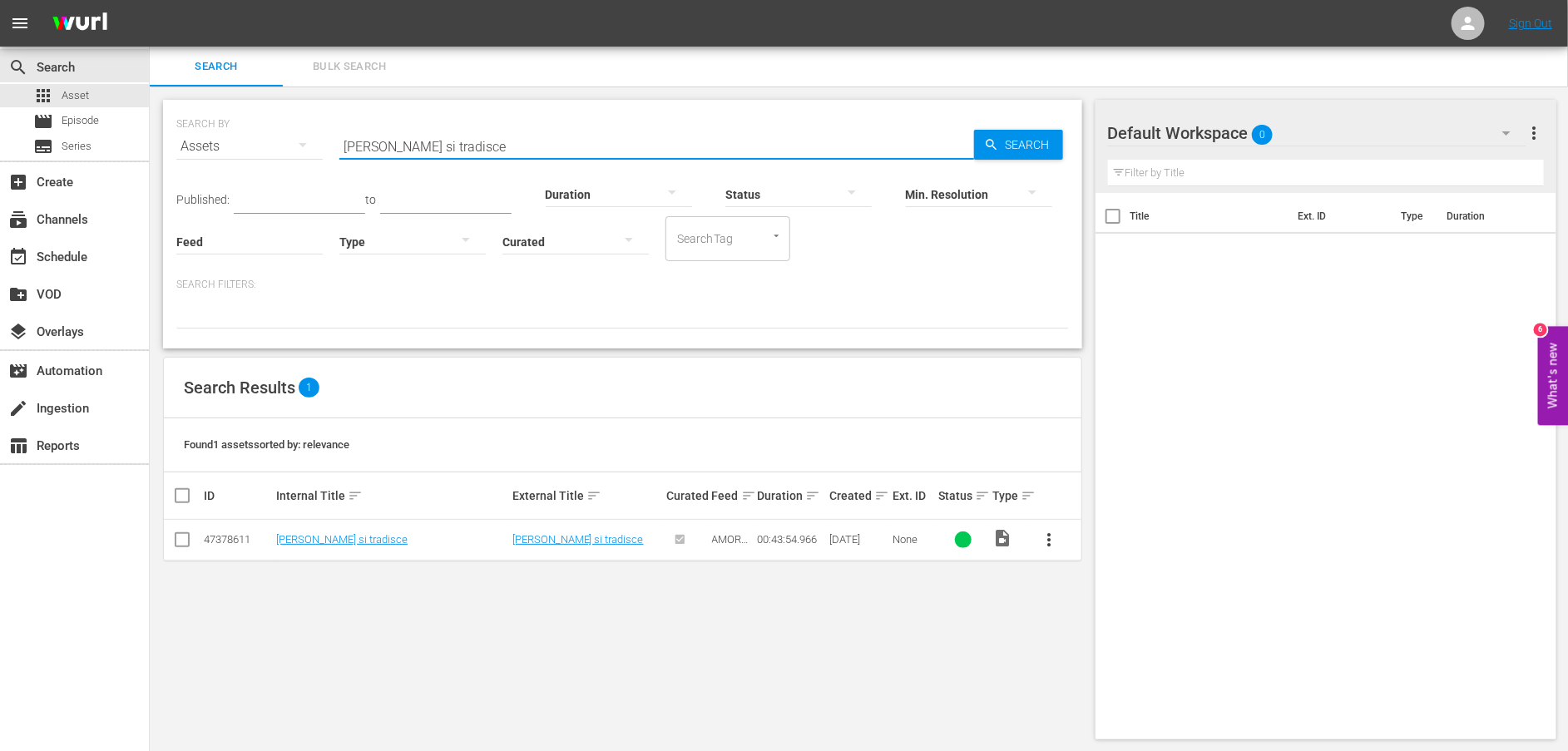
drag, startPoint x: 474, startPoint y: 143, endPoint x: 304, endPoint y: 160, distance: 170.8
click at [304, 160] on div "SEARCH BY Search By Assets Search ID, Title, Description, Keywords, or Category…" at bounding box center [622, 137] width 892 height 60
paste input "Io non sono [PERSON_NAME]"
type input "Io non sono [PERSON_NAME]"
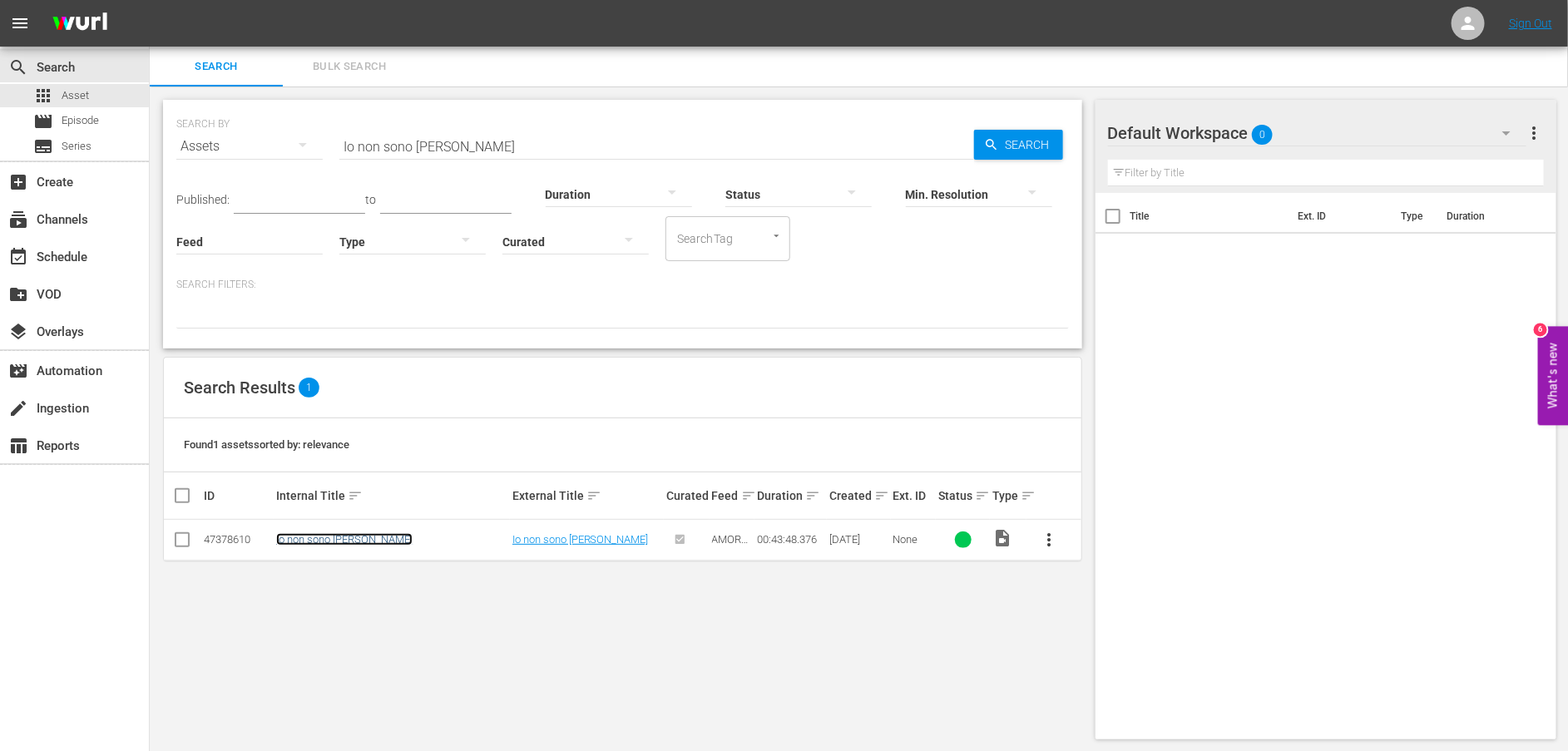
click at [330, 545] on link "Io non sono [PERSON_NAME]" at bounding box center [344, 539] width 137 height 13
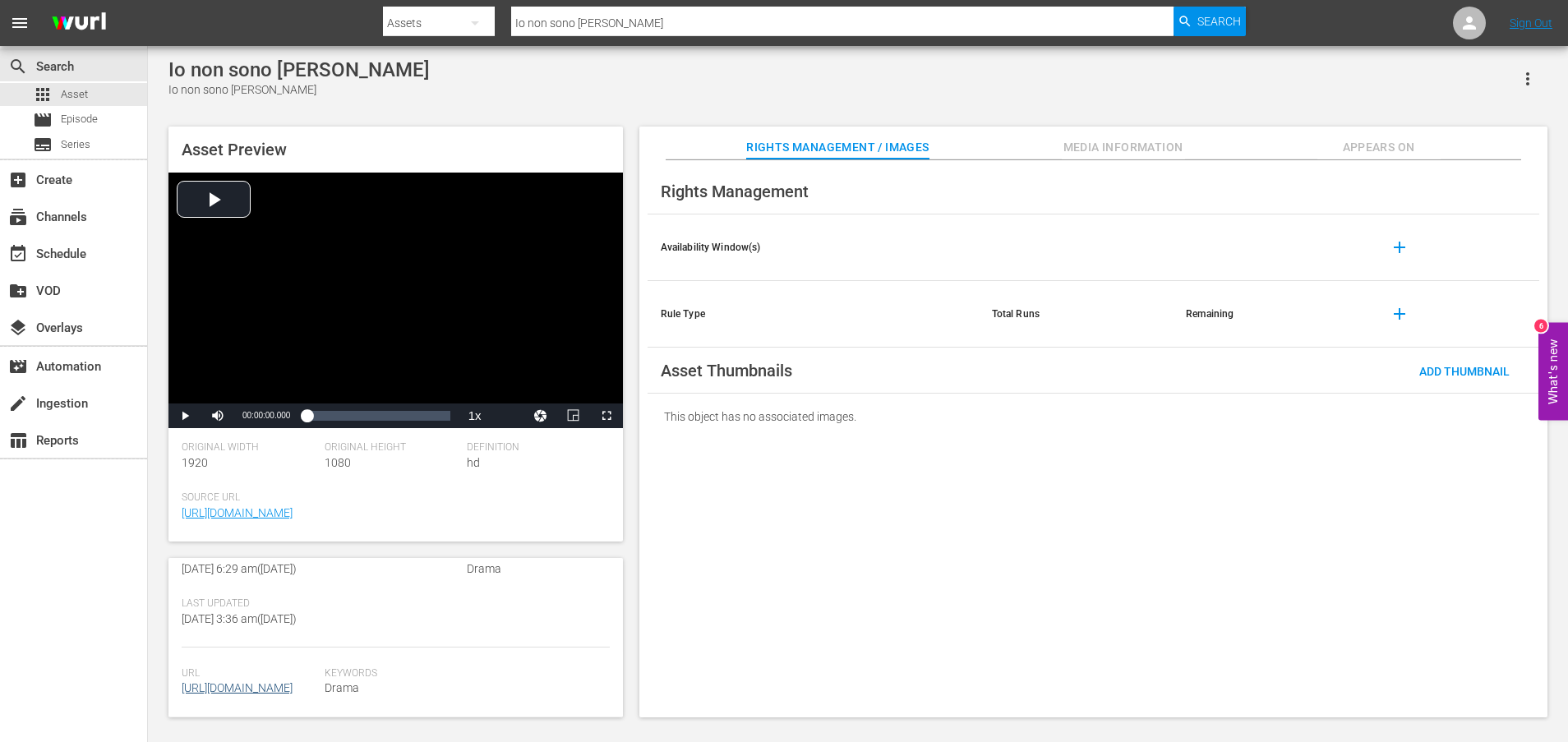
scroll to position [411, 0]
click at [259, 682] on link "[URL][DOMAIN_NAME]" at bounding box center [237, 688] width 111 height 13
click at [79, 95] on span "Asset" at bounding box center [74, 95] width 27 height 16
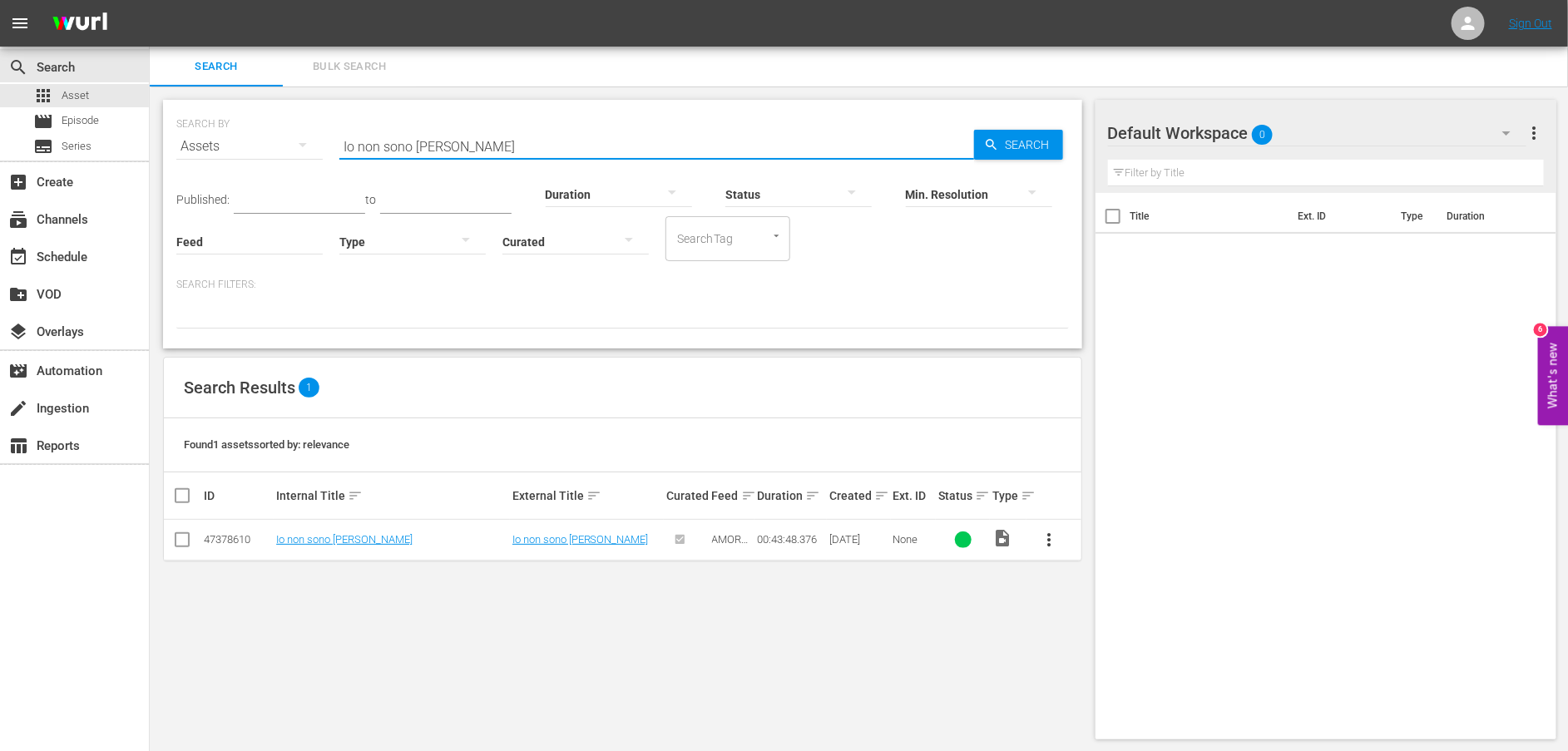
drag, startPoint x: 526, startPoint y: 145, endPoint x: 235, endPoint y: 159, distance: 291.3
click at [235, 159] on div "SEARCH BY Search By Assets Search ID, Title, Description, Keywords, or Category…" at bounding box center [622, 137] width 892 height 60
paste input "Un invito pericoloso"
type input "Un invito pericoloso"
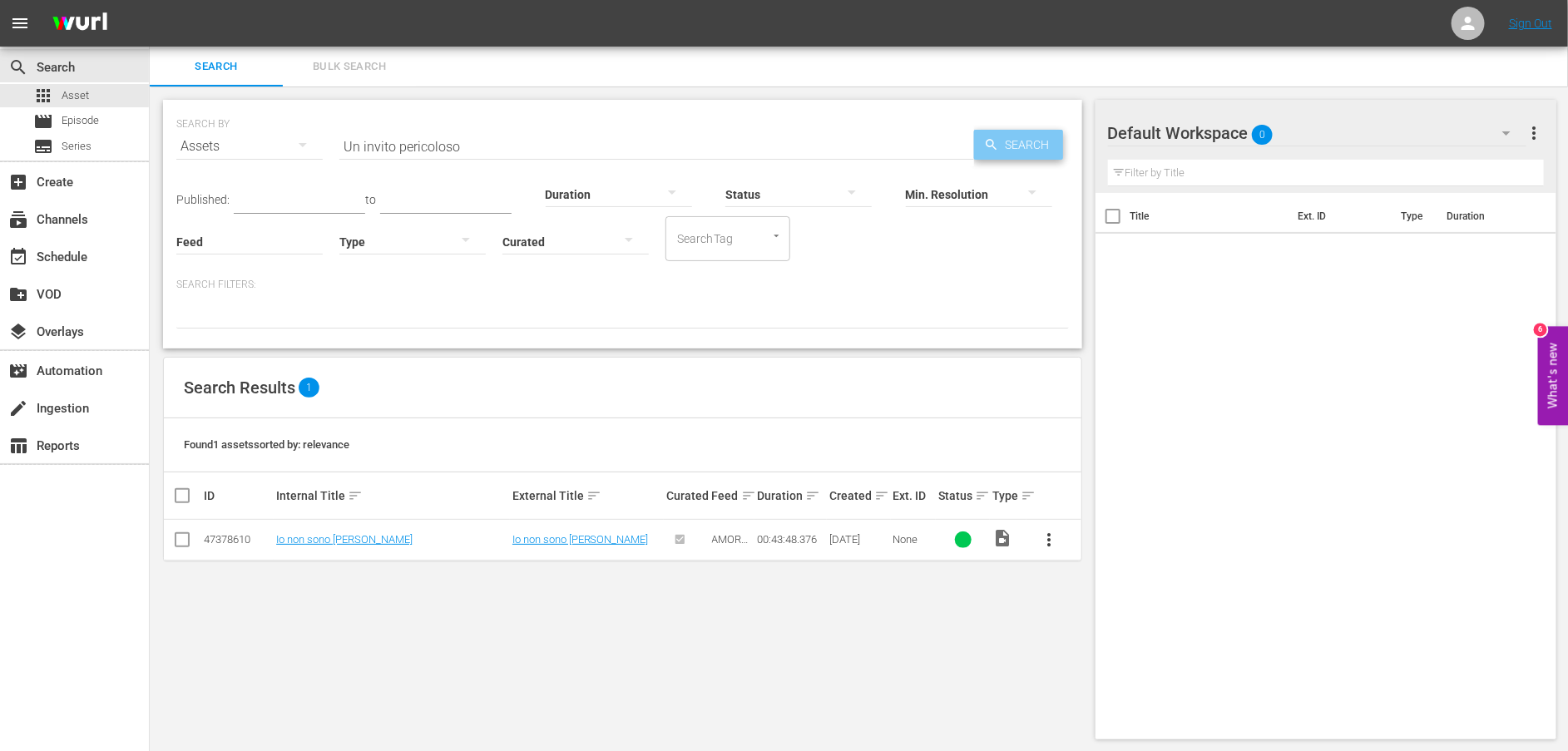
click at [989, 145] on icon "button" at bounding box center [991, 144] width 11 height 11
click at [339, 542] on link "Un invito pericoloso" at bounding box center [322, 539] width 93 height 13
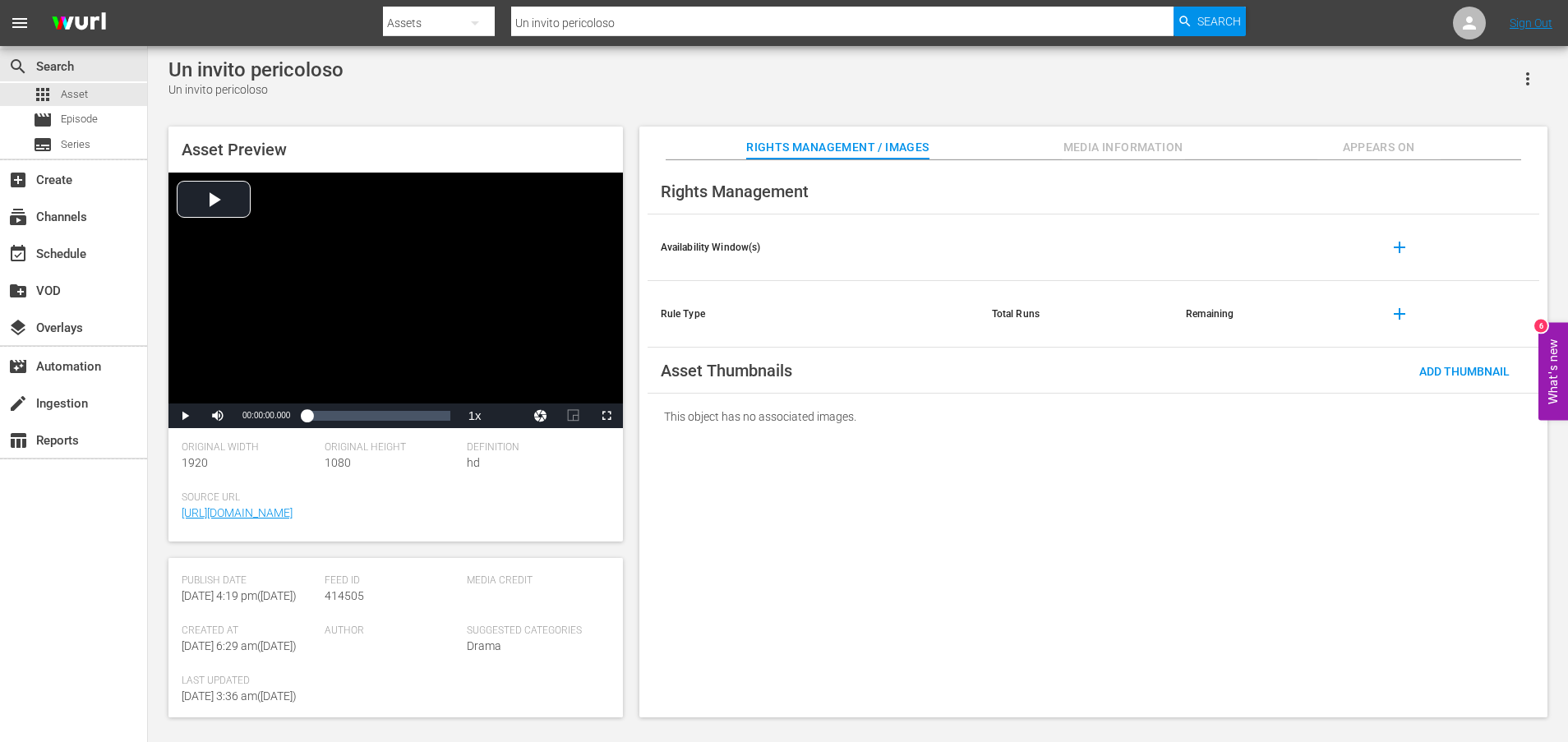
scroll to position [427, 0]
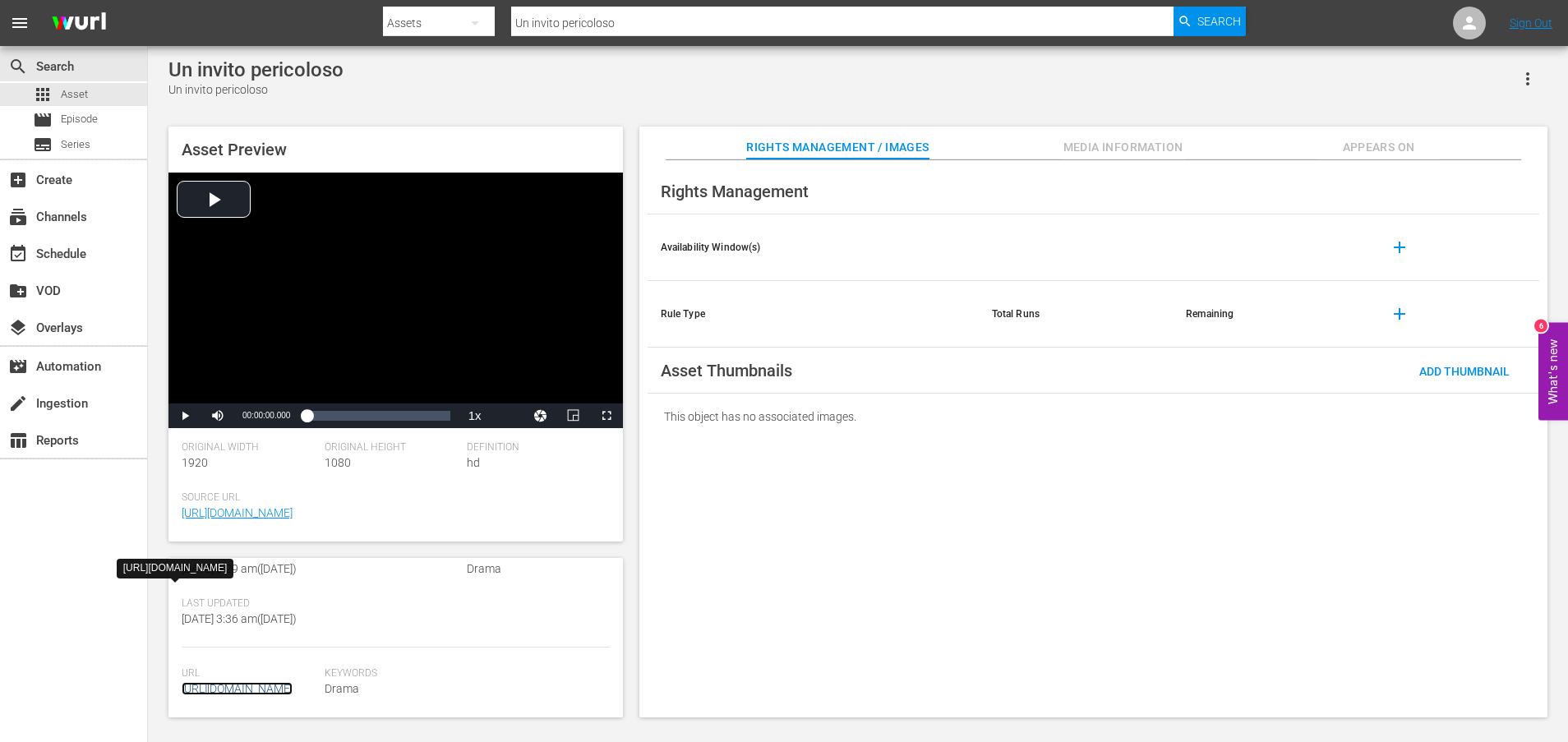
click at [267, 683] on link "[URL][DOMAIN_NAME]" at bounding box center [237, 689] width 111 height 13
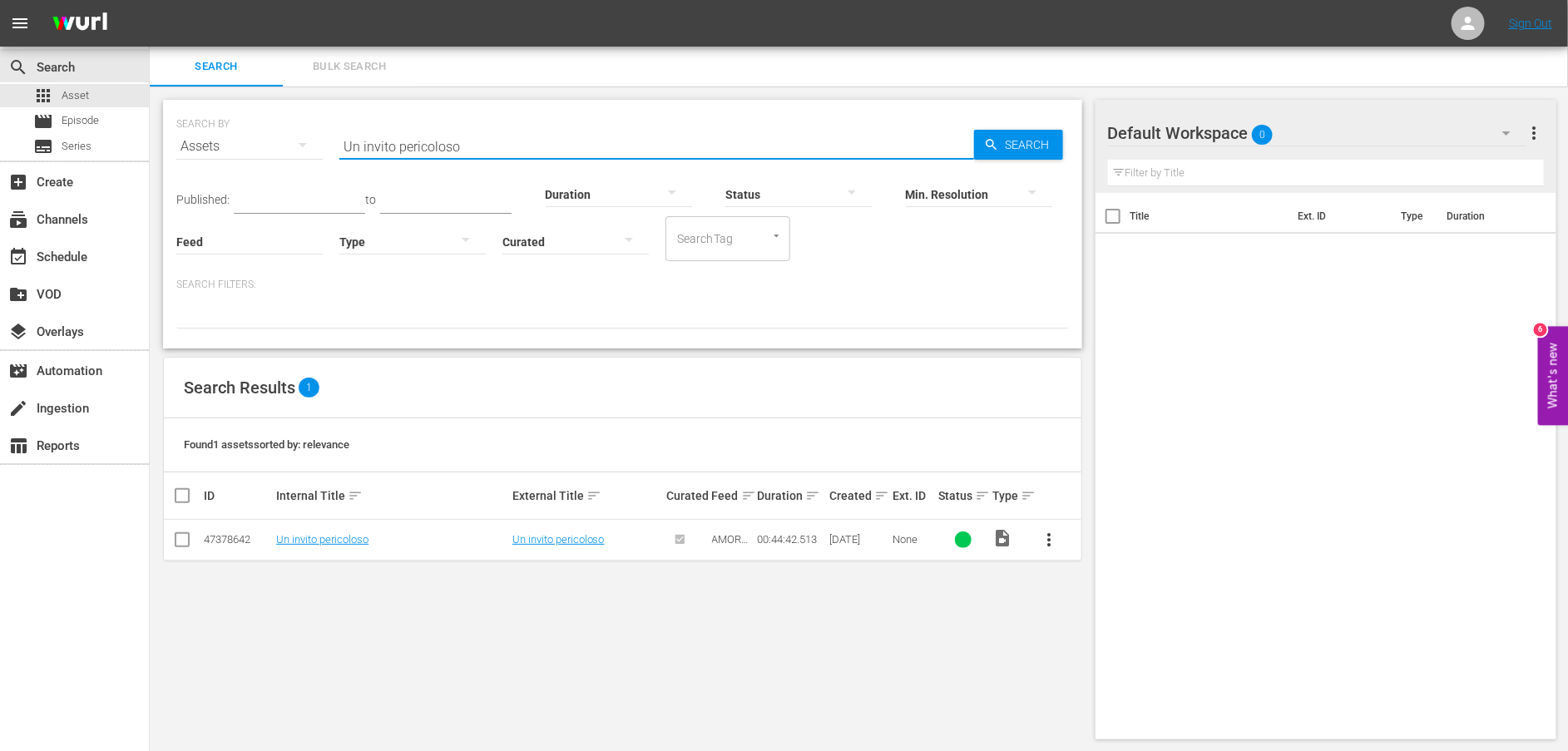
drag, startPoint x: 479, startPoint y: 152, endPoint x: 290, endPoint y: 143, distance: 189.2
click at [290, 143] on div "SEARCH BY Search By Assets Search ID, Title, Description, Keywords, or Category…" at bounding box center [622, 137] width 892 height 60
paste input "[PERSON_NAME] si mette nella bocca del lup"
type input "[PERSON_NAME] si mette nella bocca del lupo"
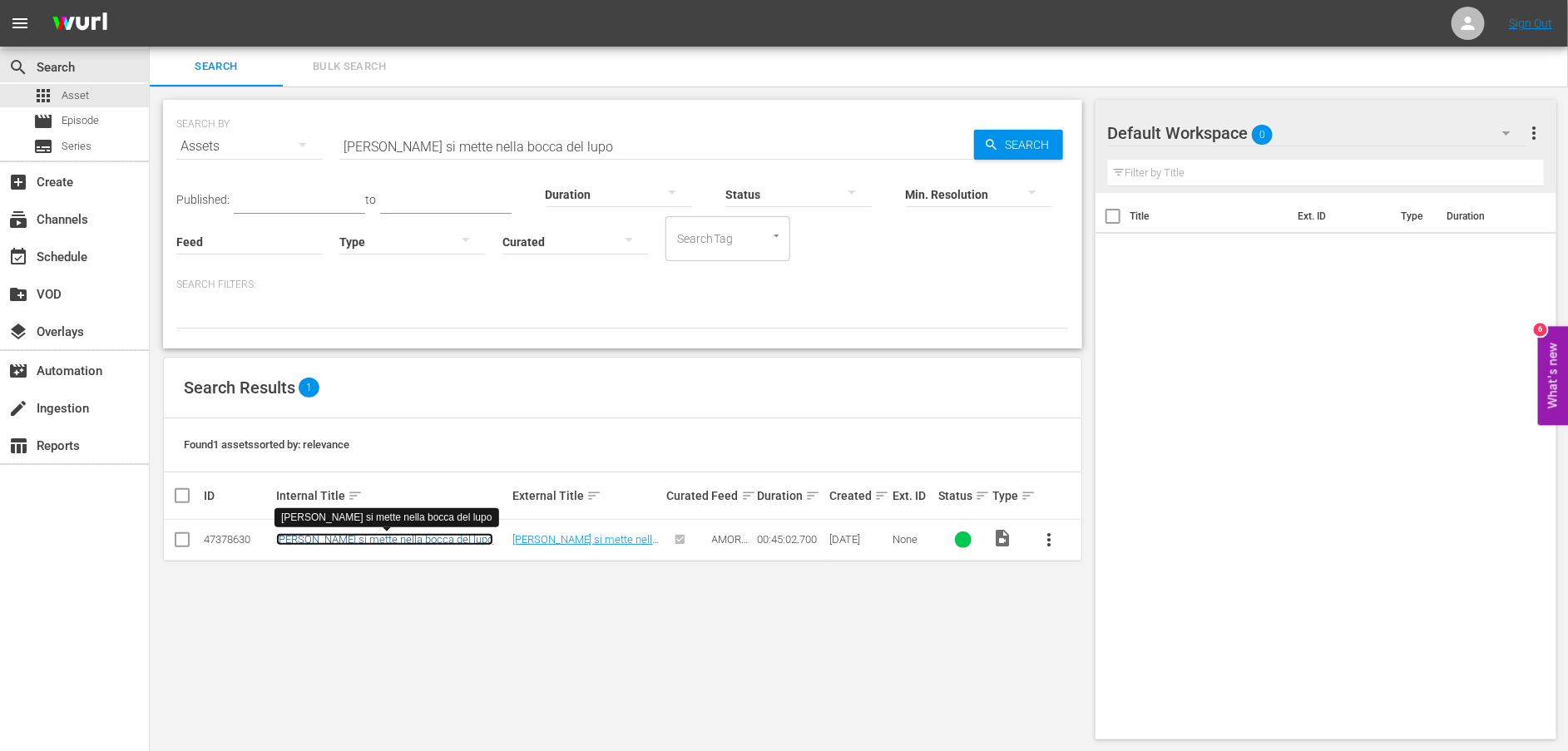
click at [322, 542] on link "[PERSON_NAME] si mette nella bocca del lupo" at bounding box center [384, 539] width 217 height 13
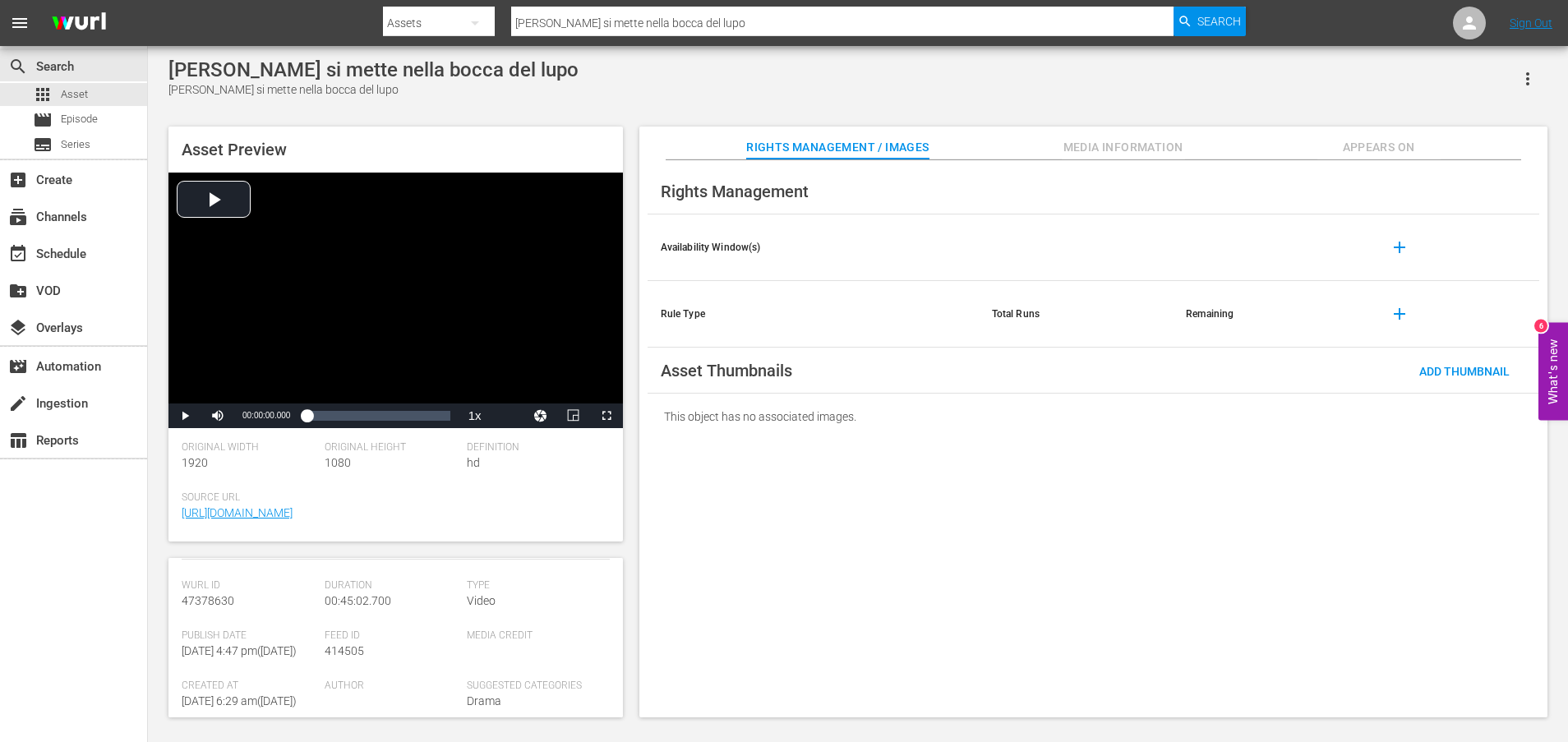
scroll to position [444, 0]
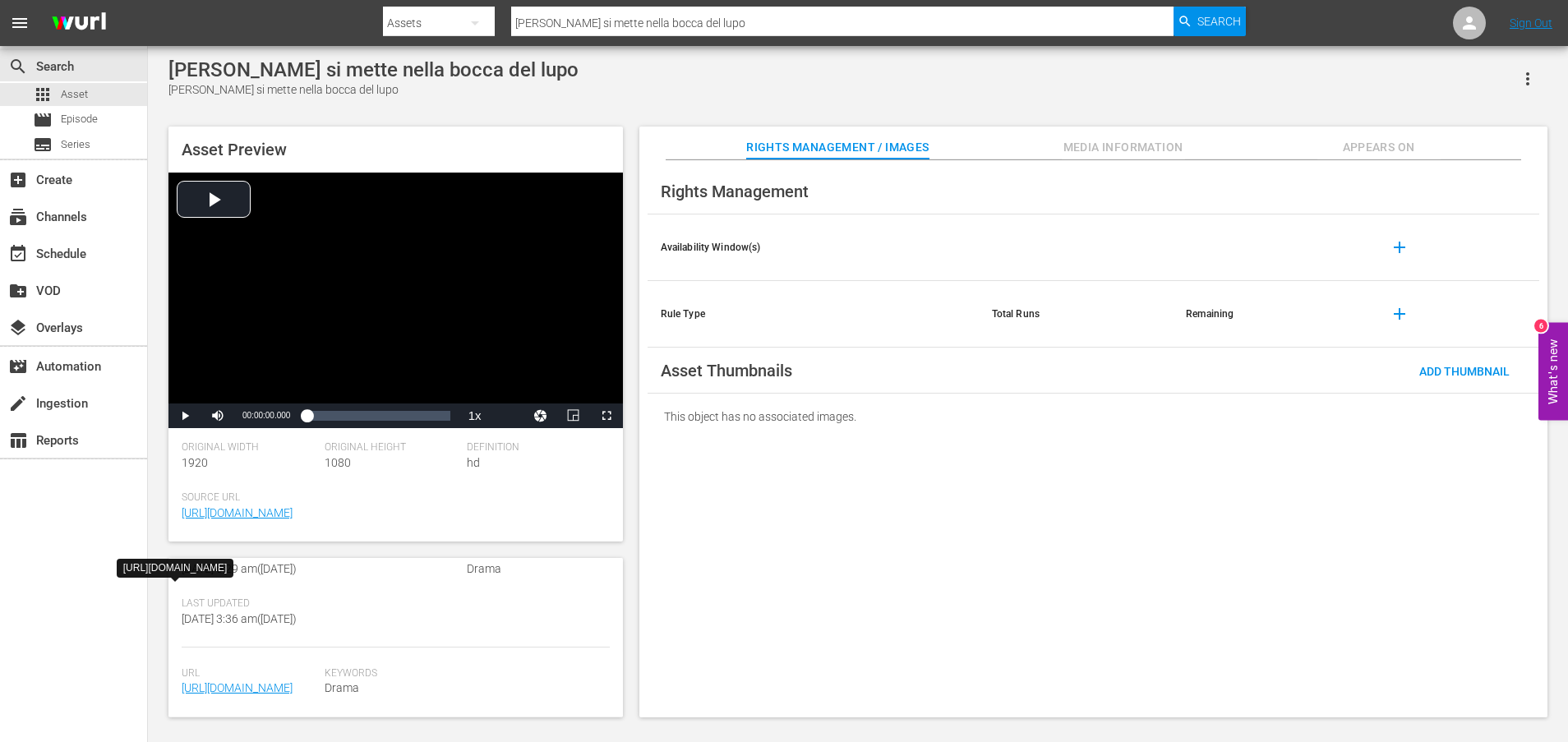
click at [276, 681] on span "[URL][DOMAIN_NAME]" at bounding box center [249, 688] width 135 height 17
click at [244, 682] on link "[URL][DOMAIN_NAME]" at bounding box center [237, 688] width 111 height 13
click at [75, 97] on span "Asset" at bounding box center [74, 95] width 27 height 16
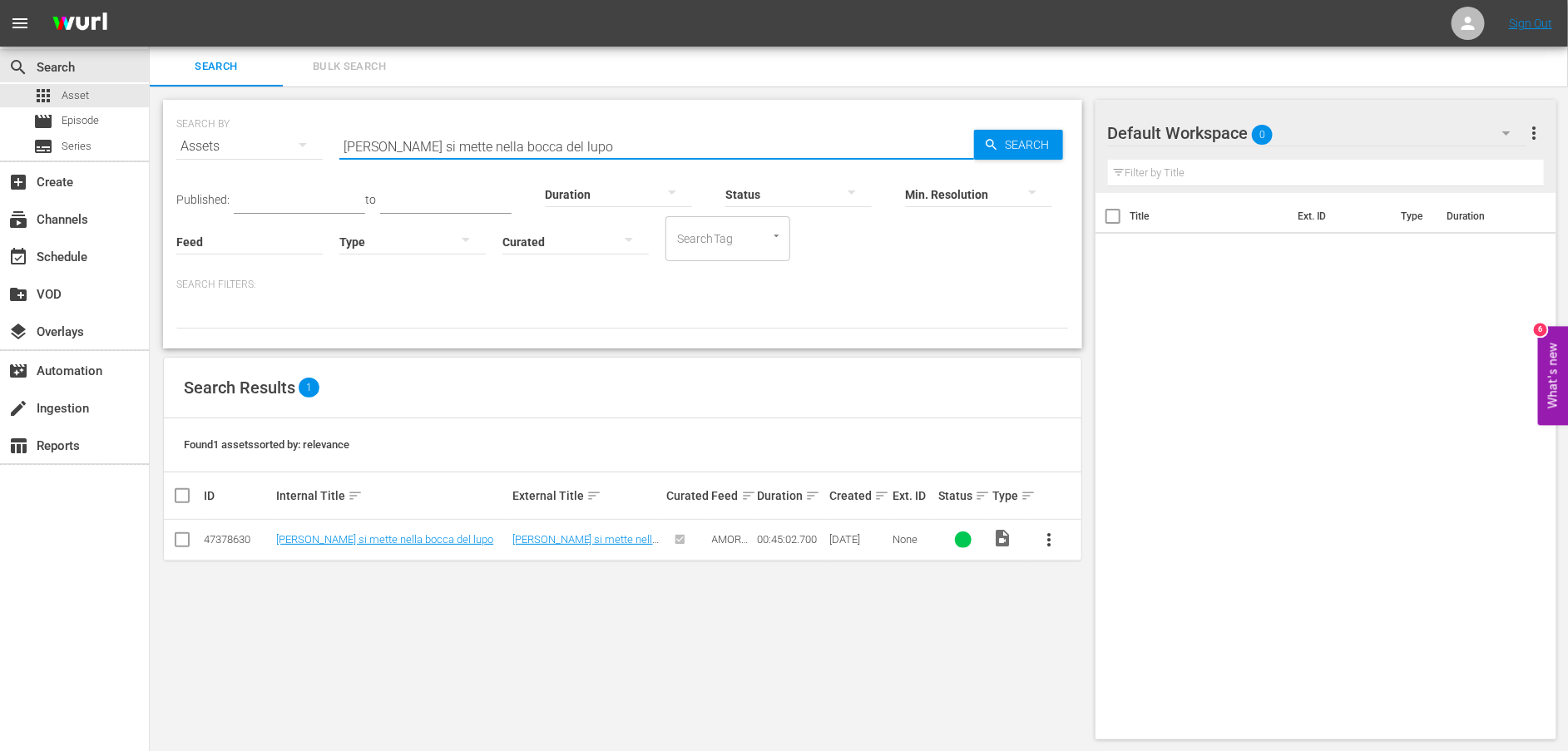
drag, startPoint x: 542, startPoint y: 145, endPoint x: 274, endPoint y: 147, distance: 268.0
click at [274, 147] on div "SEARCH BY Search By Assets Search ID, Title, Description, Keywords, or Category…" at bounding box center [622, 137] width 892 height 60
paste input "'ispettore [PERSON_NAME] irrompe nella riunione"
type input "L'ispettore [PERSON_NAME] irrompe nella riunione"
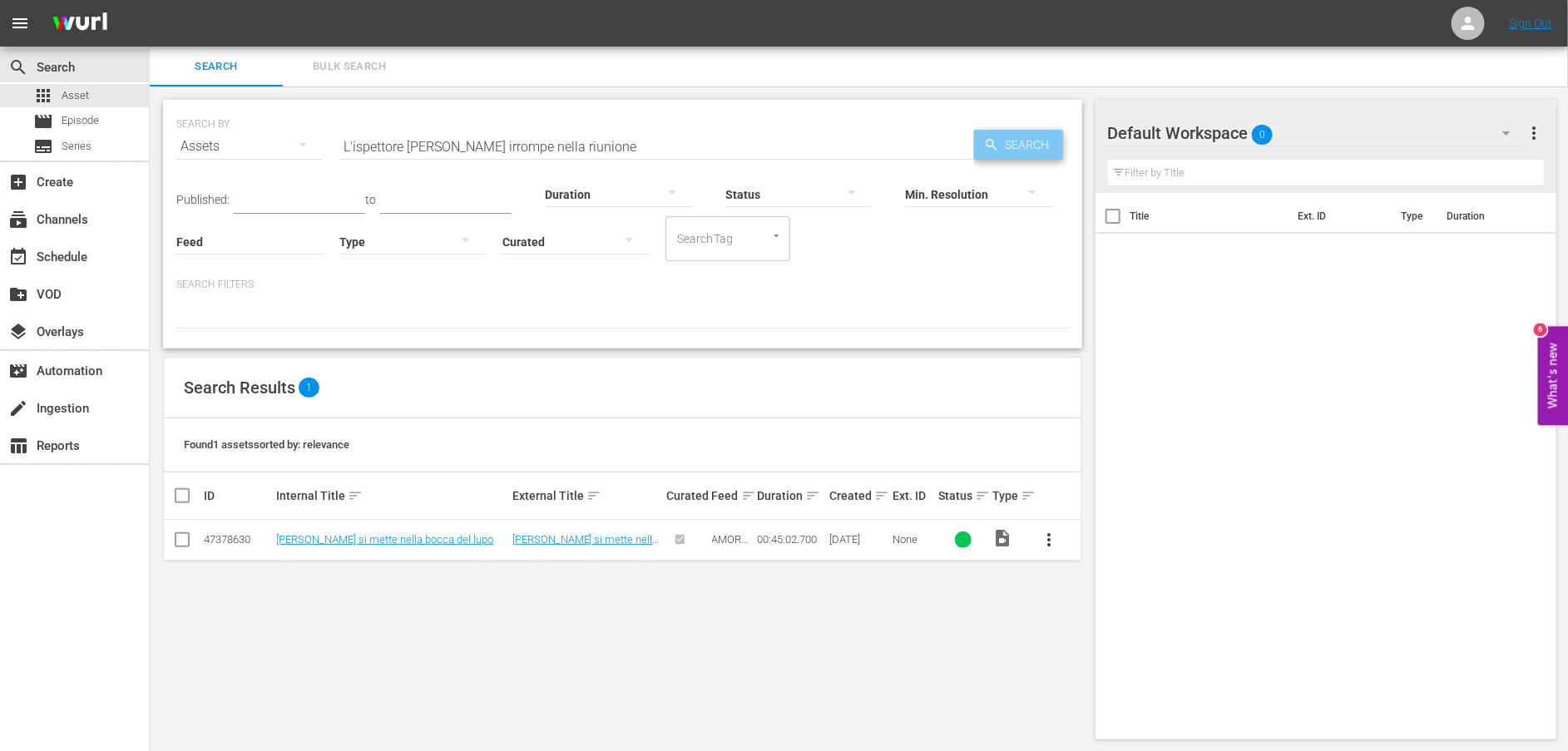
click at [1028, 143] on span "Search" at bounding box center [1030, 145] width 64 height 30
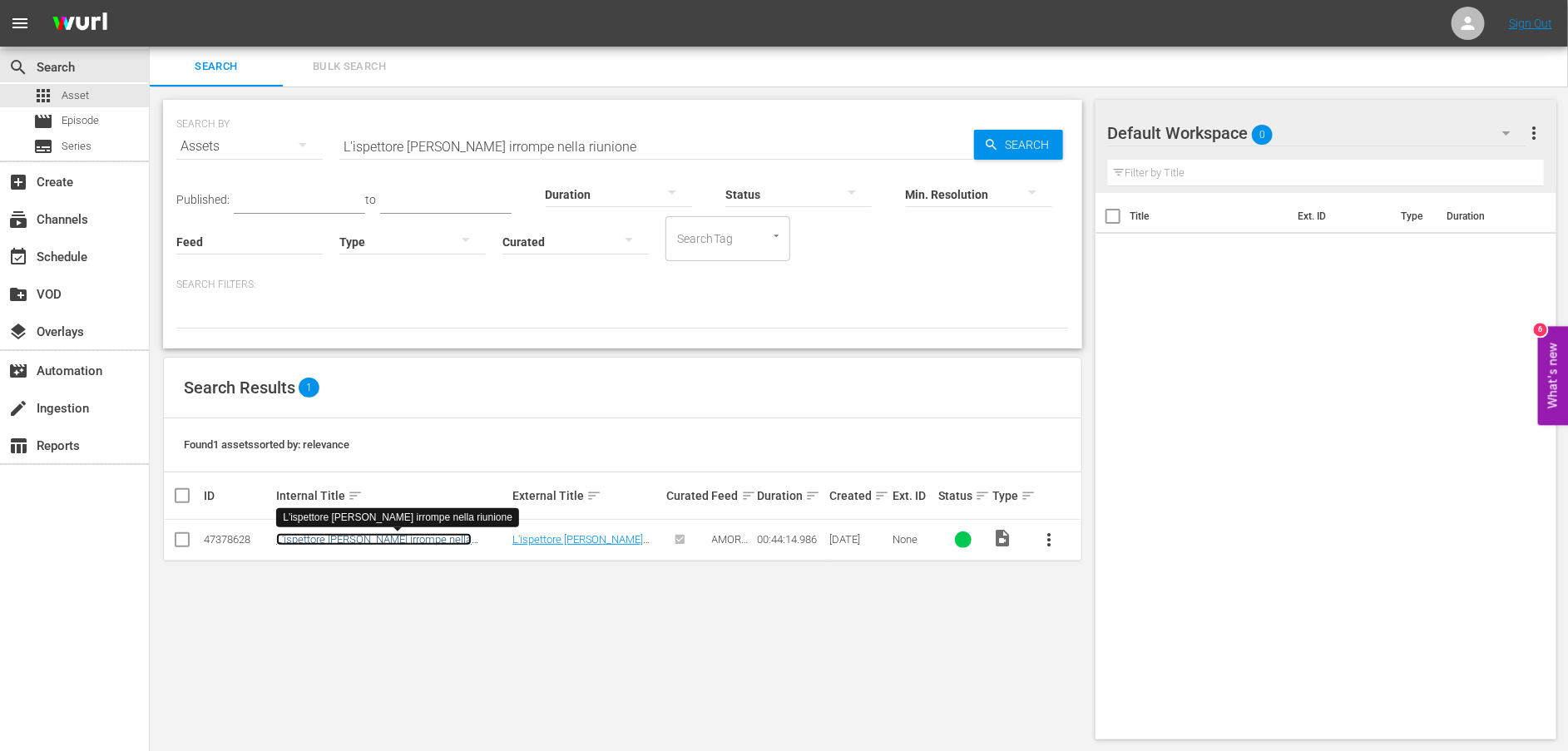
click at [358, 537] on link "L'ispettore [PERSON_NAME] irrompe nella riunione" at bounding box center [374, 546] width 195 height 25
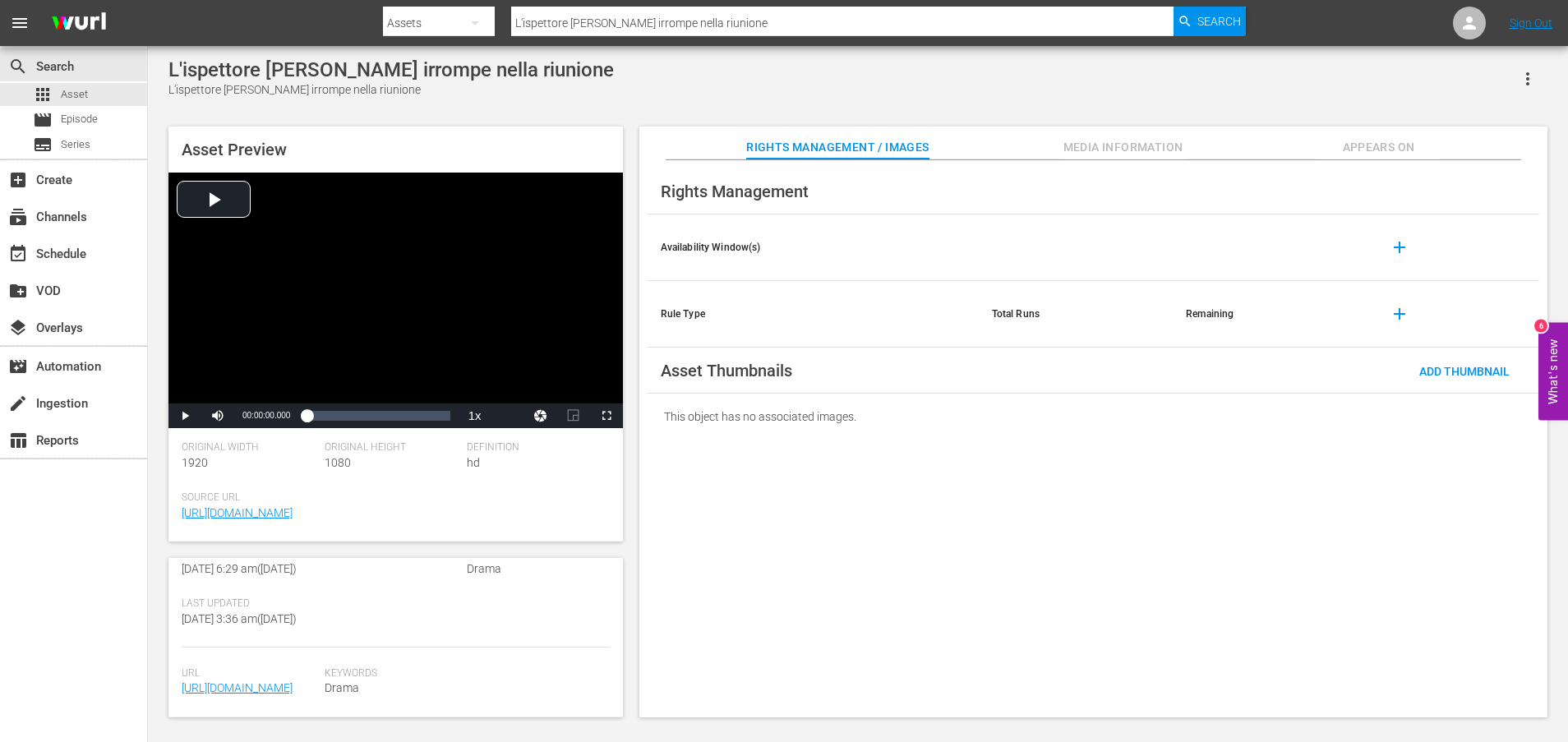
scroll to position [444, 0]
click at [282, 682] on link "[URL][DOMAIN_NAME]" at bounding box center [237, 688] width 111 height 13
click at [70, 92] on span "Asset" at bounding box center [74, 95] width 27 height 16
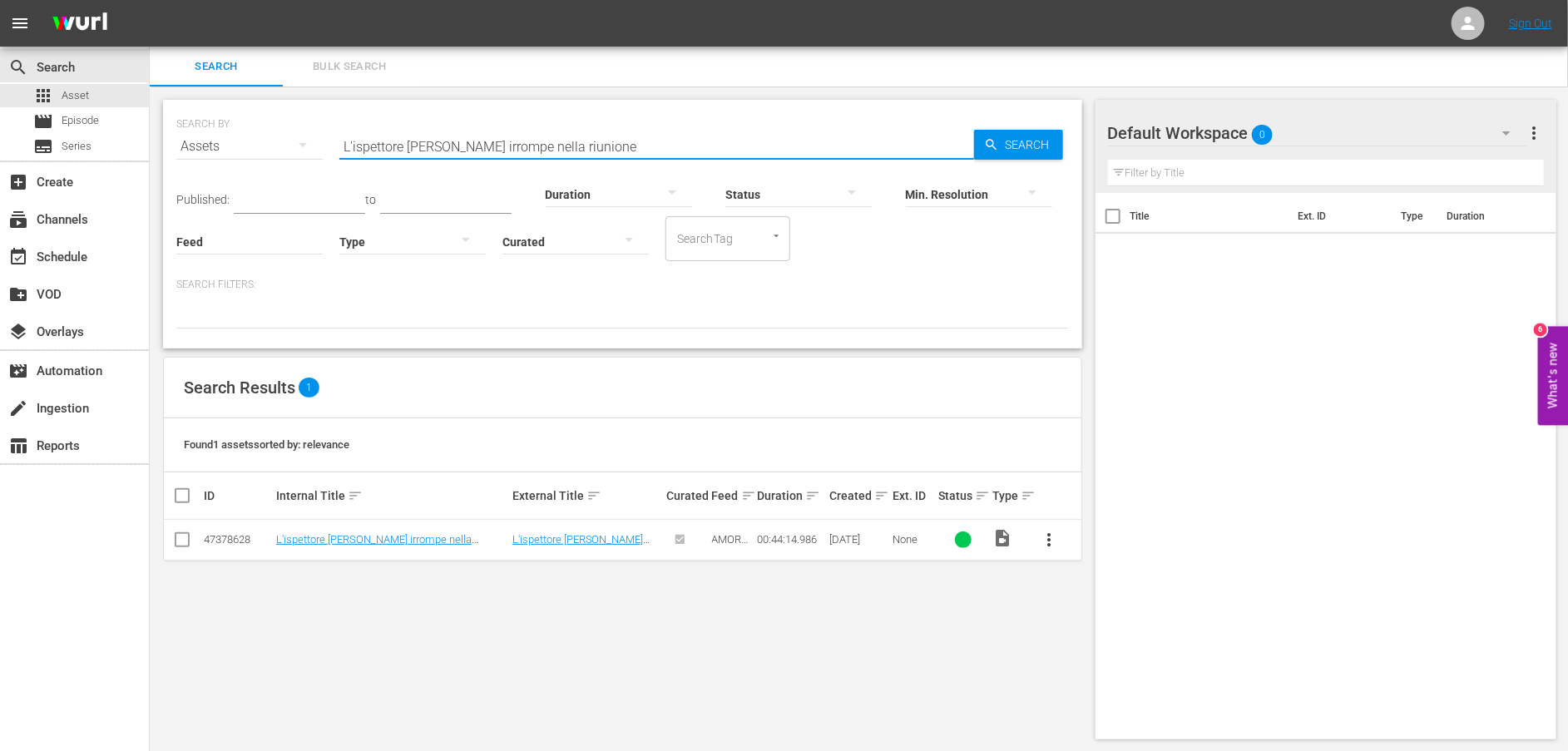
drag, startPoint x: 481, startPoint y: 144, endPoint x: 258, endPoint y: 147, distance: 223.0
click at [258, 147] on div "SEARCH BY Search By Assets Search ID, Title, Description, Keywords, or Category…" at bounding box center [622, 137] width 892 height 60
paste input "Un patto con Armenta"
type input "Un patto con Armenta"
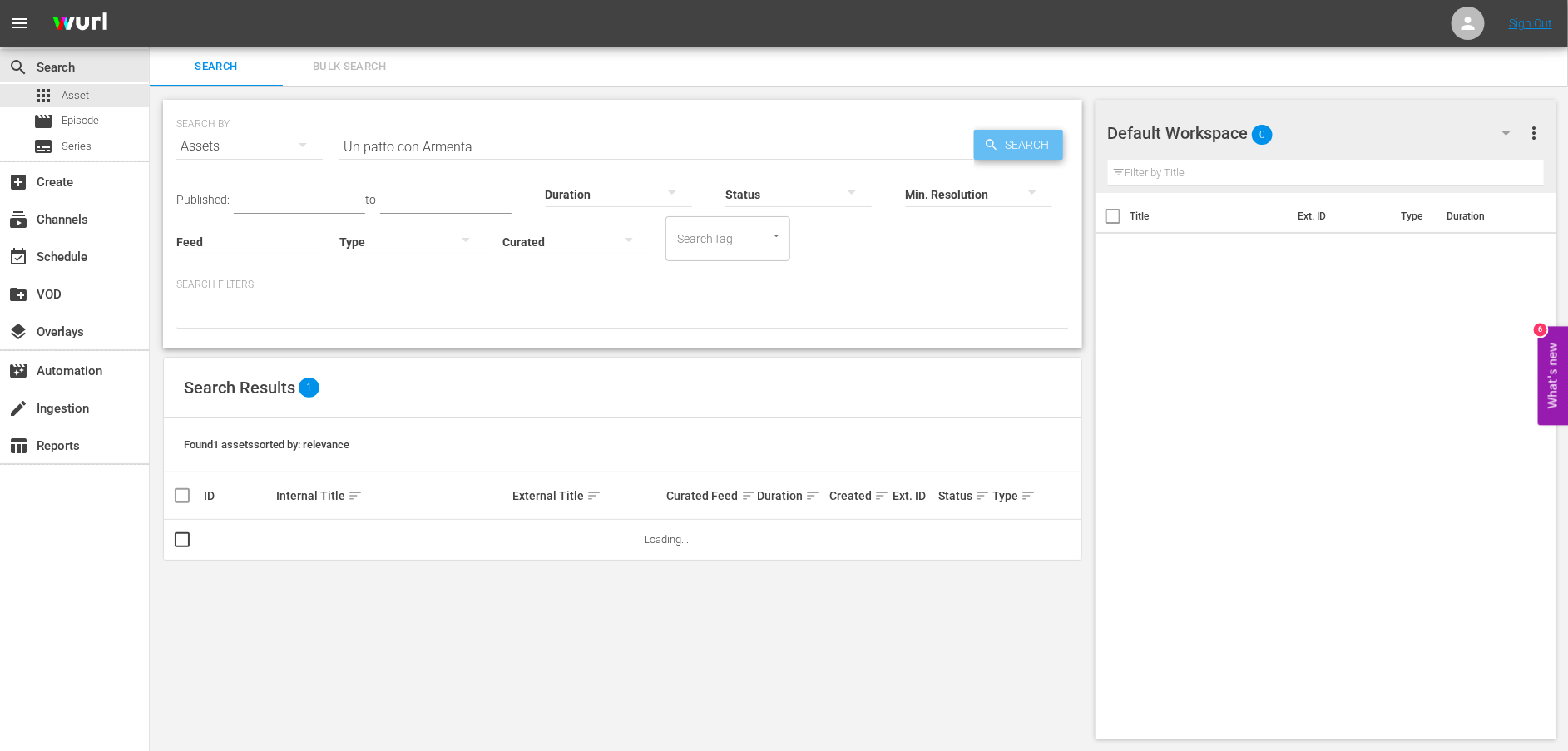
click at [1006, 145] on span "Search" at bounding box center [1030, 145] width 64 height 30
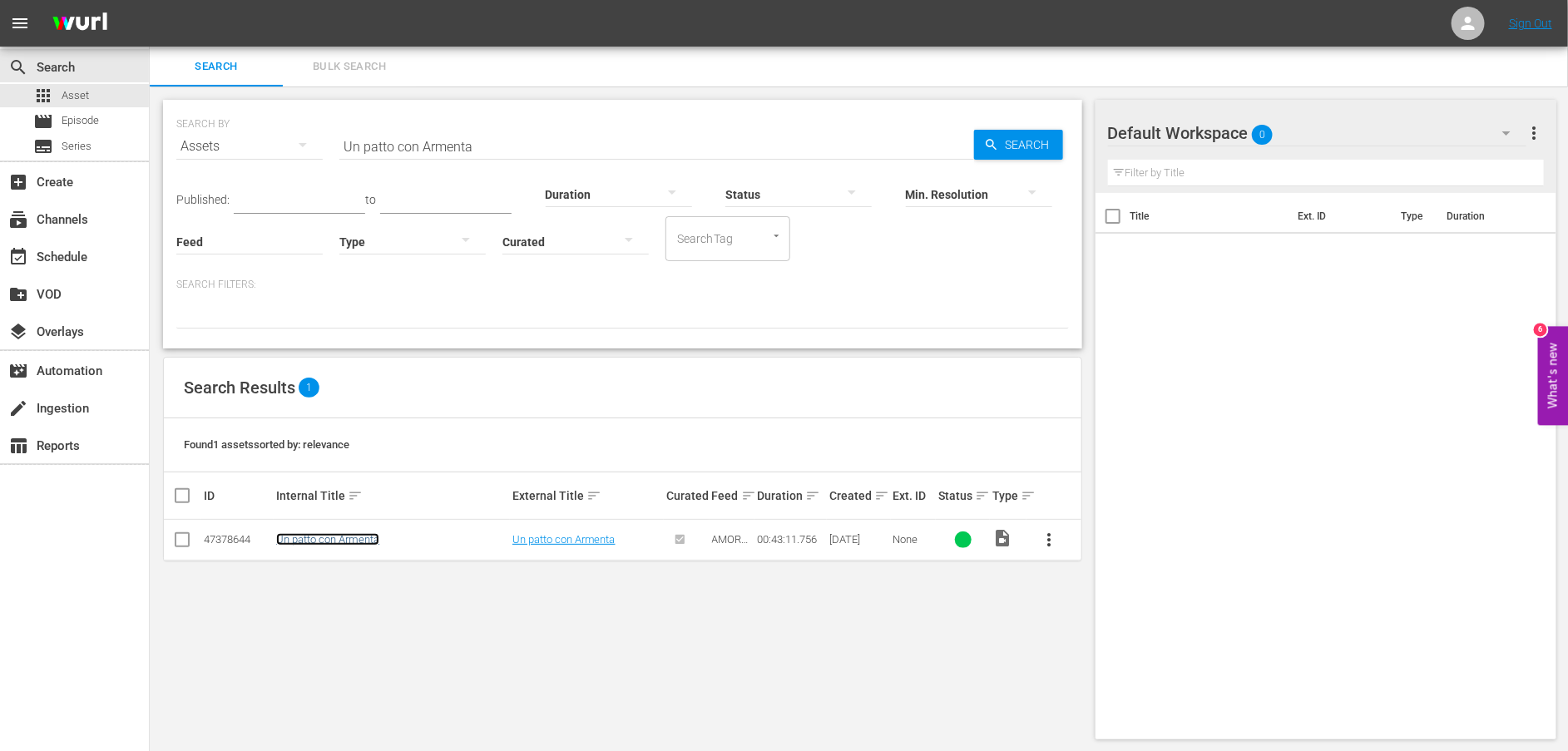
click at [362, 535] on link "Un patto con Armenta" at bounding box center [328, 539] width 103 height 13
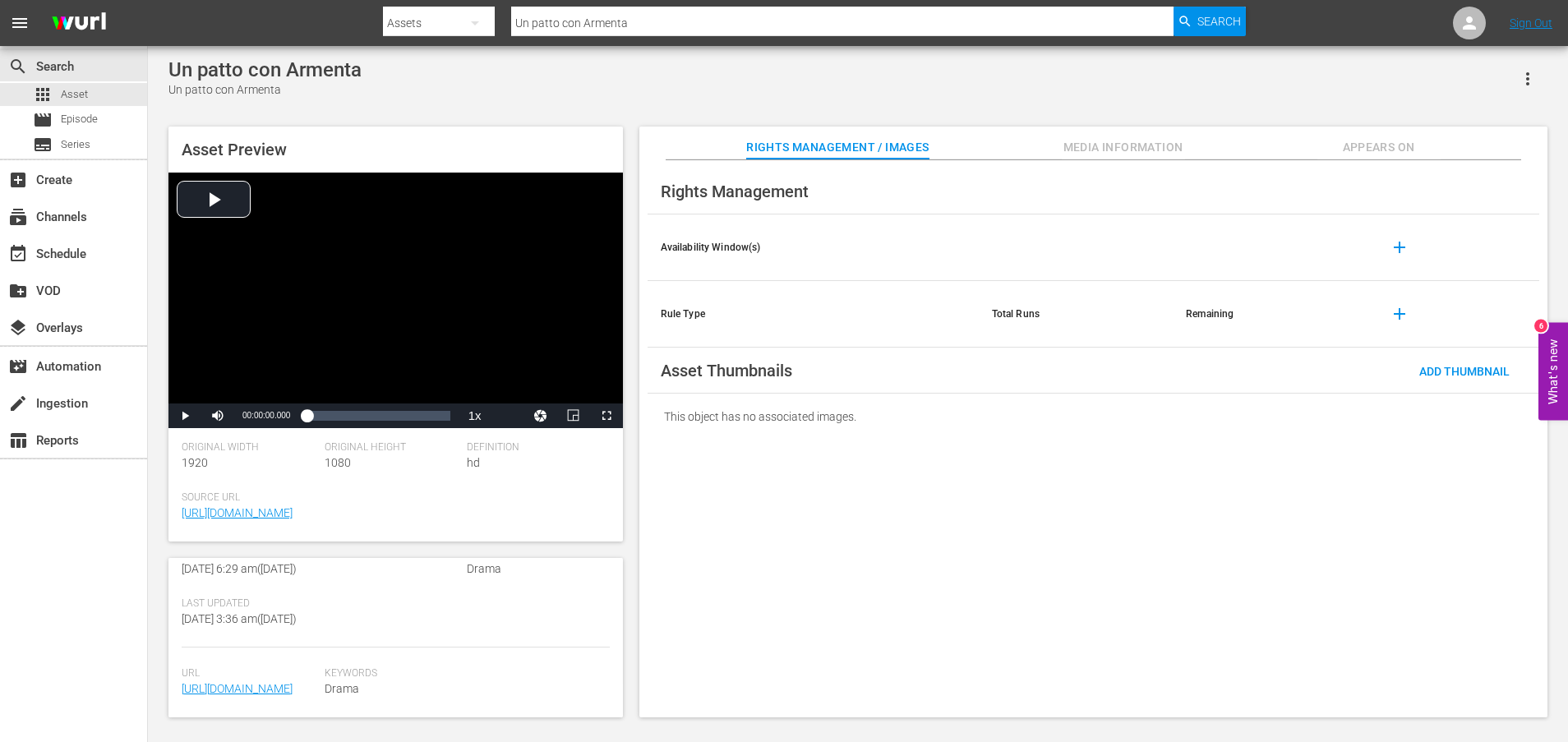
scroll to position [411, 0]
click at [293, 683] on link "[URL][DOMAIN_NAME]" at bounding box center [237, 689] width 111 height 13
click at [106, 87] on div "apps Asset" at bounding box center [73, 95] width 147 height 23
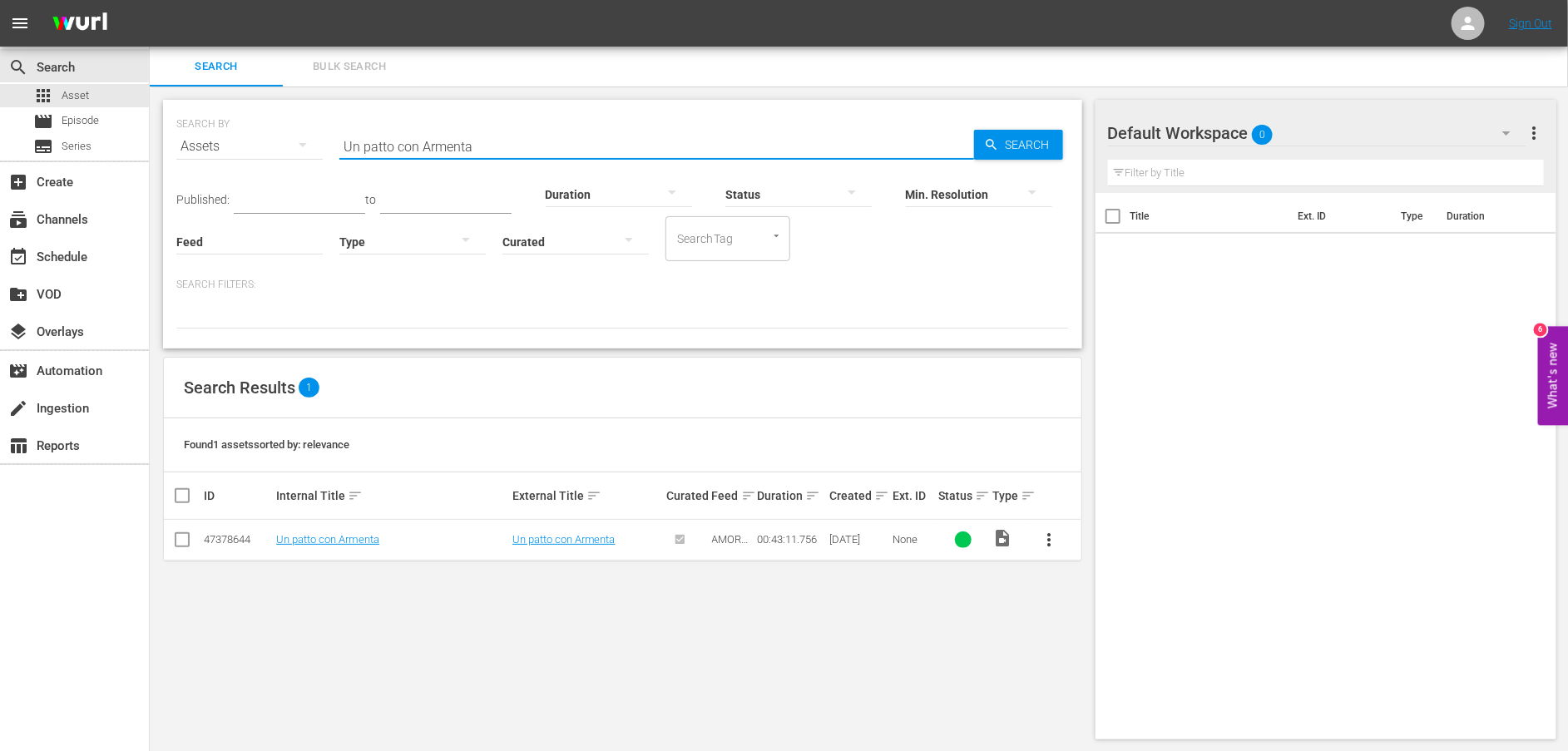
drag, startPoint x: 536, startPoint y: 143, endPoint x: 283, endPoint y: 141, distance: 253.0
click at [283, 141] on div "SEARCH BY Search By Assets Search ID, Title, Description, Keywords, or Category…" at bounding box center [622, 137] width 892 height 60
paste input "La morte decide sempre"
type input "La morte decide sempre"
click at [1020, 138] on span "Search" at bounding box center [1030, 145] width 64 height 30
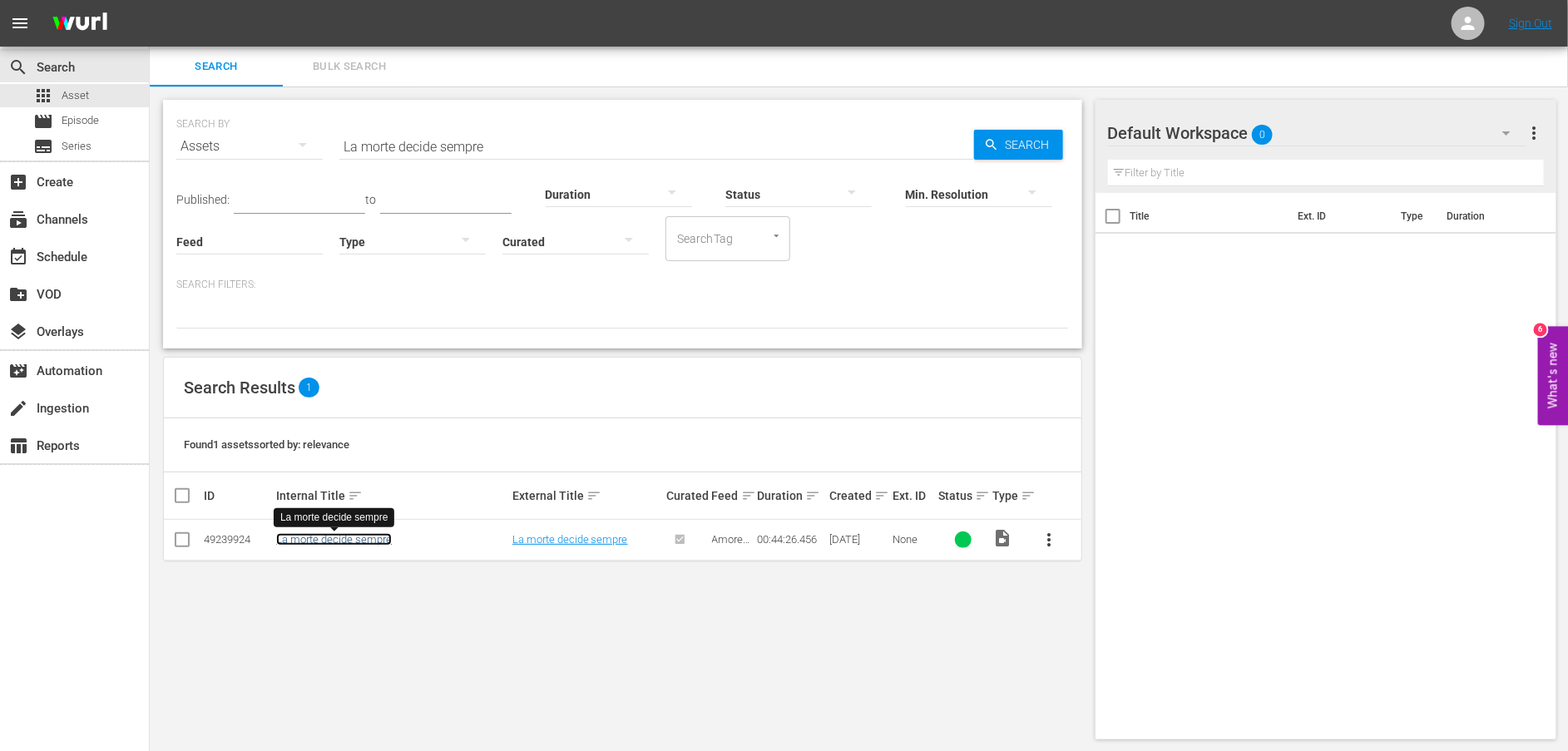
click at [364, 544] on link "La morte decide sempre" at bounding box center [334, 539] width 116 height 13
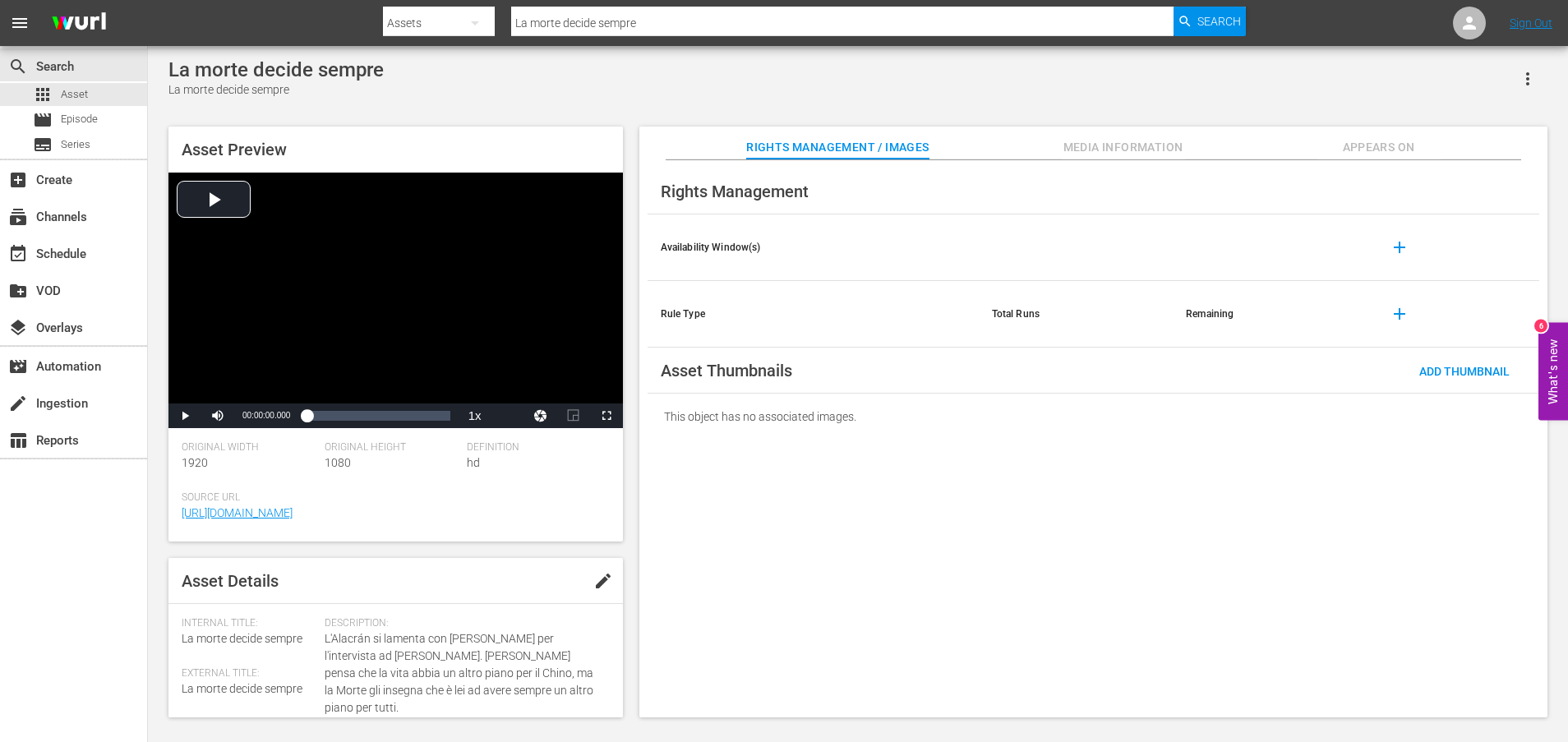
scroll to position [411, 0]
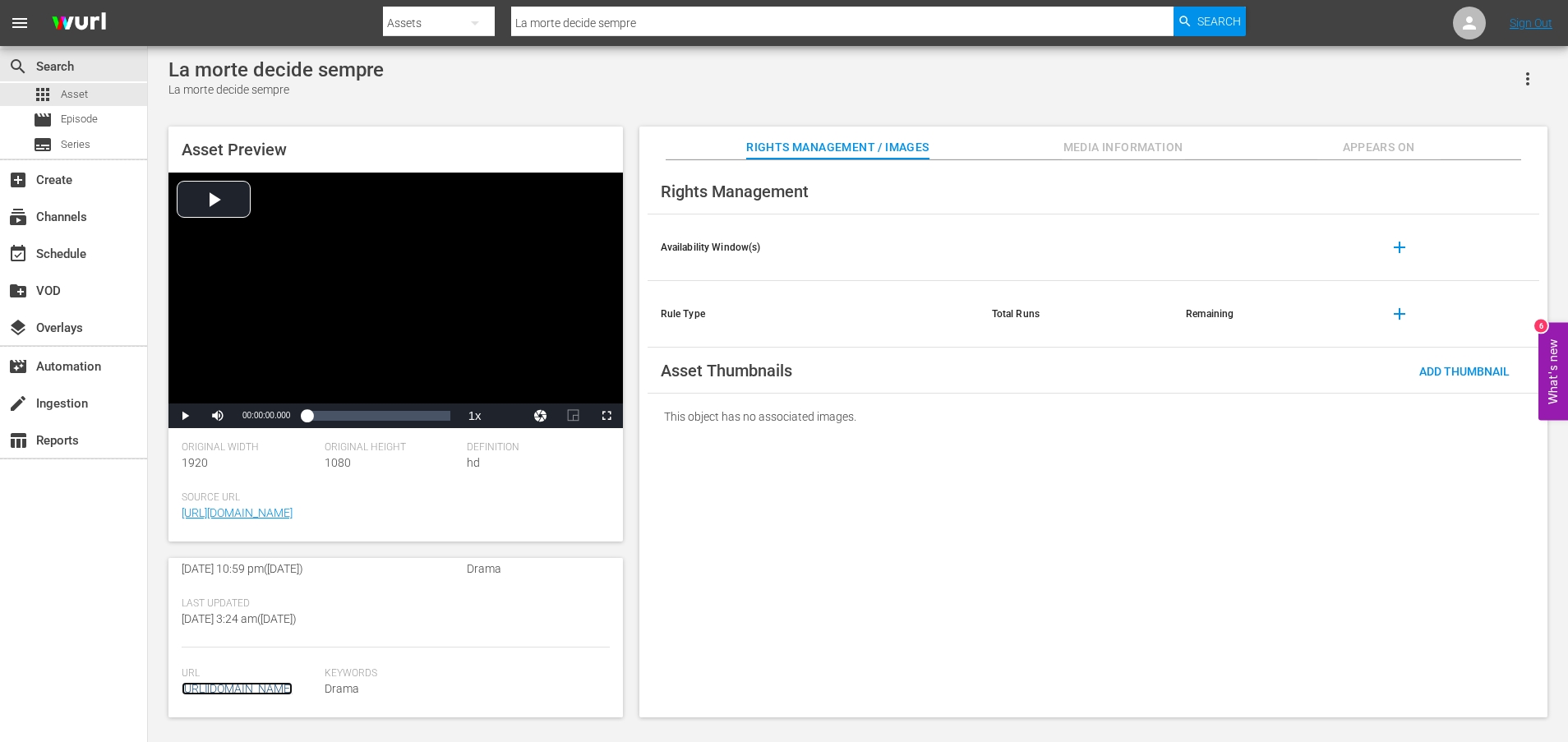
click at [274, 683] on link "[URL][DOMAIN_NAME]" at bounding box center [237, 689] width 111 height 13
click at [67, 96] on span "Asset" at bounding box center [74, 95] width 27 height 16
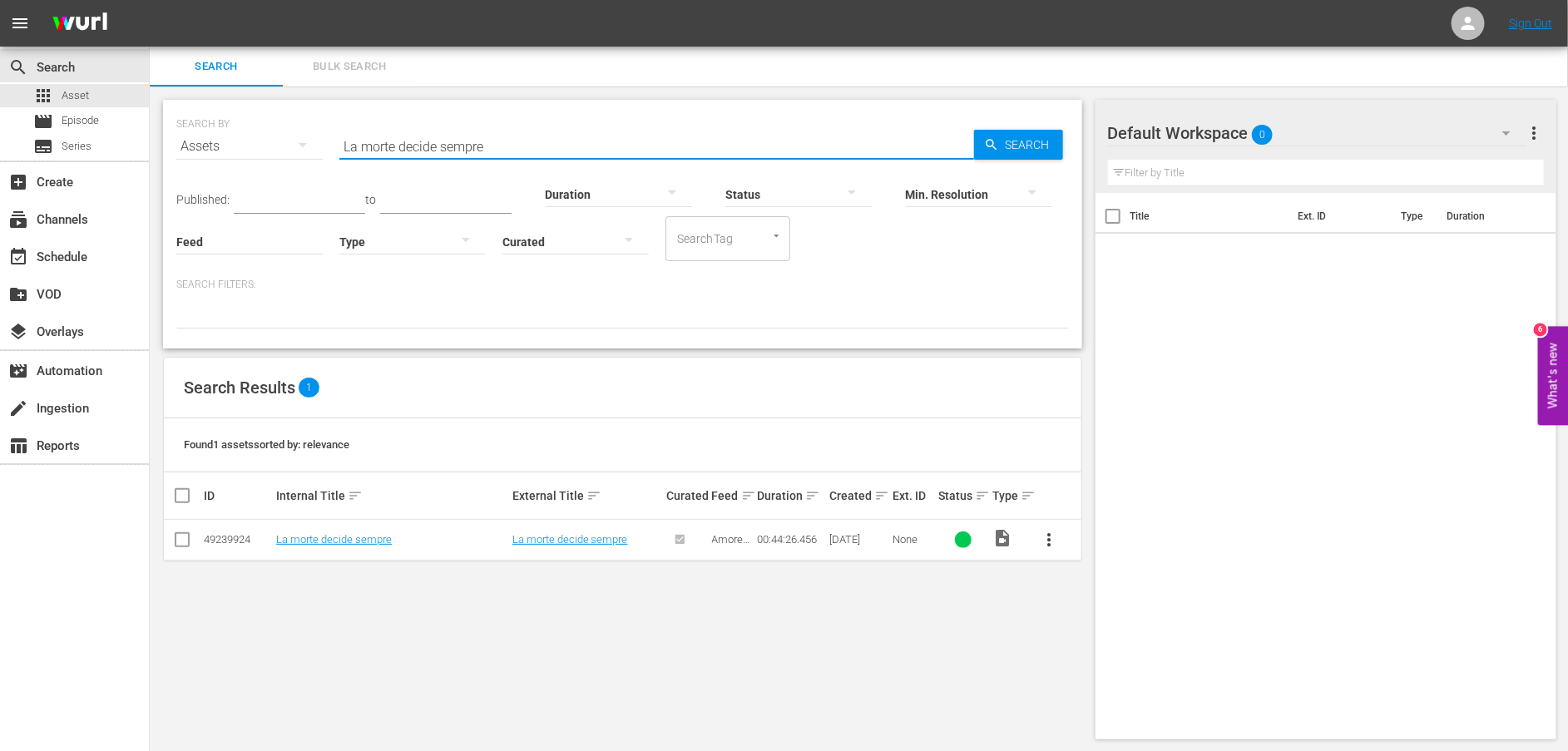
drag, startPoint x: 567, startPoint y: 147, endPoint x: 198, endPoint y: 144, distance: 369.0
click at [198, 144] on div "SEARCH BY Search By Assets Search ID, Title, Description, Keywords, or Category…" at bounding box center [622, 137] width 892 height 60
paste input "I nemici sono più vicini di quanto immaginiamo"
type input "I nemici sono più vicini di quanto immaginiamo"
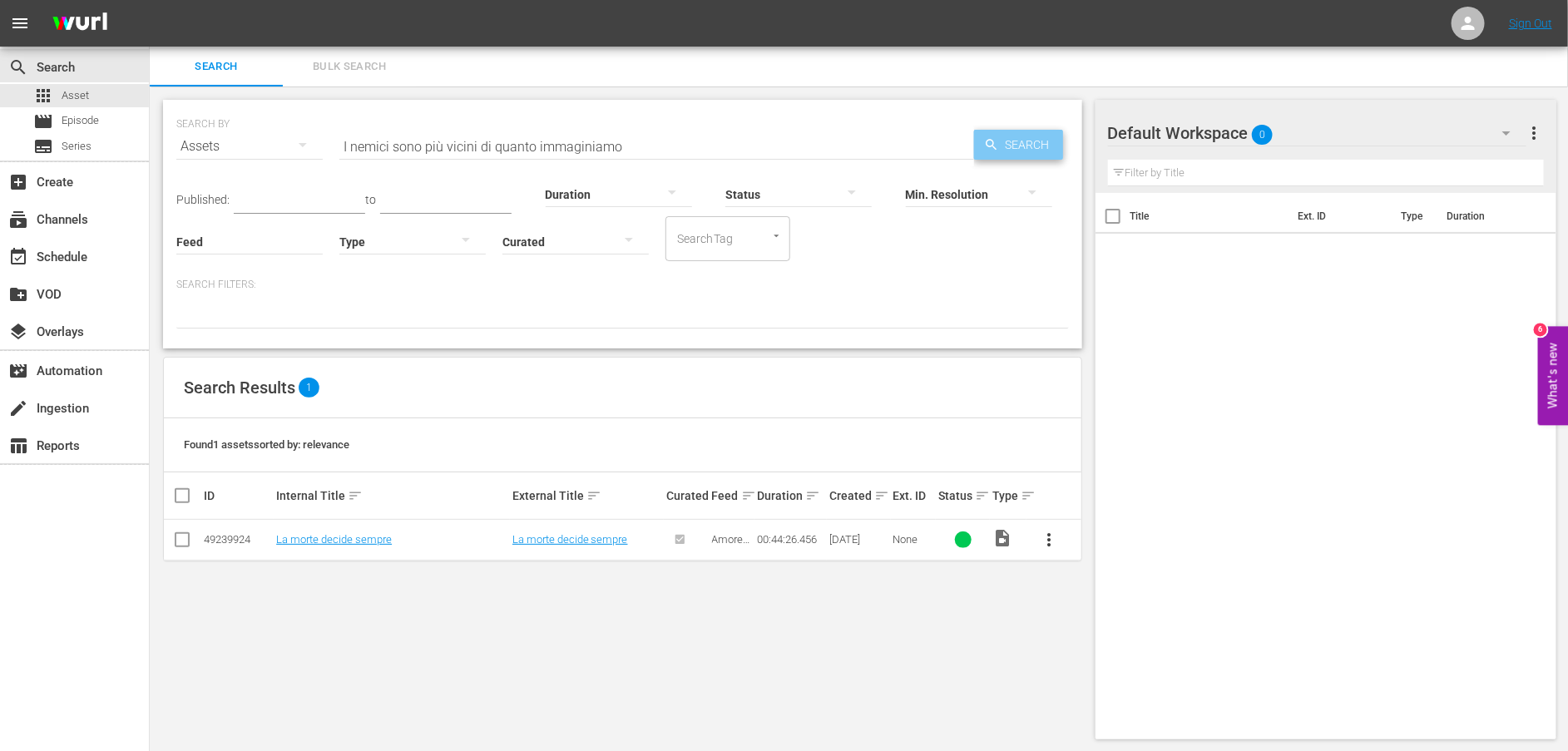
click at [1033, 136] on span "Search" at bounding box center [1030, 145] width 64 height 30
click at [420, 544] on link "I nemici sono più vicini di quanto immaginiamo" at bounding box center [386, 539] width 221 height 13
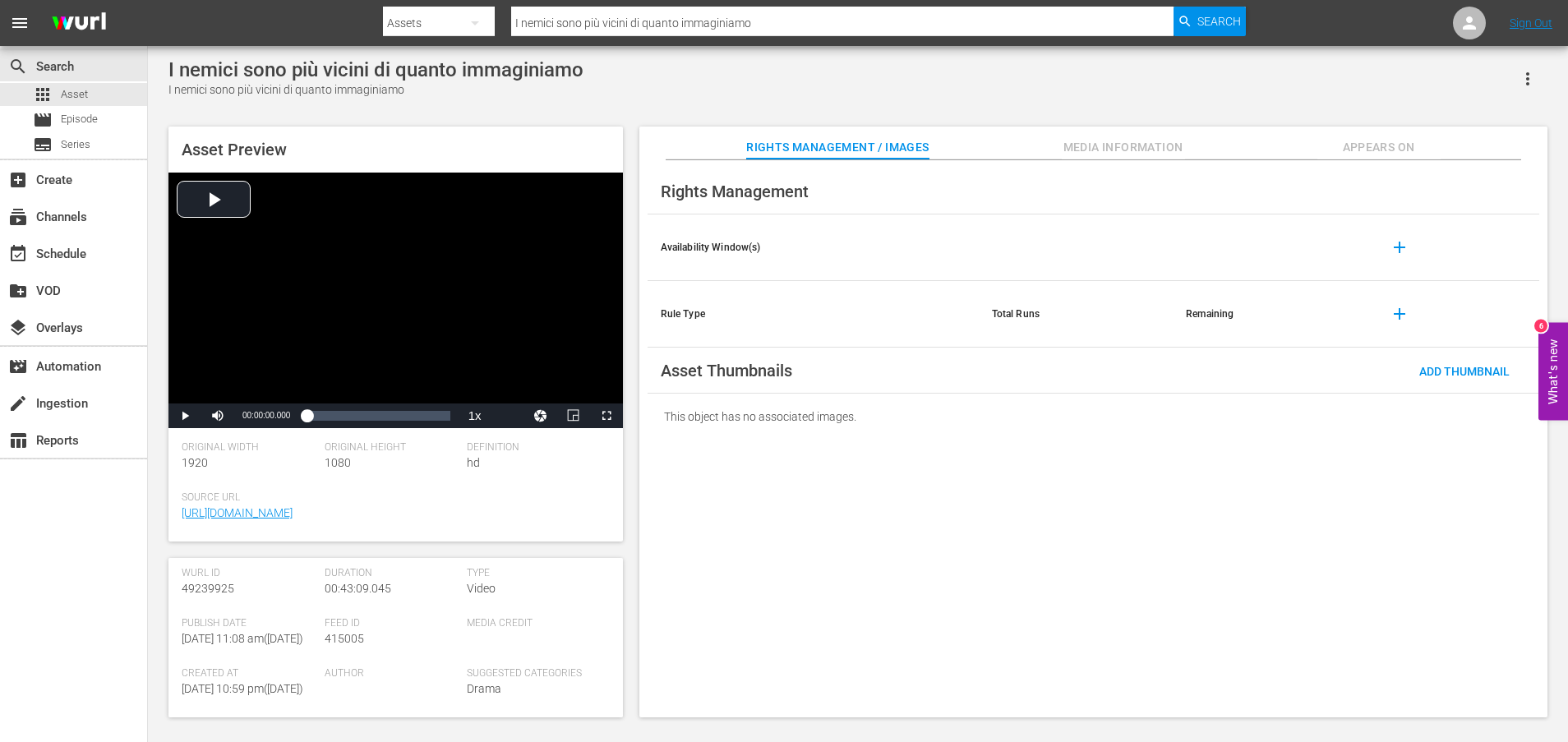
scroll to position [444, 0]
click at [249, 689] on link "[URL][DOMAIN_NAME]" at bounding box center [237, 688] width 111 height 13
